Goal: Task Accomplishment & Management: Manage account settings

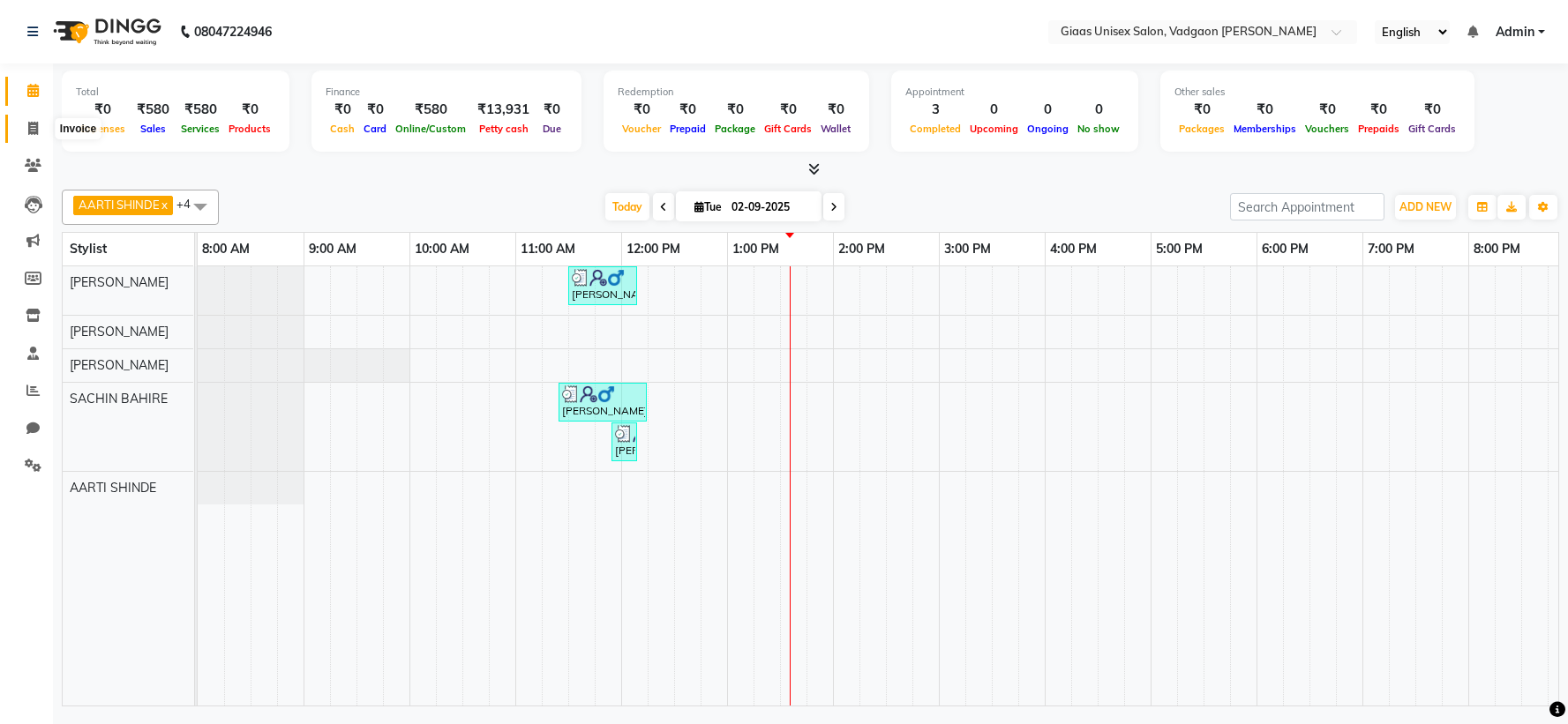
click at [29, 127] on icon at bounding box center [34, 128] width 10 height 13
select select "service"
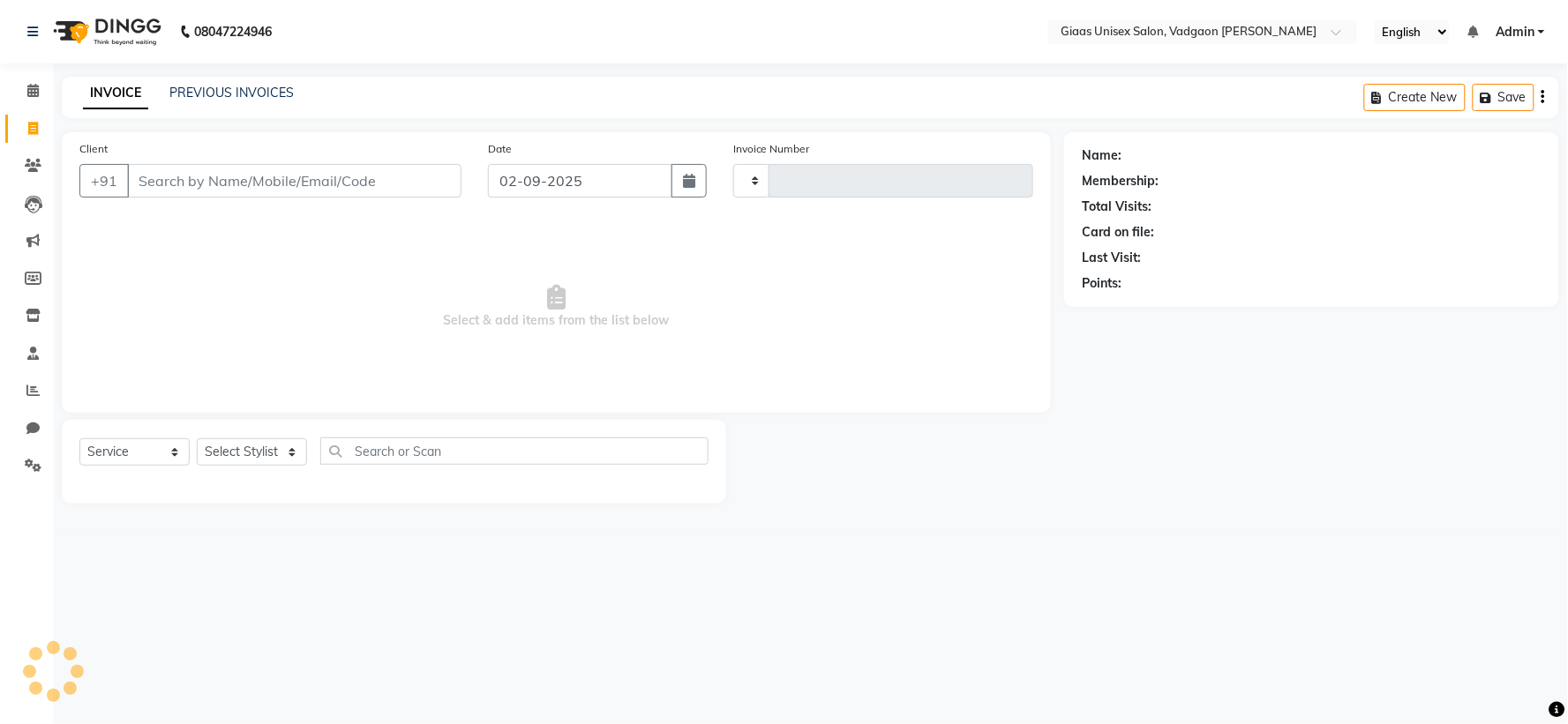
type input "1778"
select select "8007"
type input "8446244511"
click at [389, 180] on span "Add Client" at bounding box center [415, 181] width 69 height 18
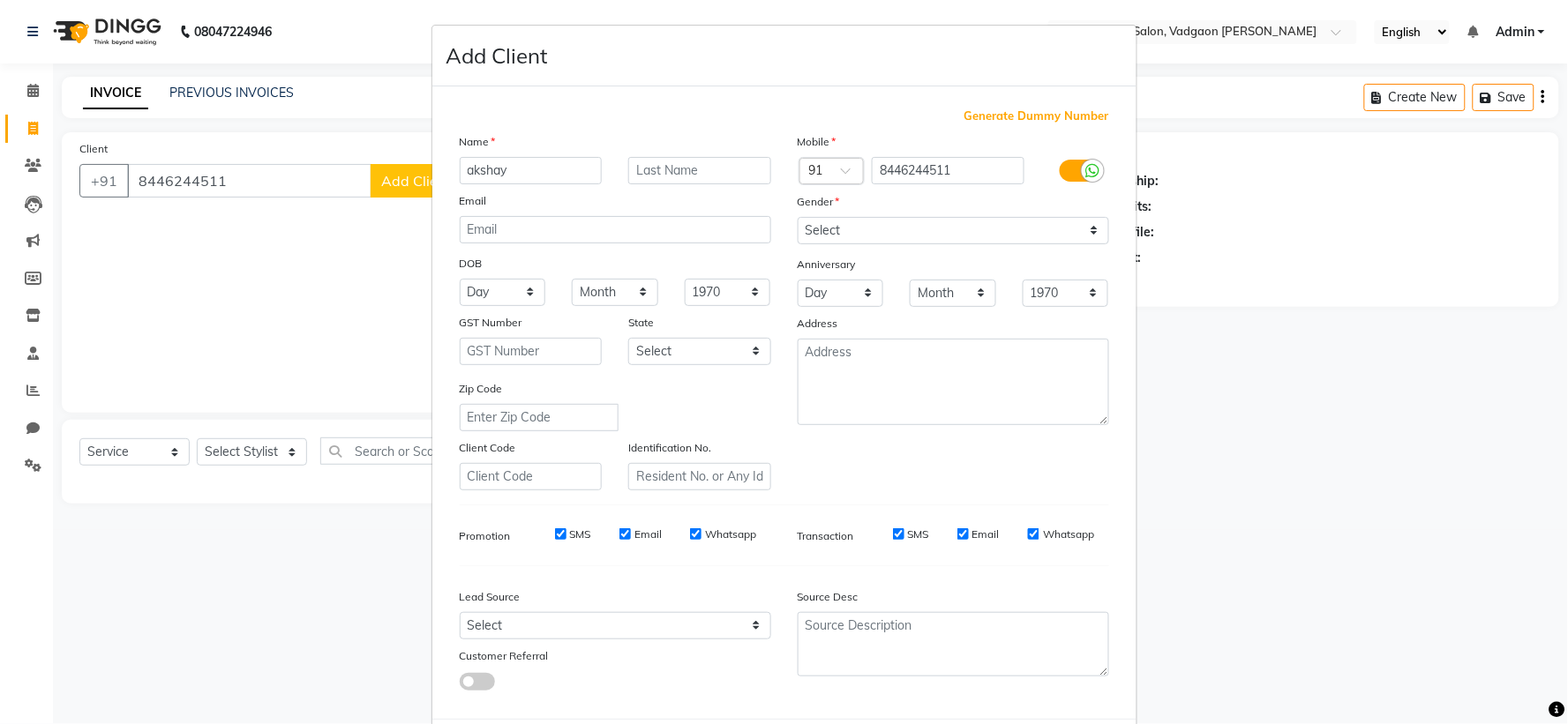
type input "akshay"
click at [876, 235] on select "Select [DEMOGRAPHIC_DATA] [DEMOGRAPHIC_DATA] Other Prefer Not To Say" at bounding box center [953, 230] width 312 height 28
select select "[DEMOGRAPHIC_DATA]"
click at [797, 217] on select "Select [DEMOGRAPHIC_DATA] [DEMOGRAPHIC_DATA] Other Prefer Not To Say" at bounding box center [953, 230] width 312 height 28
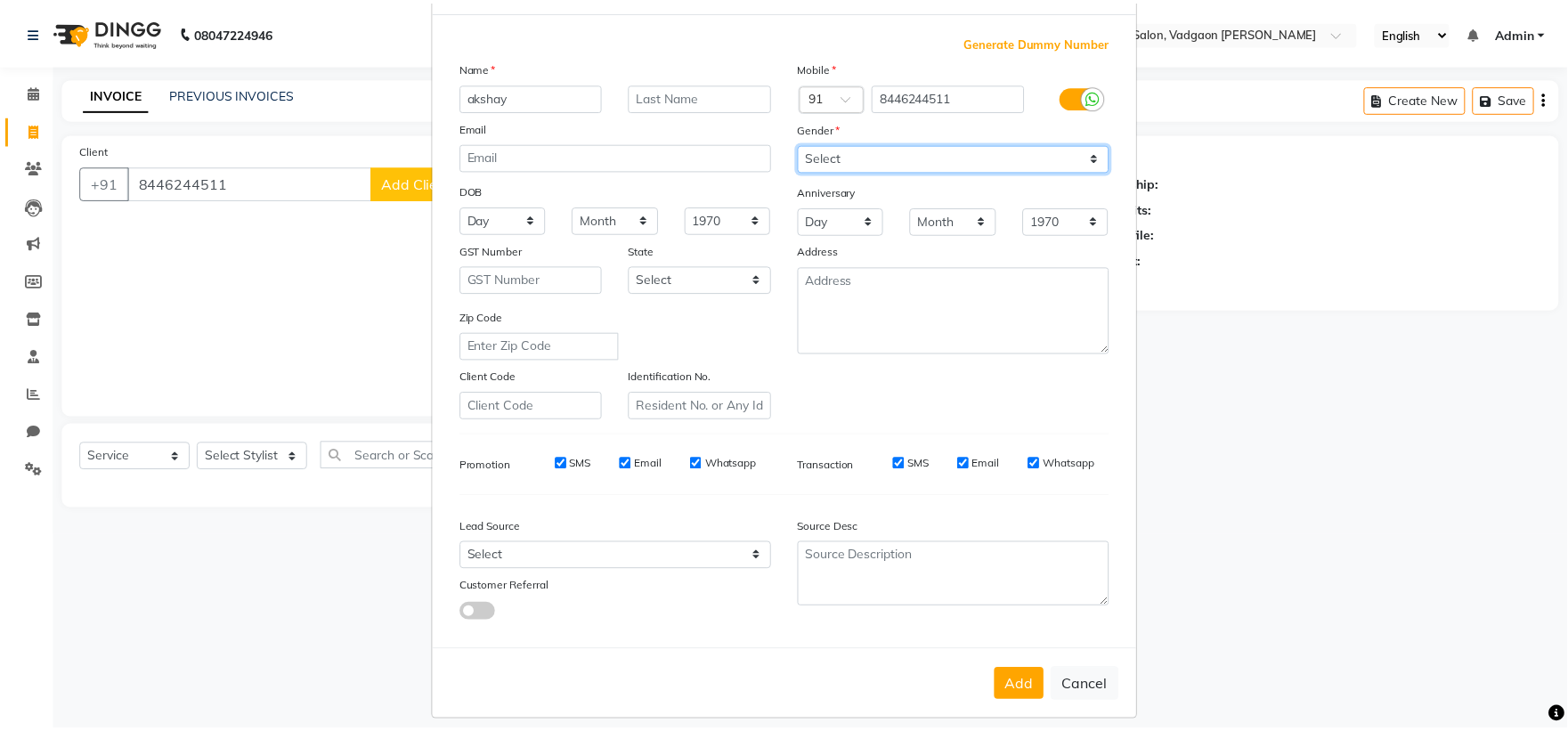
scroll to position [92, 0]
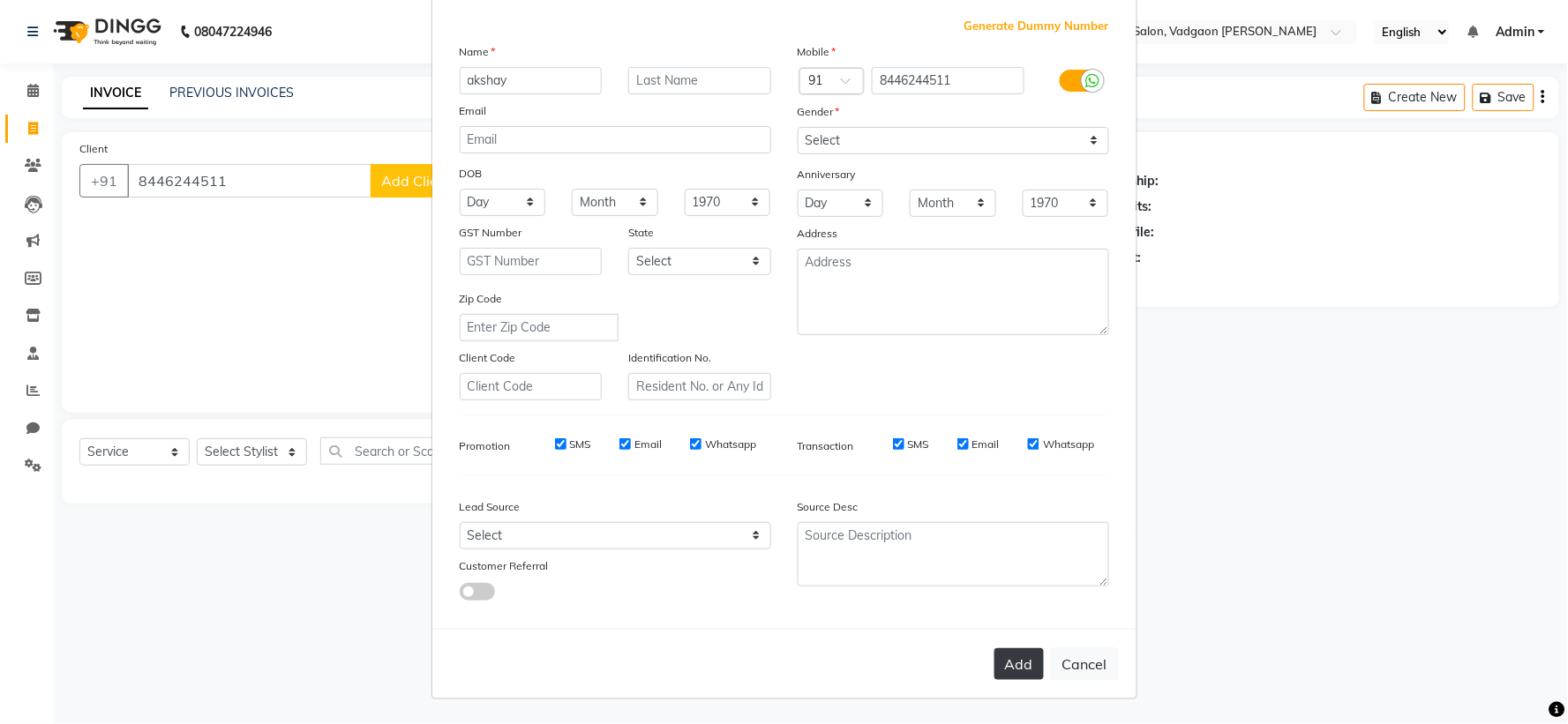
click at [1015, 649] on button "Add" at bounding box center [1019, 664] width 49 height 32
select select
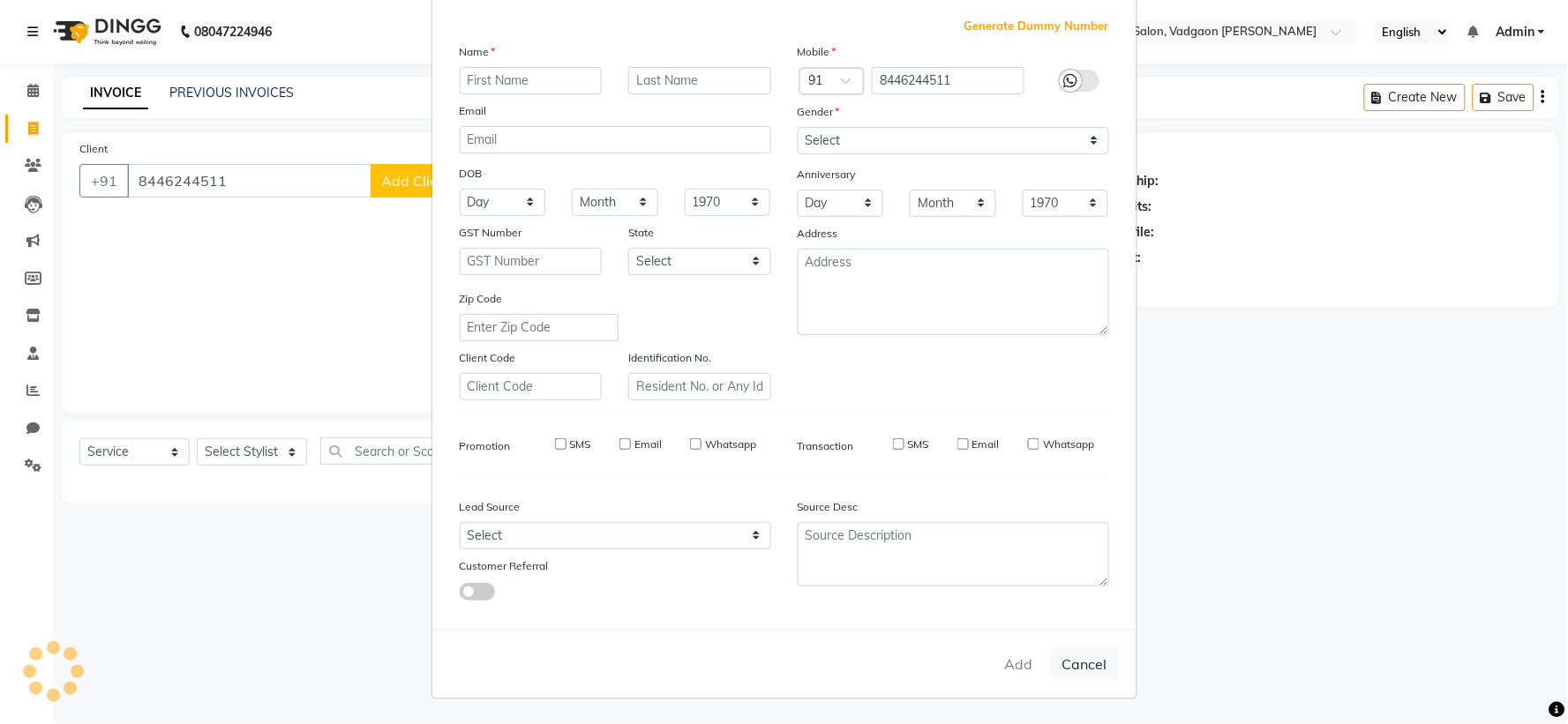
select select
checkbox input "false"
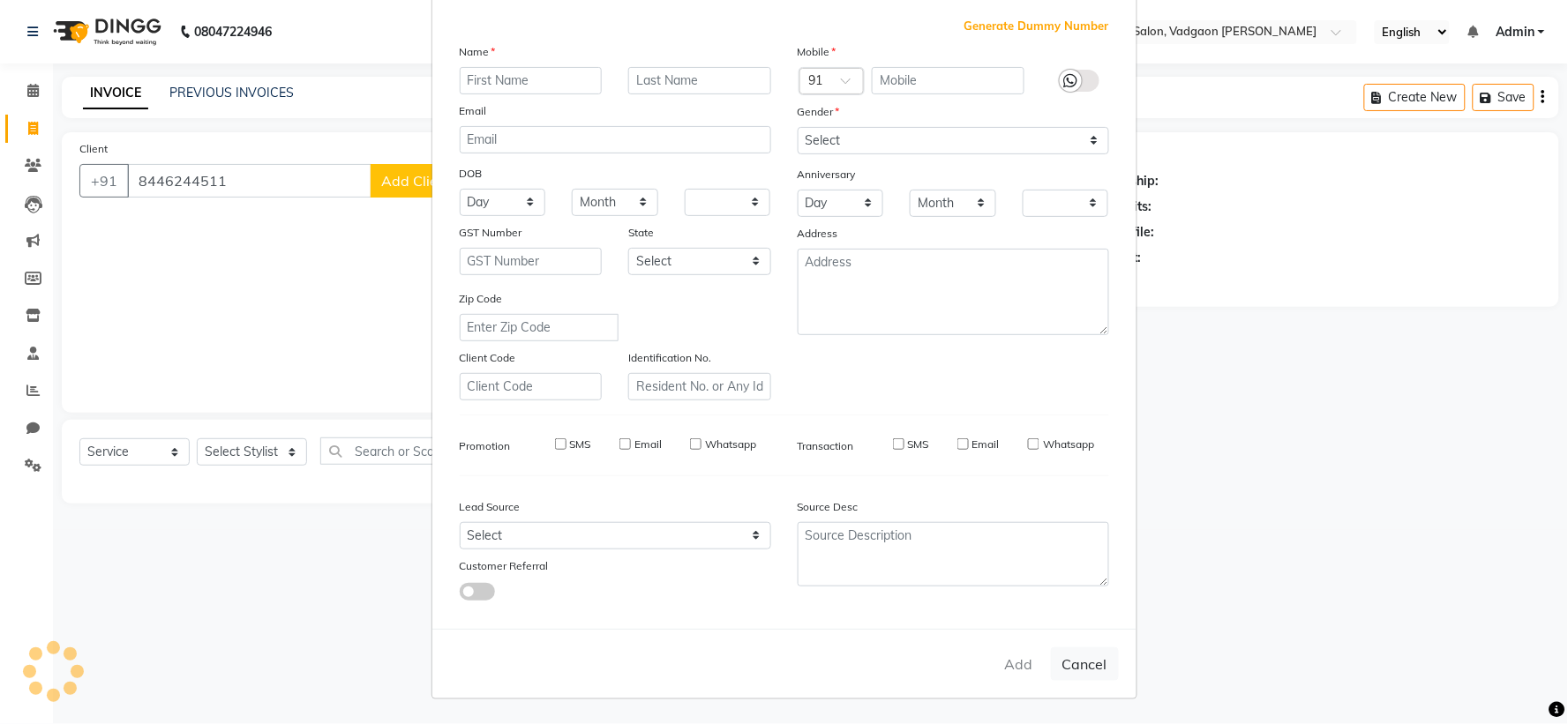
checkbox input "false"
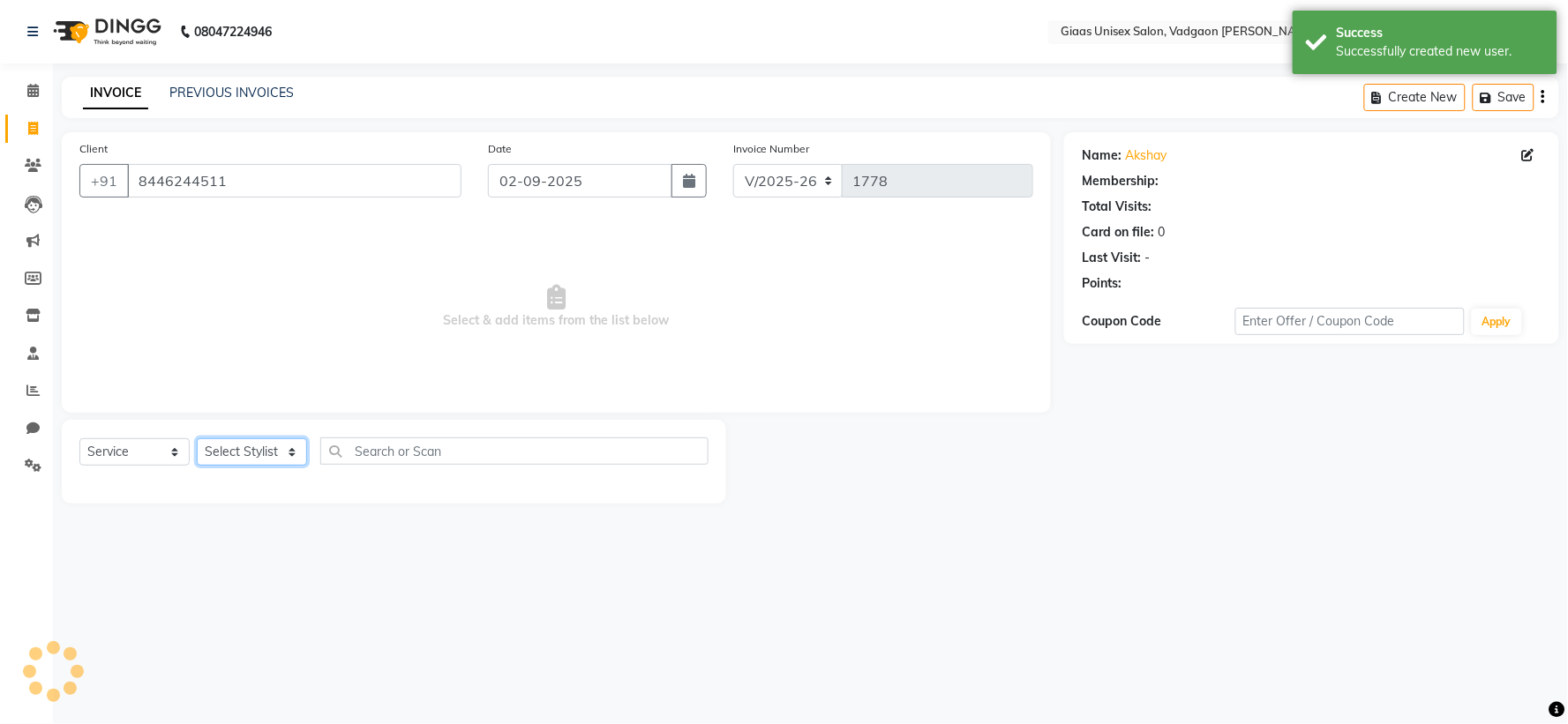
click at [302, 447] on select "Select Stylist [PERSON_NAME] [PERSON_NAME] [PERSON_NAME] [PERSON_NAME] [PERSON_…" at bounding box center [251, 452] width 110 height 28
select select "80867"
click at [197, 439] on select "Select Stylist [PERSON_NAME] [PERSON_NAME] [PERSON_NAME] [PERSON_NAME] [PERSON_…" at bounding box center [251, 452] width 110 height 28
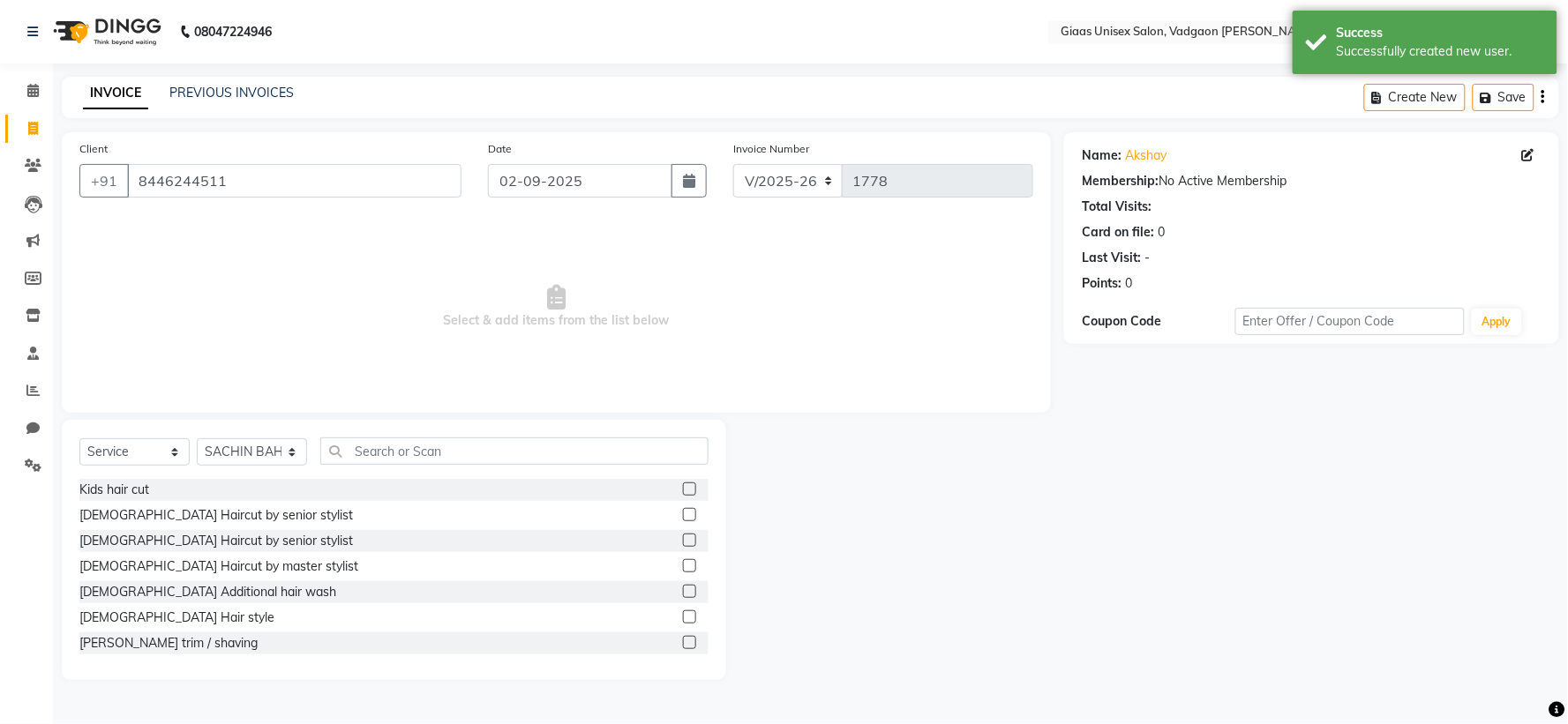
drag, startPoint x: 170, startPoint y: 638, endPoint x: 196, endPoint y: 615, distance: 34.7
click at [171, 636] on div "[PERSON_NAME] trim / shaving" at bounding box center [168, 643] width 178 height 19
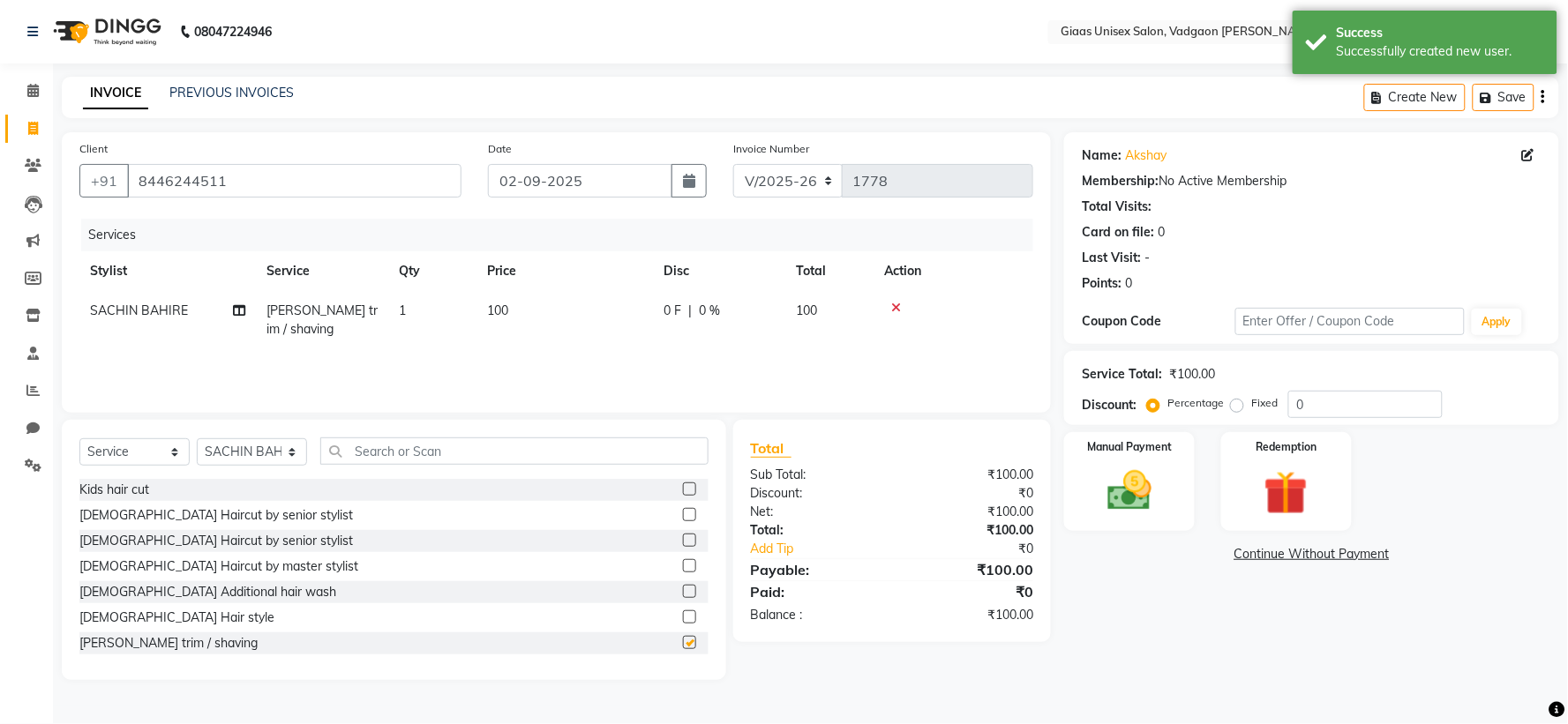
checkbox input "false"
click at [1119, 492] on img at bounding box center [1129, 492] width 74 height 53
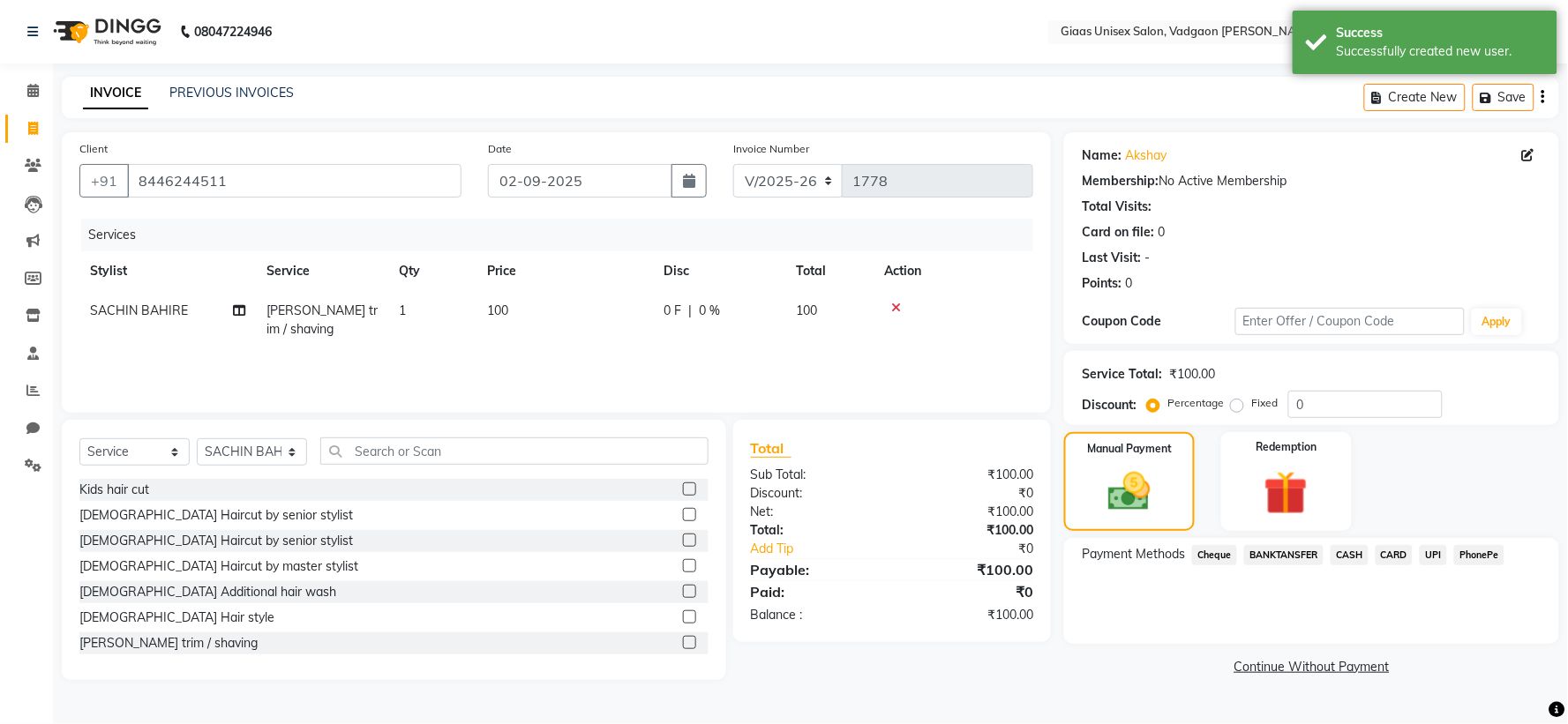
click at [1475, 557] on span "PhonePe" at bounding box center [1479, 555] width 50 height 21
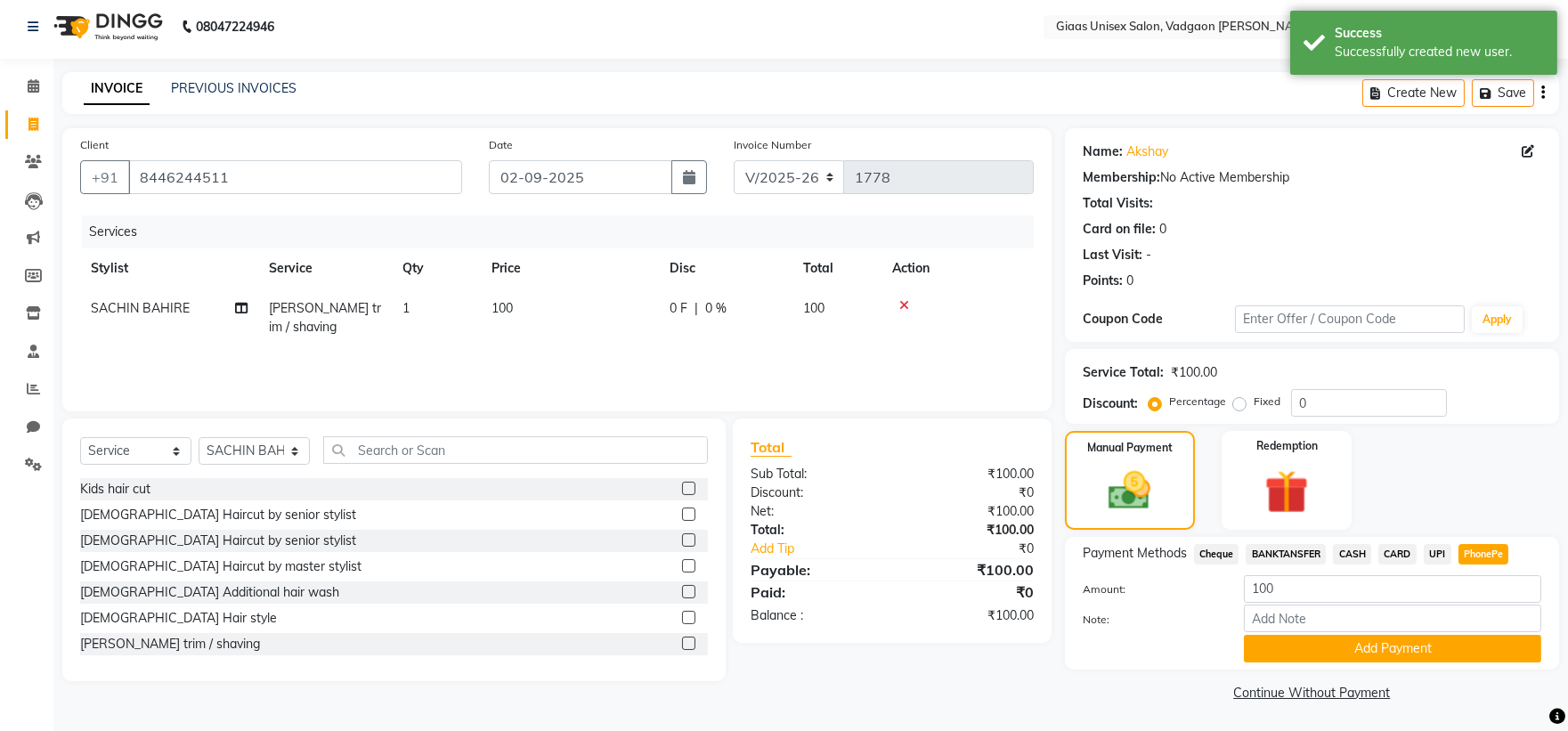
scroll to position [6, 0]
click at [1301, 646] on button "Add Payment" at bounding box center [1393, 648] width 298 height 28
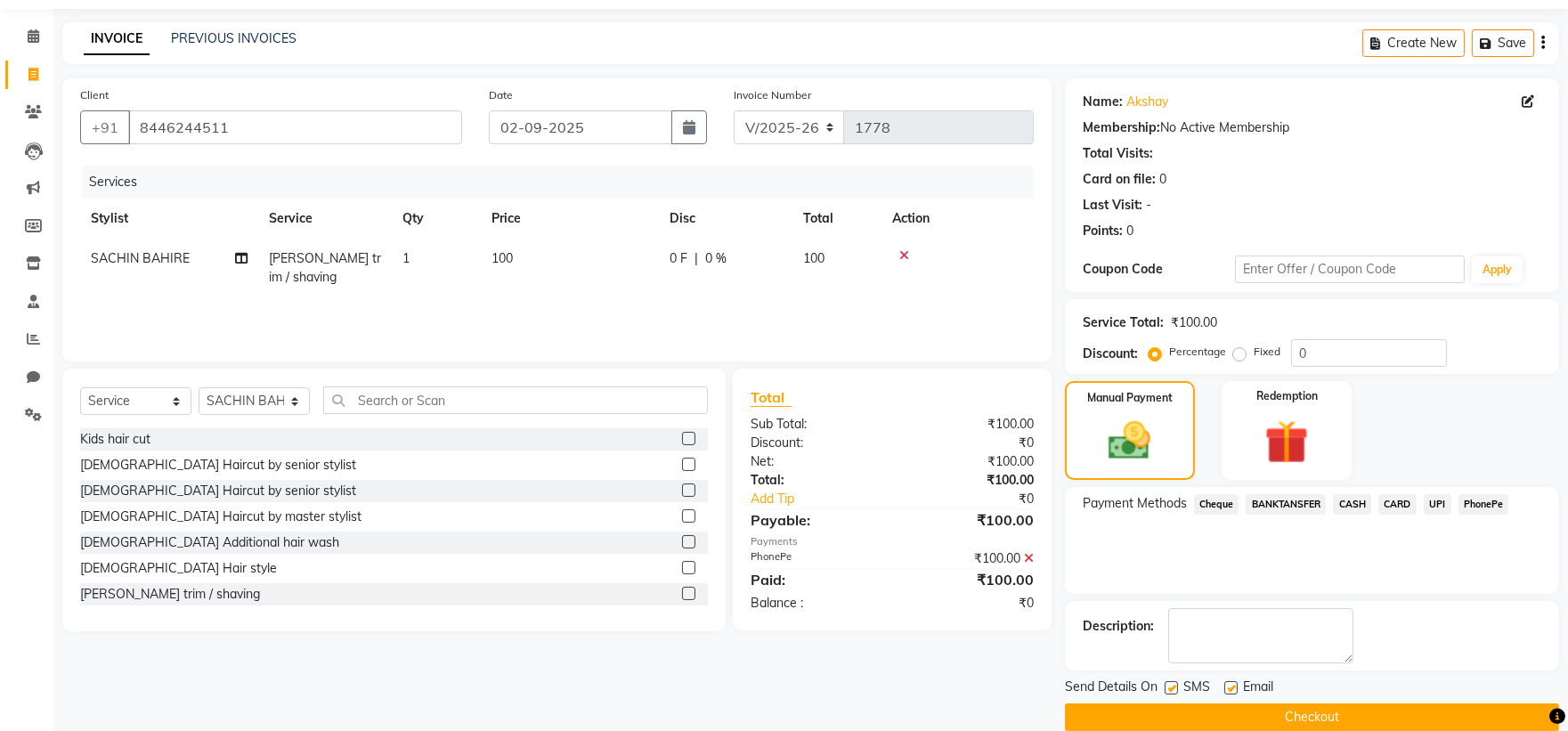
scroll to position [82, 0]
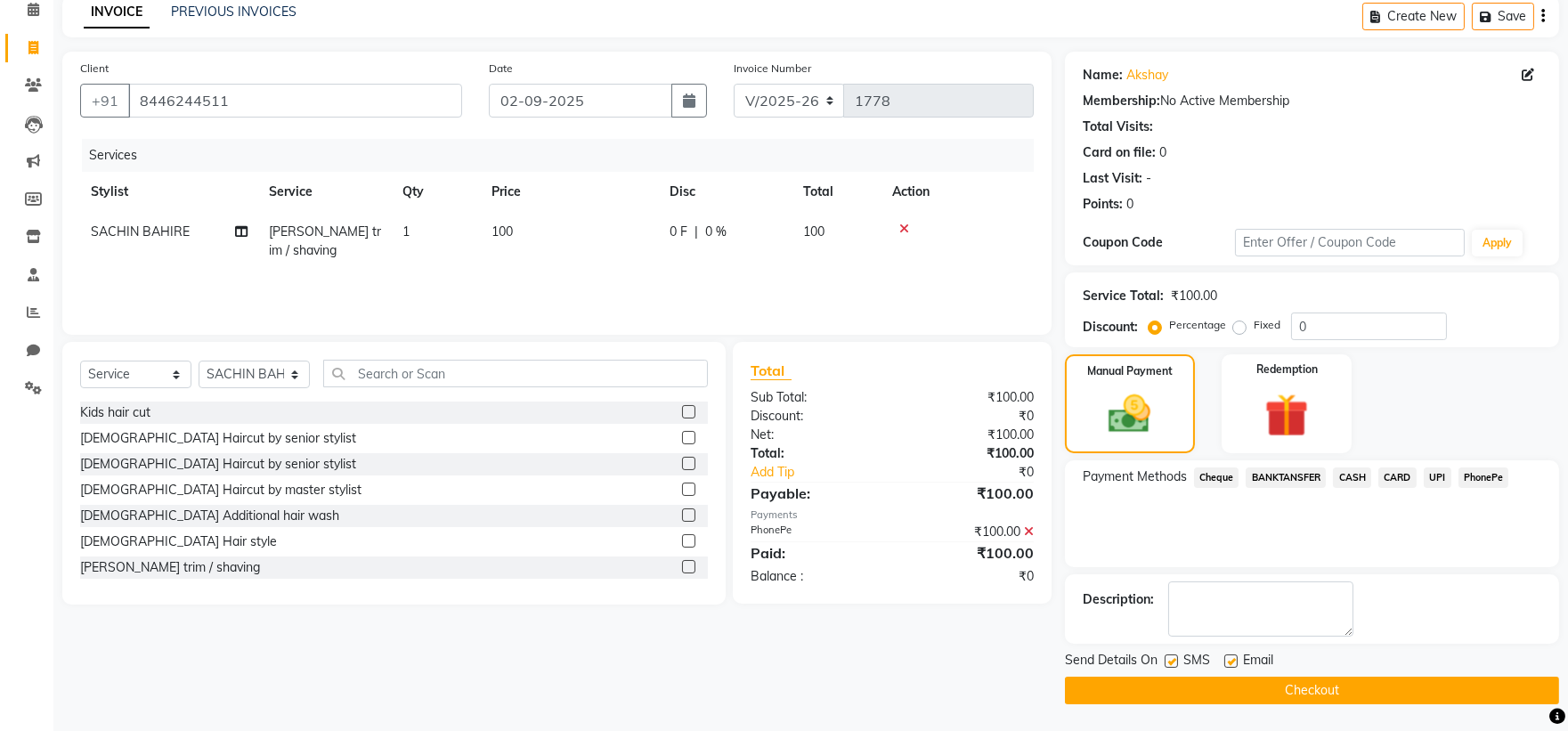
click at [1271, 692] on button "Checkout" at bounding box center [1312, 691] width 494 height 28
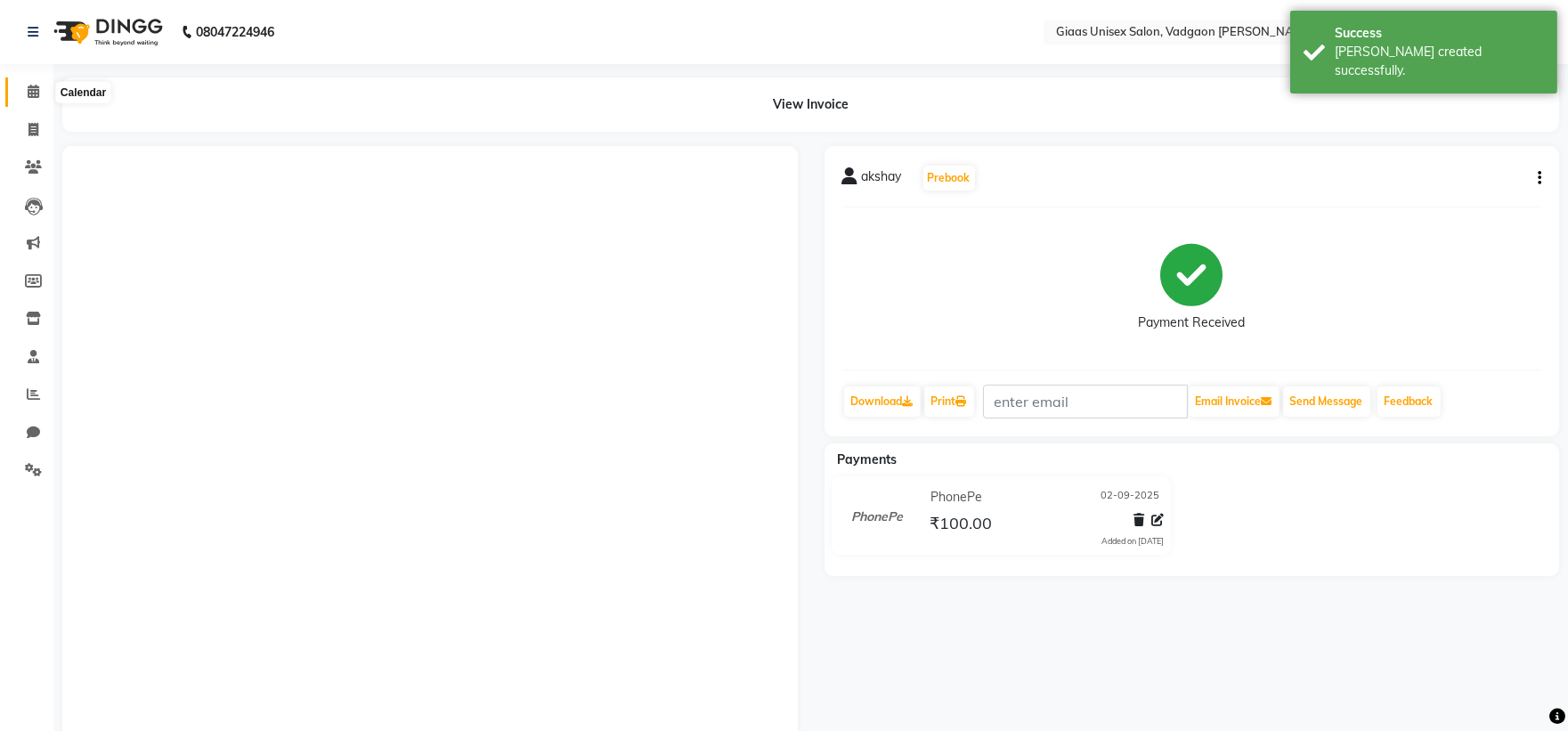
click at [36, 90] on icon at bounding box center [34, 91] width 12 height 13
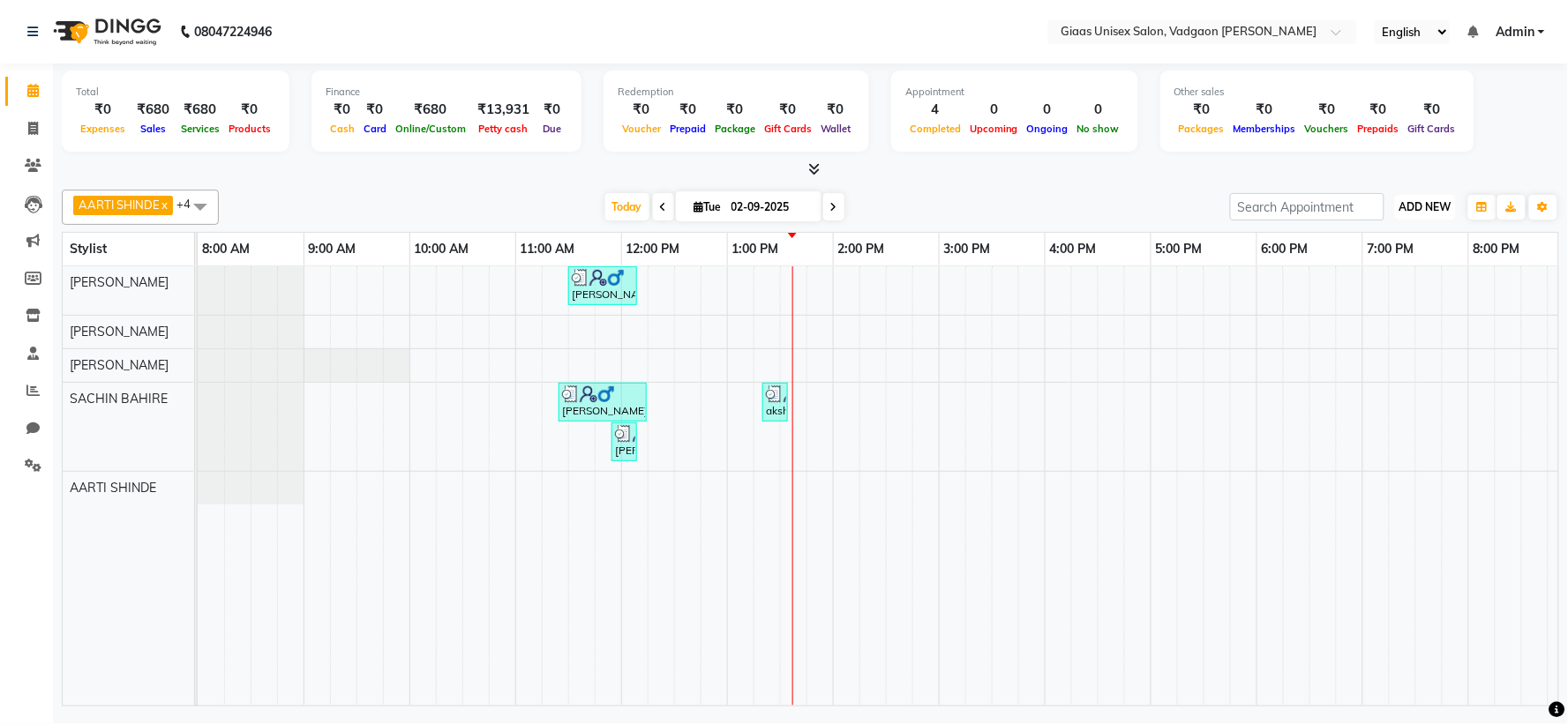
click at [1423, 212] on span "ADD NEW" at bounding box center [1425, 206] width 52 height 13
click at [1377, 286] on link "Add Expense" at bounding box center [1386, 285] width 139 height 23
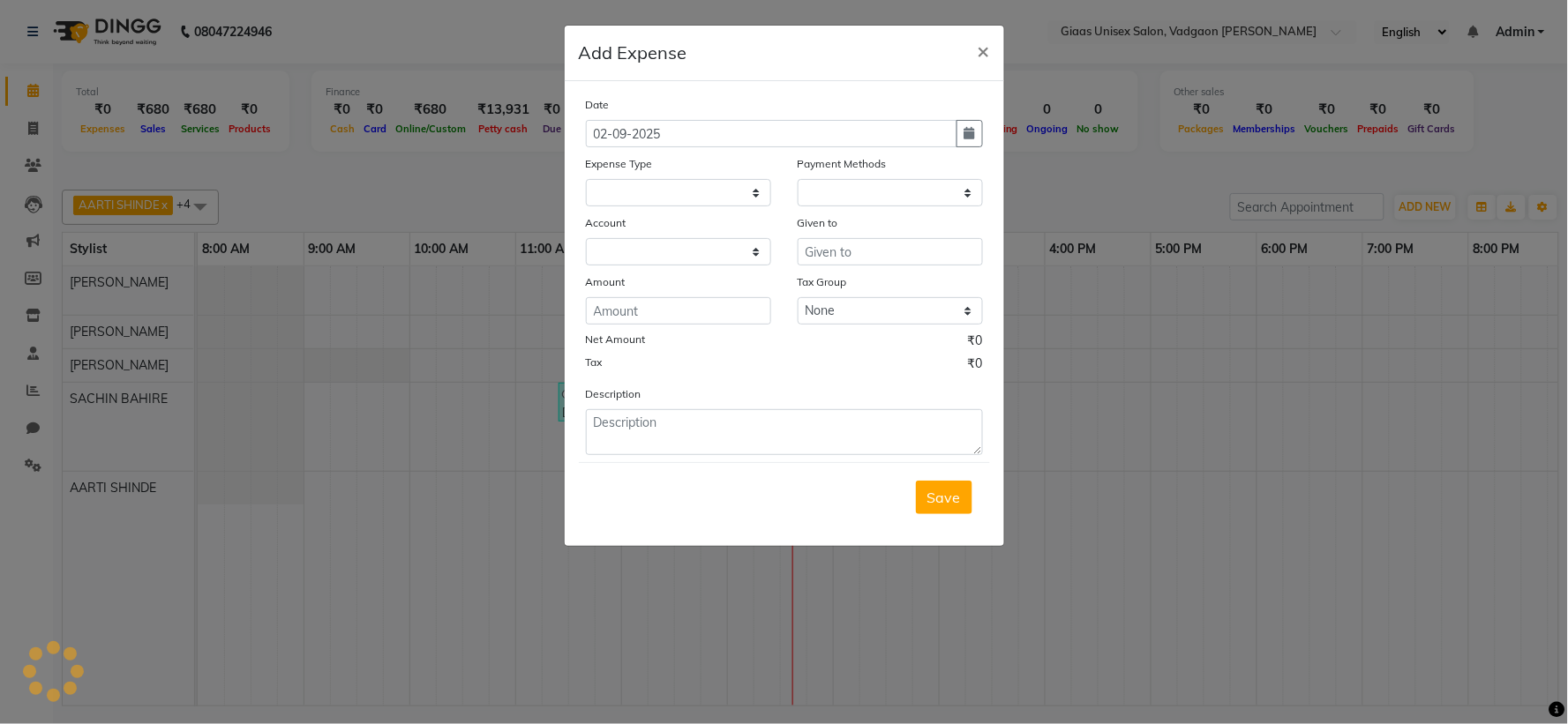
select select
select select "1"
select select "7144"
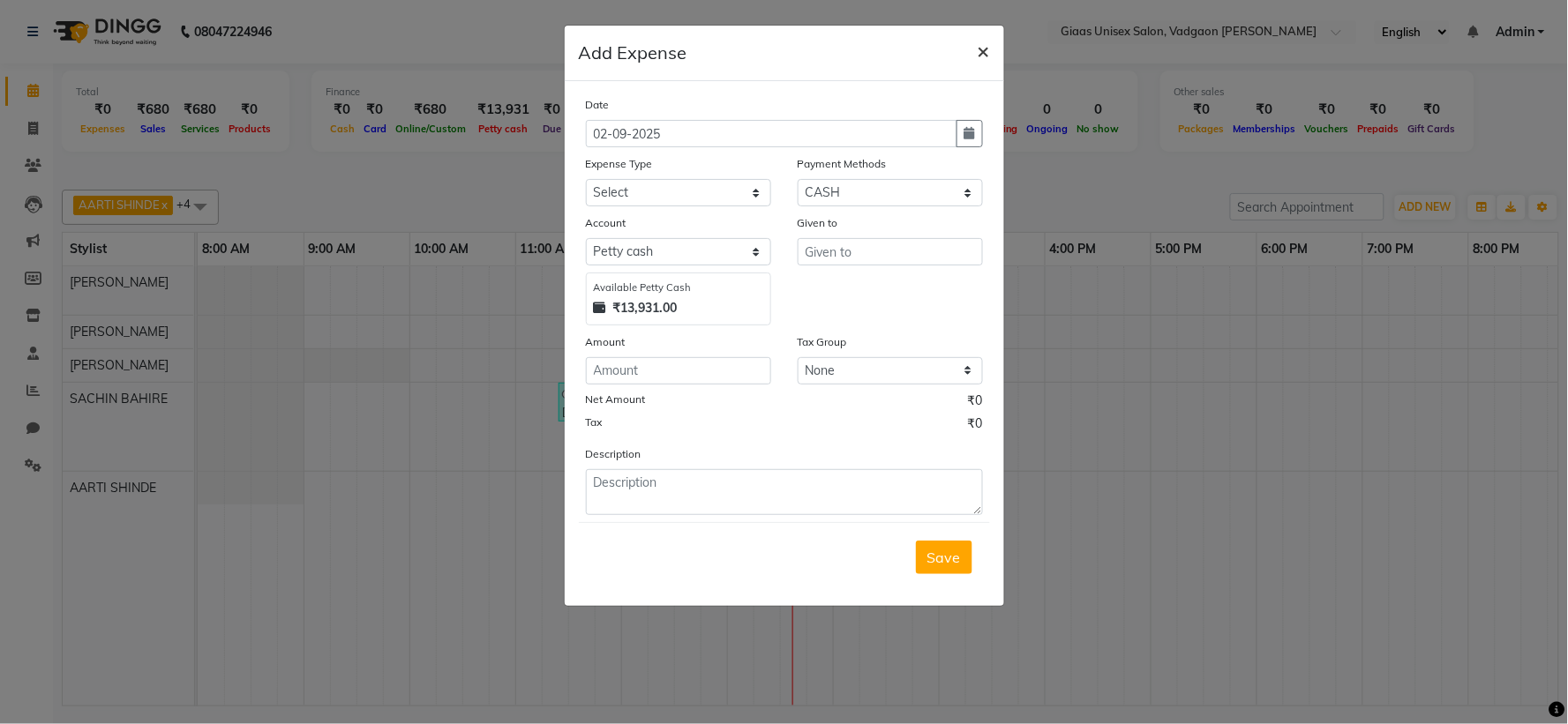
click at [986, 48] on span "×" at bounding box center [983, 49] width 12 height 27
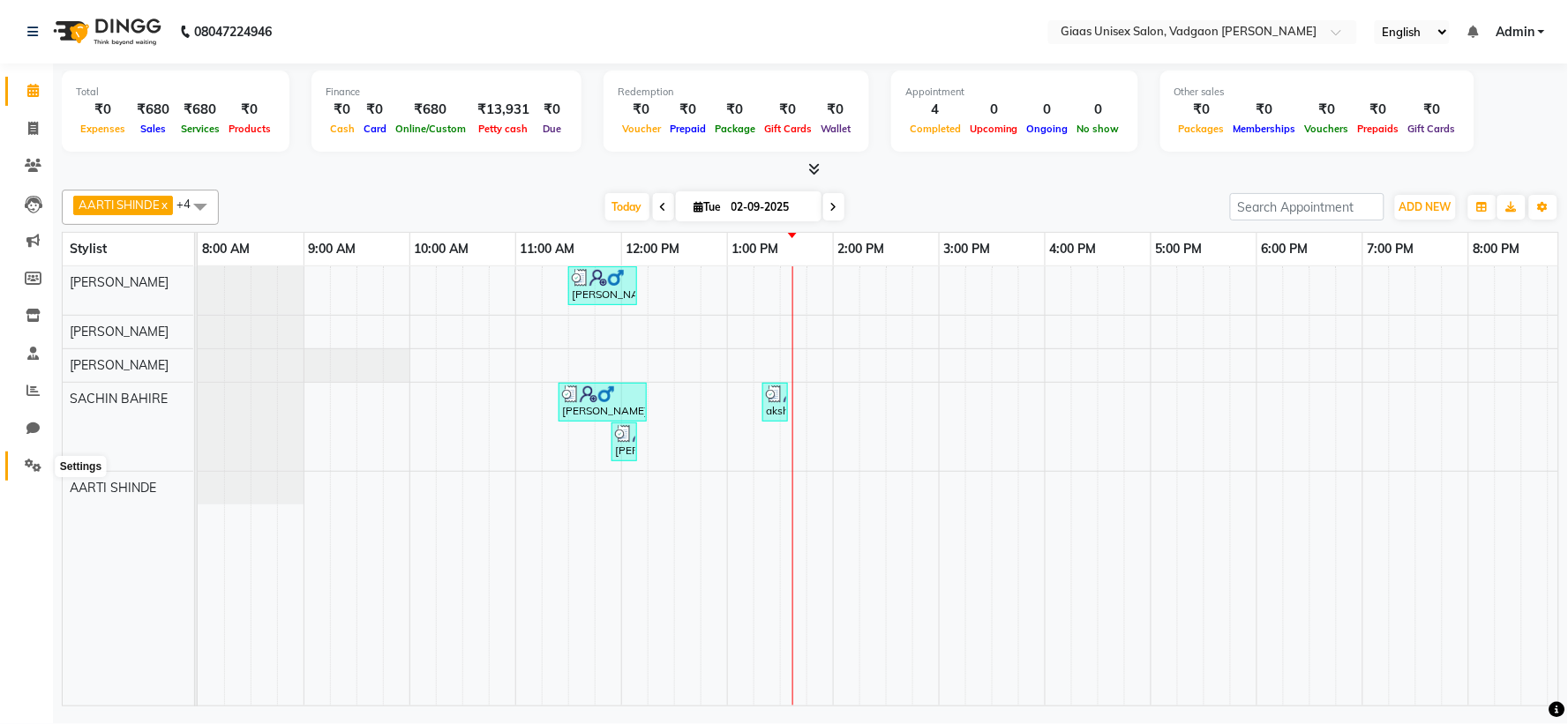
click at [38, 461] on icon at bounding box center [33, 465] width 17 height 13
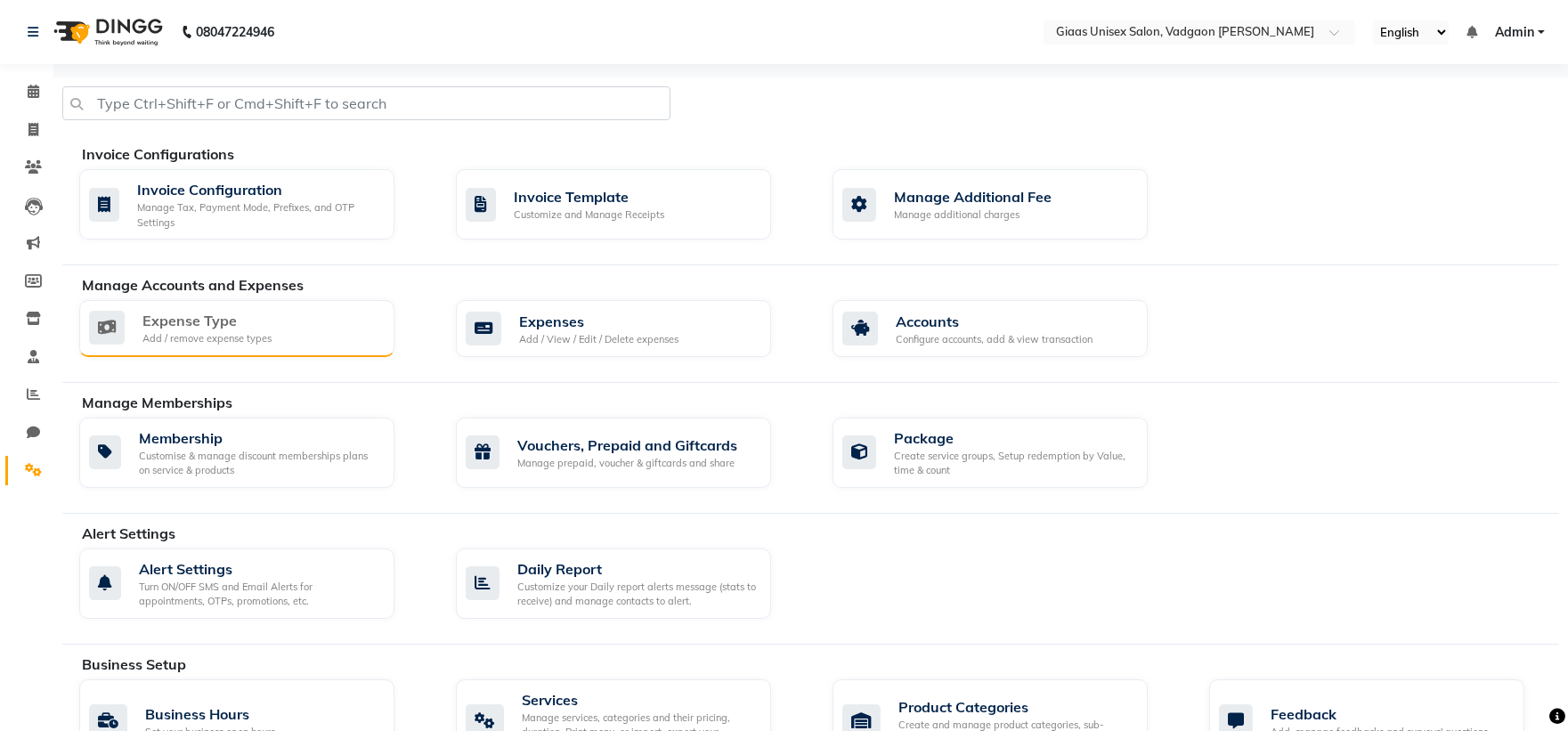
click at [263, 328] on div "Expense Type" at bounding box center [207, 320] width 129 height 21
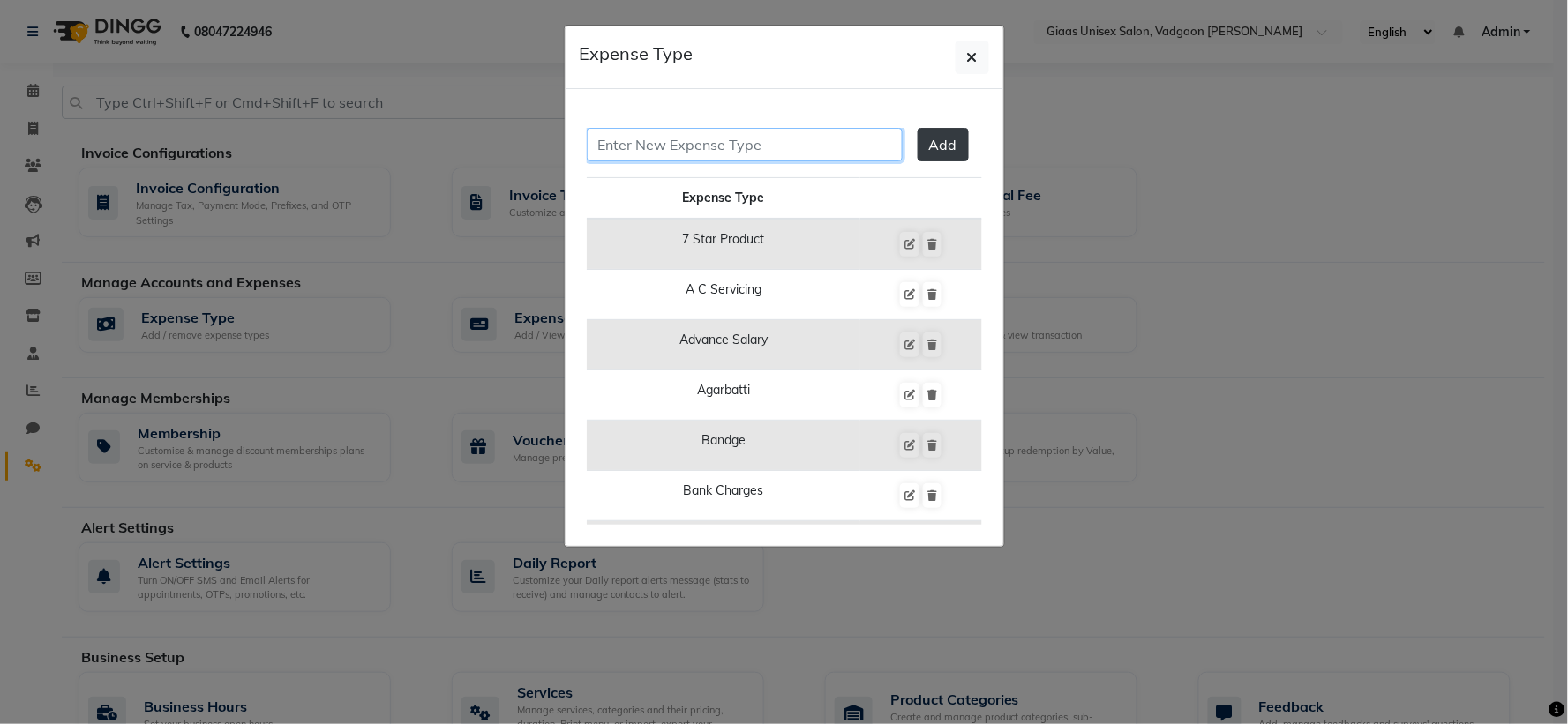
click at [721, 136] on input "text" at bounding box center [744, 144] width 316 height 34
type input "ganpati vargani"
click at [929, 152] on span "Add" at bounding box center [943, 144] width 29 height 18
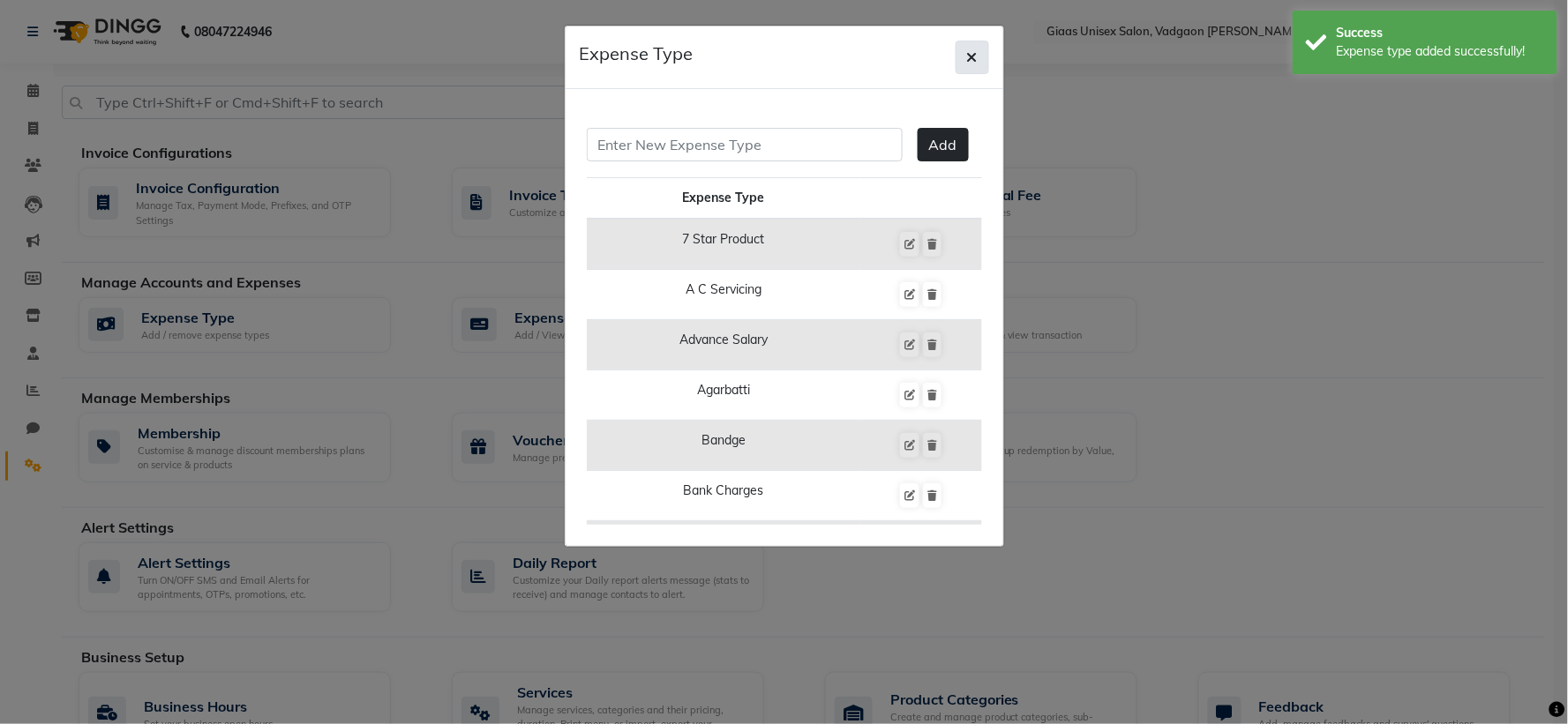
click at [964, 47] on button "button" at bounding box center [972, 57] width 34 height 34
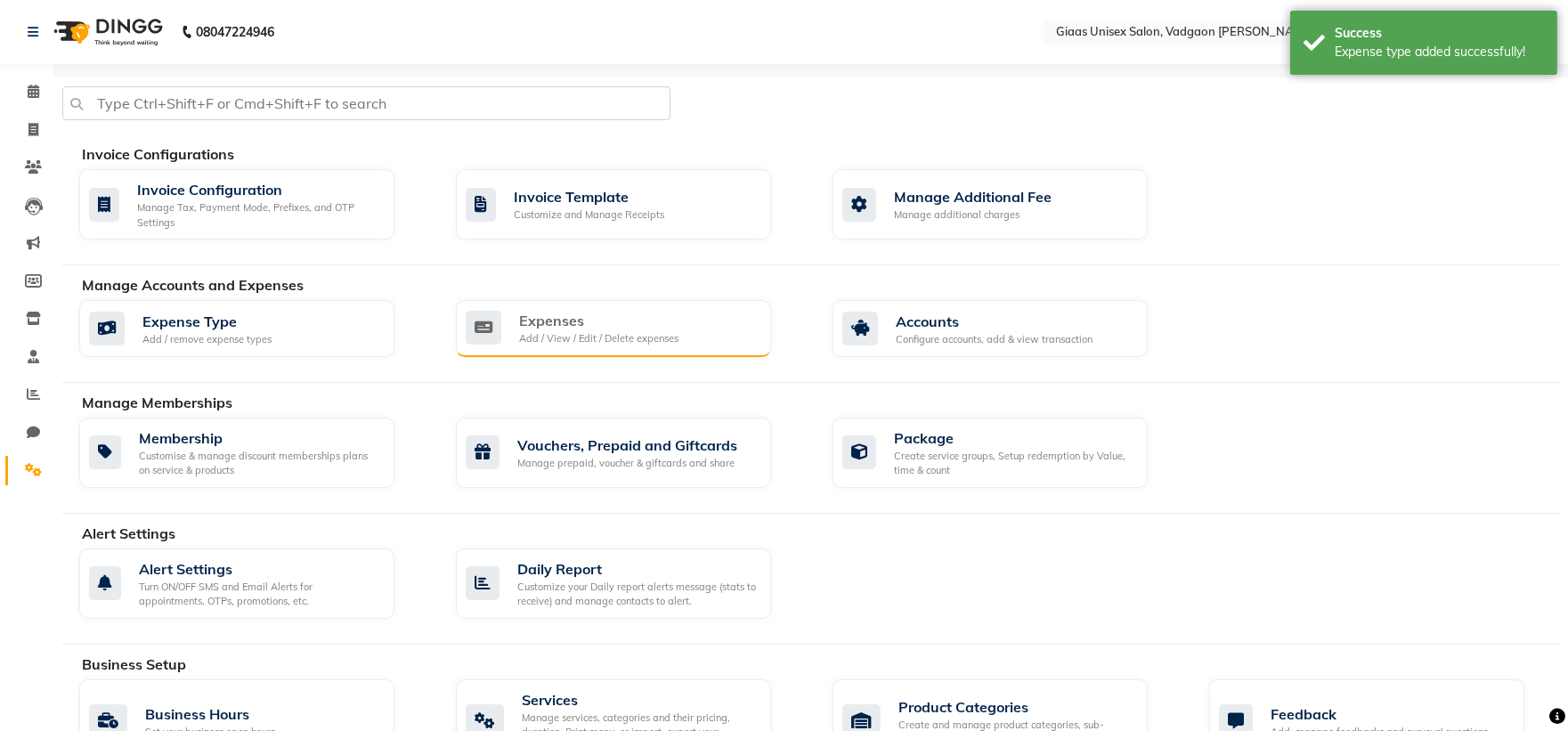
click at [599, 327] on div "Expenses" at bounding box center [599, 320] width 160 height 21
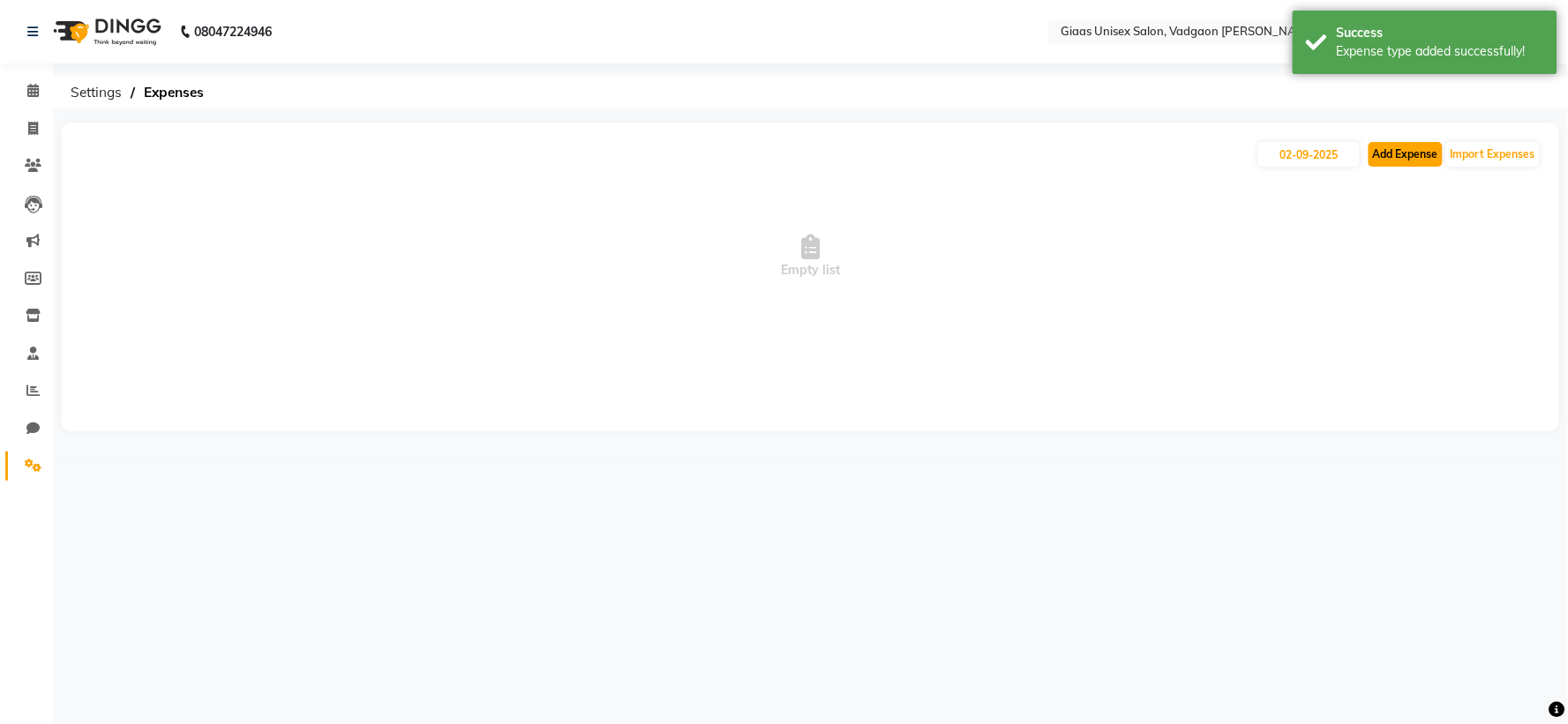
click at [1414, 159] on button "Add Expense" at bounding box center [1405, 154] width 74 height 25
select select "1"
select select "7144"
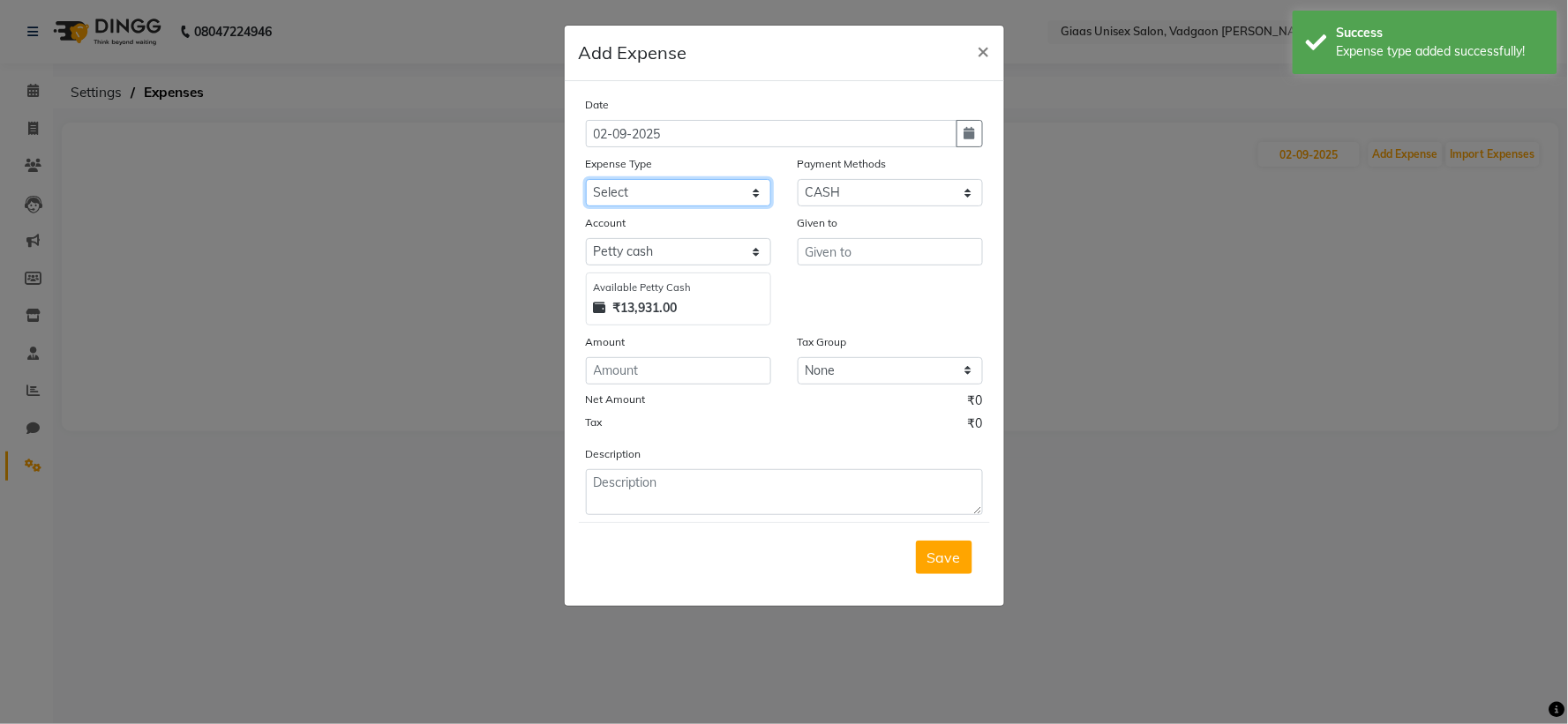
click at [746, 199] on select "Select 7 STAR PRODUCT A C SERVICING Advance Salary agarbatti bandge Bank charge…" at bounding box center [678, 193] width 185 height 28
select select "24484"
click at [586, 179] on select "Select 7 STAR PRODUCT A C SERVICING Advance Salary agarbatti bandge Bank charge…" at bounding box center [678, 193] width 185 height 28
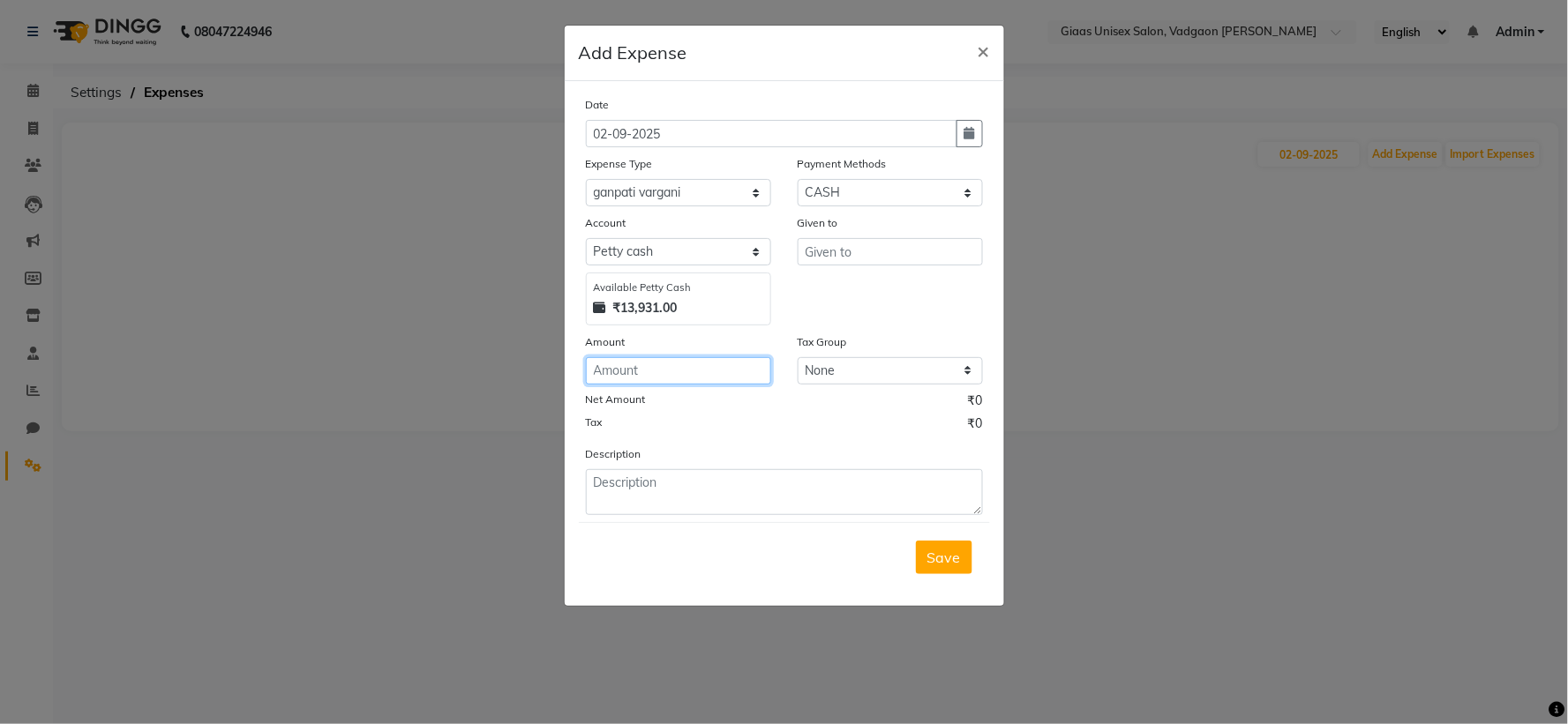
click at [677, 364] on input "number" at bounding box center [678, 371] width 185 height 28
type input "1002"
click at [858, 248] on input "text" at bounding box center [889, 252] width 185 height 28
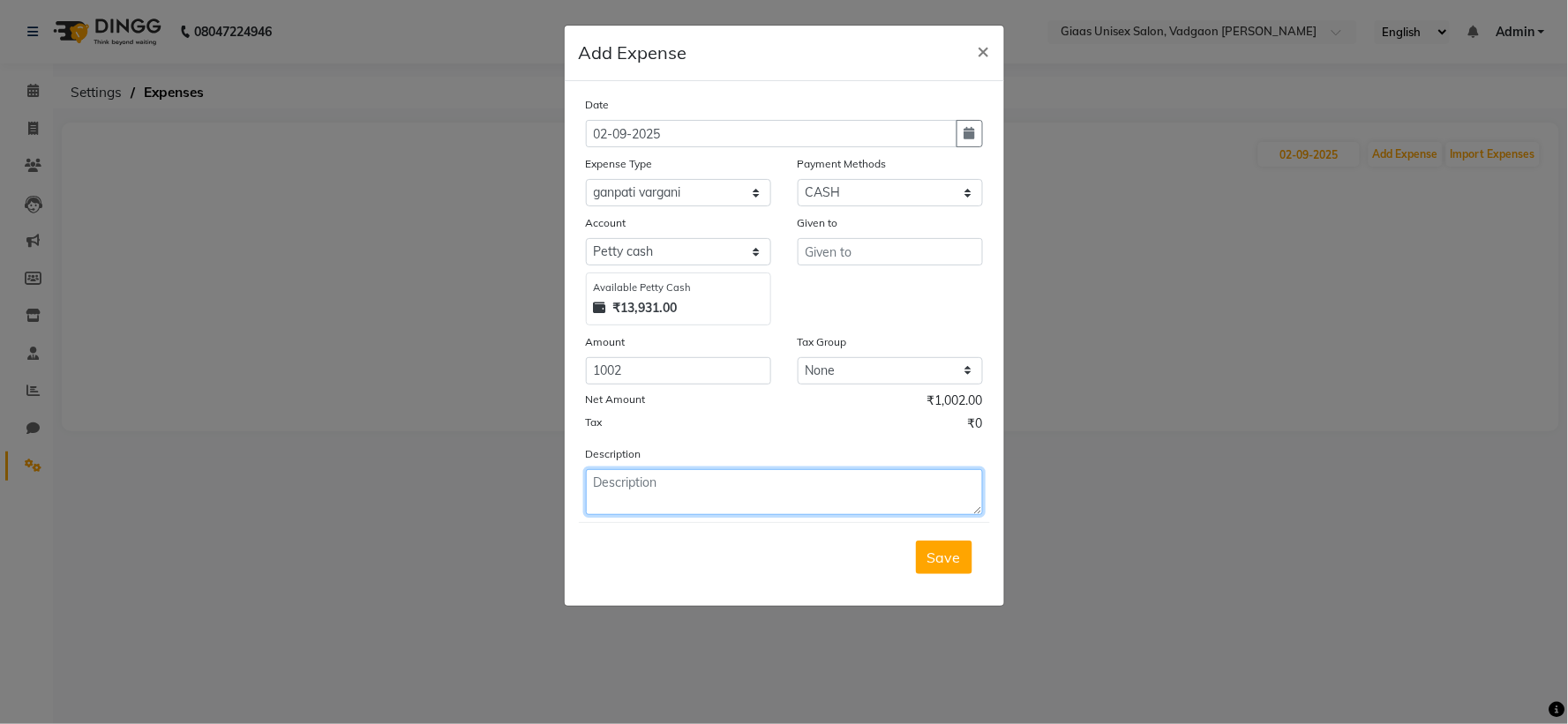
click at [628, 492] on textarea at bounding box center [784, 492] width 397 height 45
type textarea "2 mandal"
click at [950, 550] on span "Save" at bounding box center [944, 558] width 34 height 18
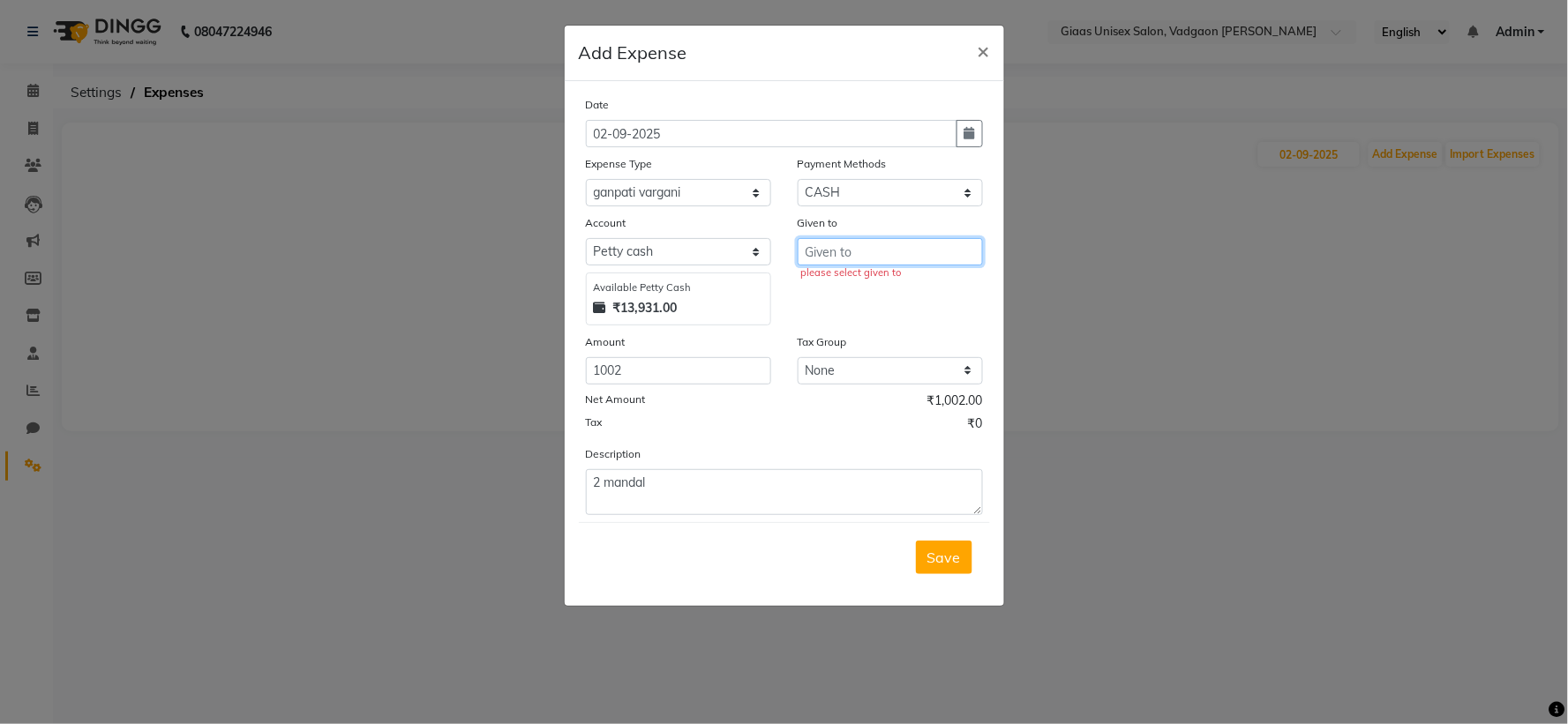
click at [872, 252] on input "text" at bounding box center [889, 252] width 185 height 28
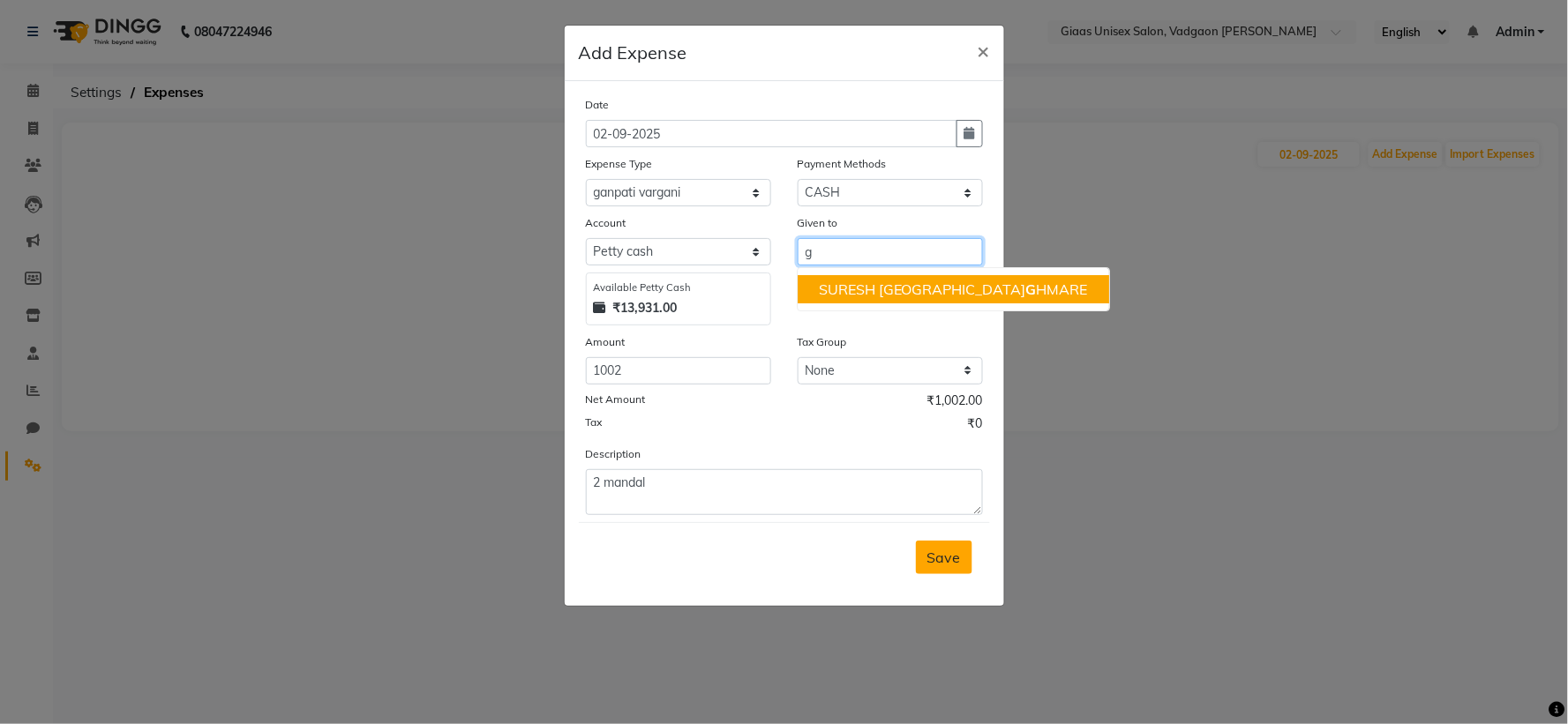
type input "g"
click at [946, 556] on span "Save" at bounding box center [944, 558] width 34 height 18
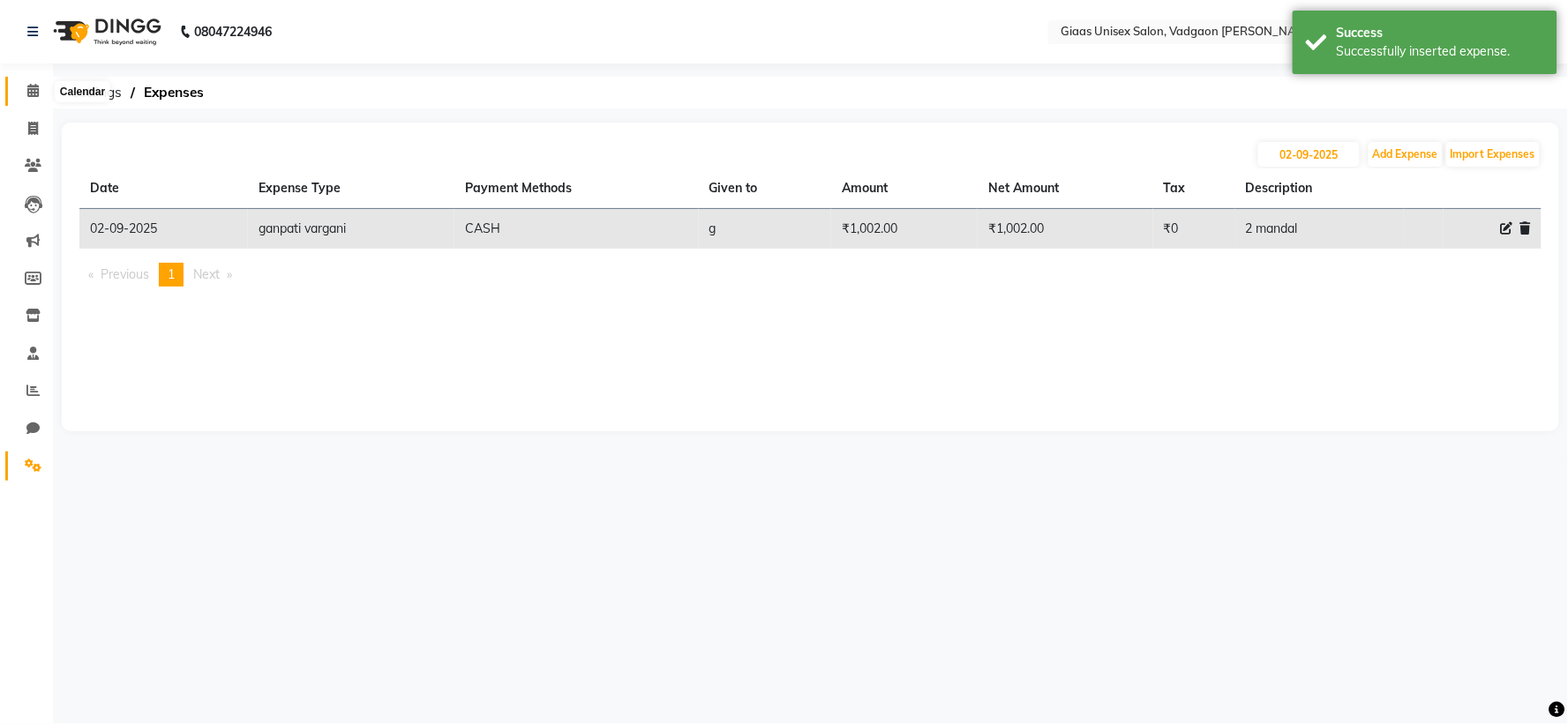
click at [31, 97] on icon at bounding box center [34, 90] width 12 height 13
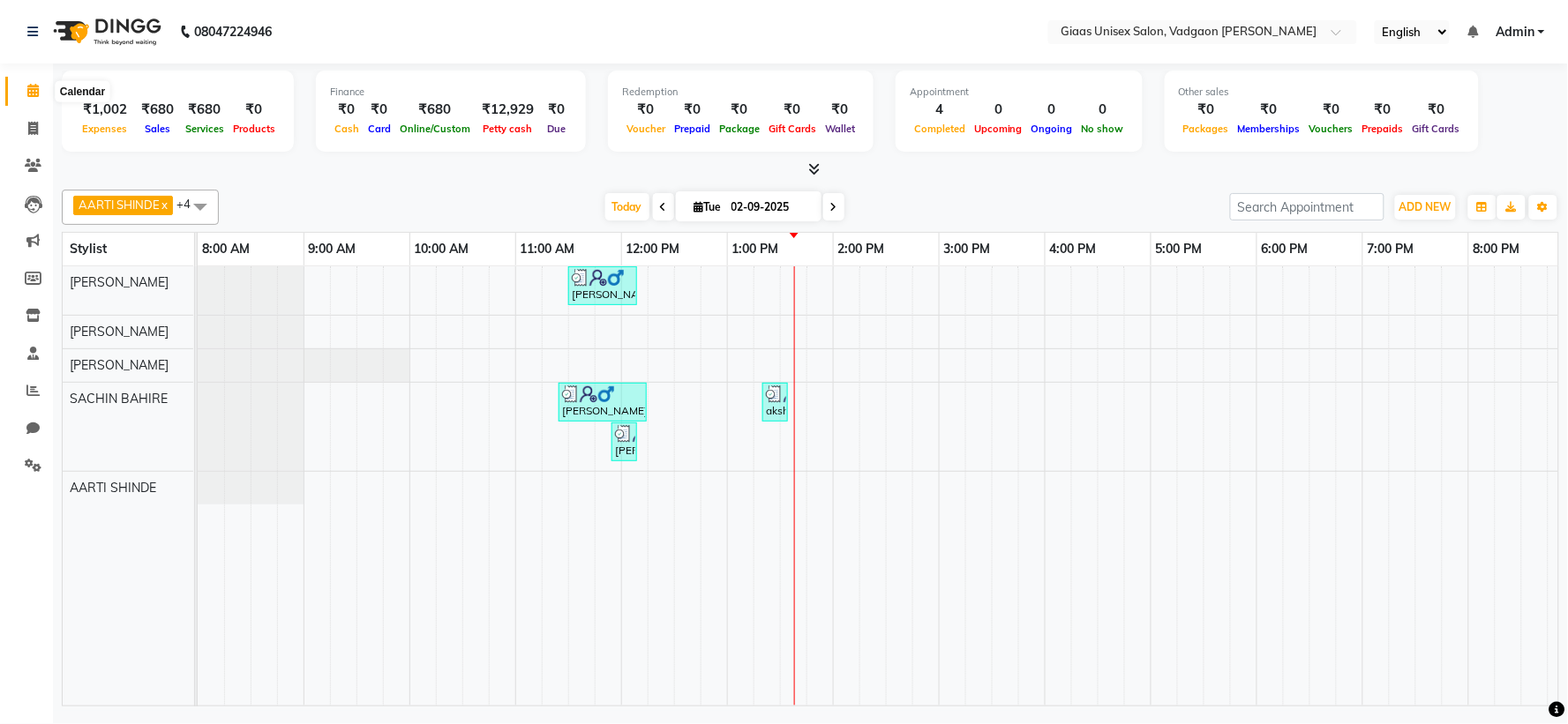
click at [30, 84] on icon at bounding box center [34, 90] width 12 height 13
click at [30, 460] on icon at bounding box center [33, 465] width 17 height 13
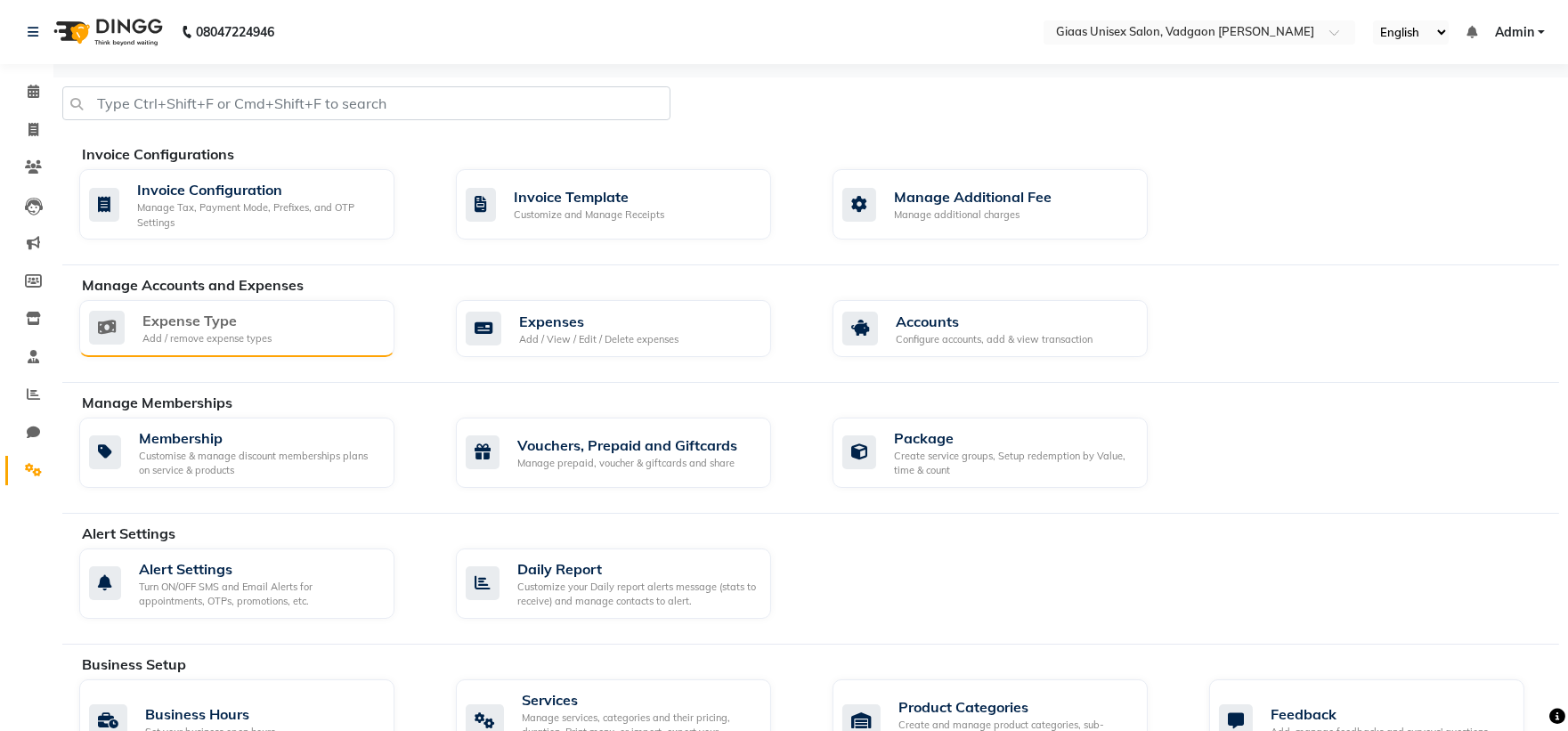
click at [288, 327] on div "Expense Type Add / remove expense types" at bounding box center [235, 328] width 292 height 37
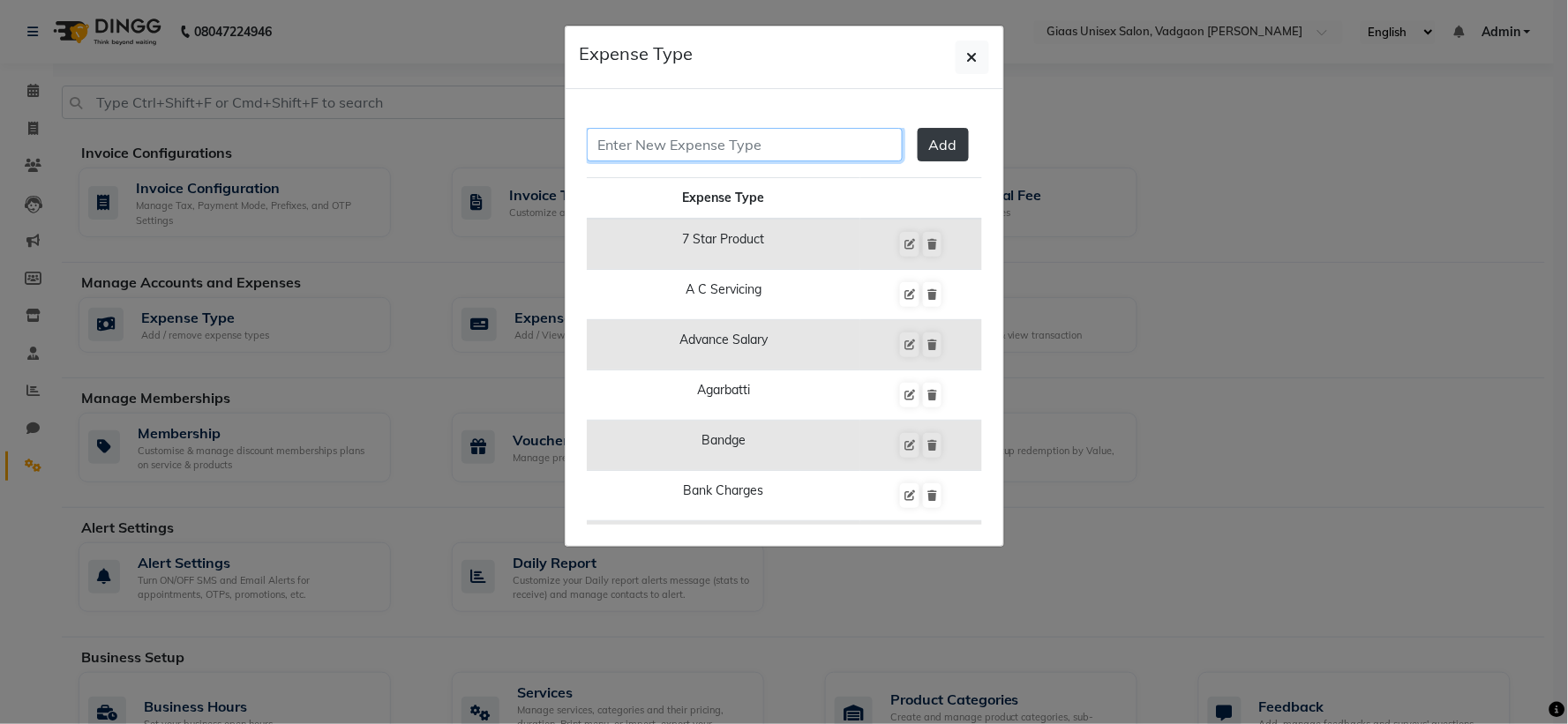
click at [717, 150] on input "text" at bounding box center [744, 144] width 316 height 34
type input "ganpati festival in [GEOGRAPHIC_DATA]"
click at [929, 143] on span "Add" at bounding box center [943, 144] width 29 height 18
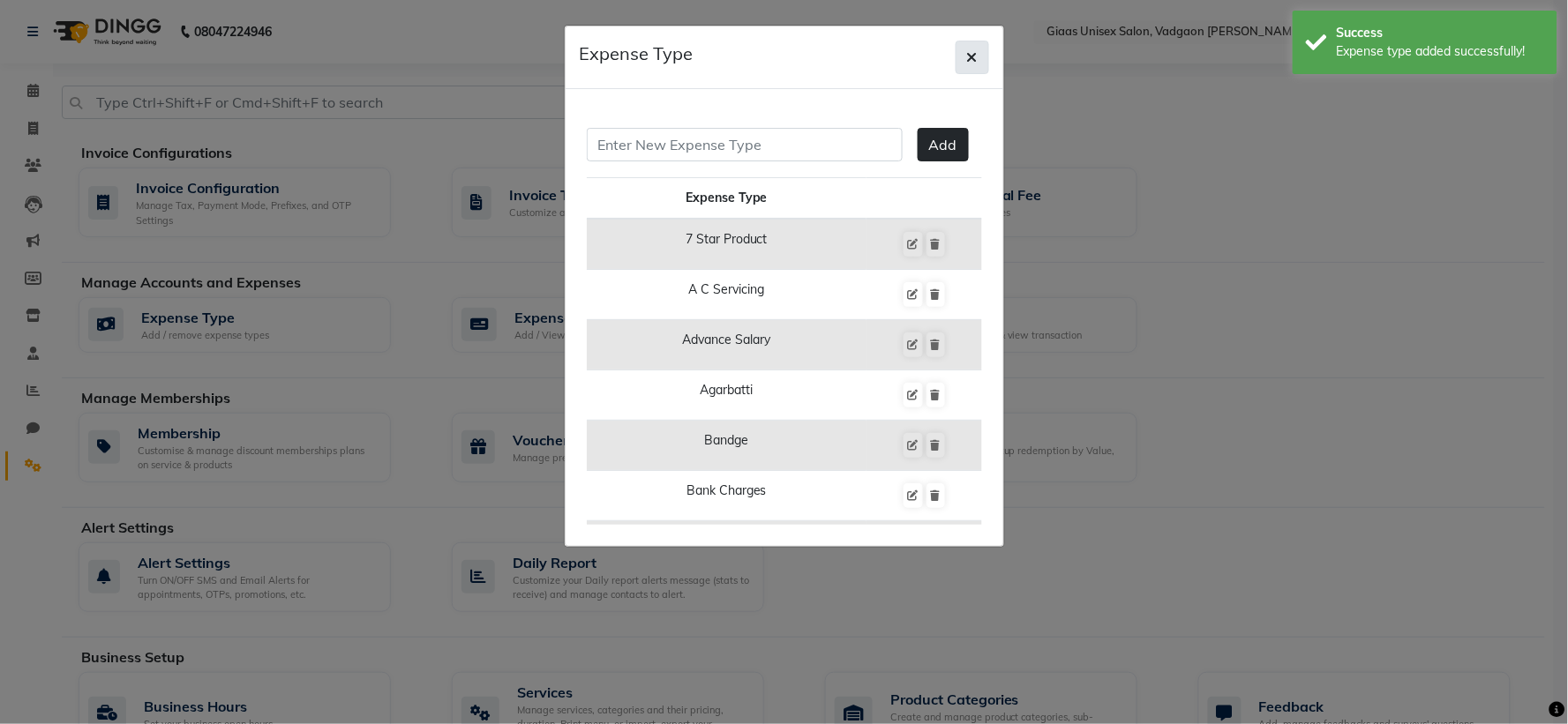
click at [964, 51] on button "button" at bounding box center [972, 57] width 34 height 34
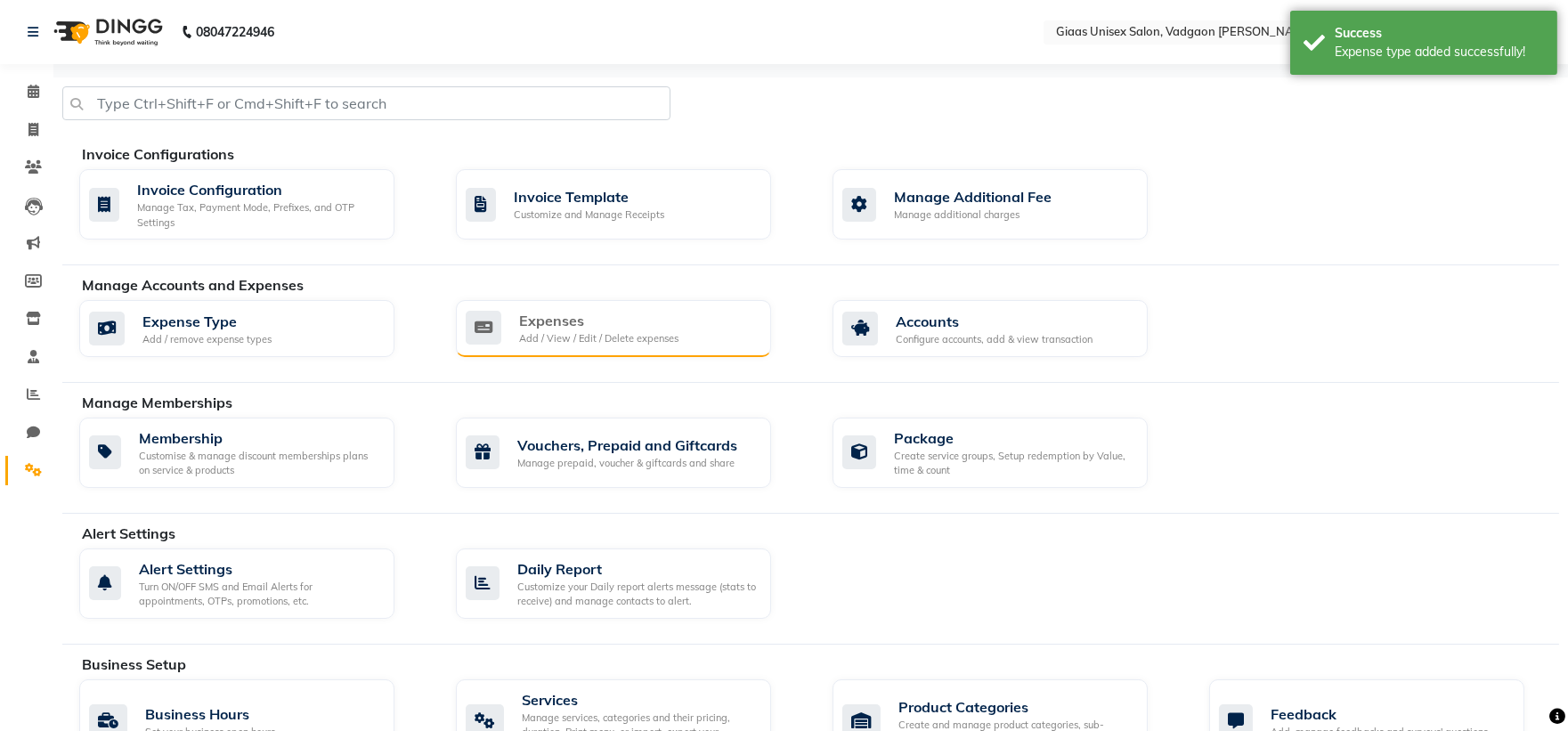
click at [564, 345] on div "Add / View / Edit / Delete expenses" at bounding box center [599, 339] width 160 height 15
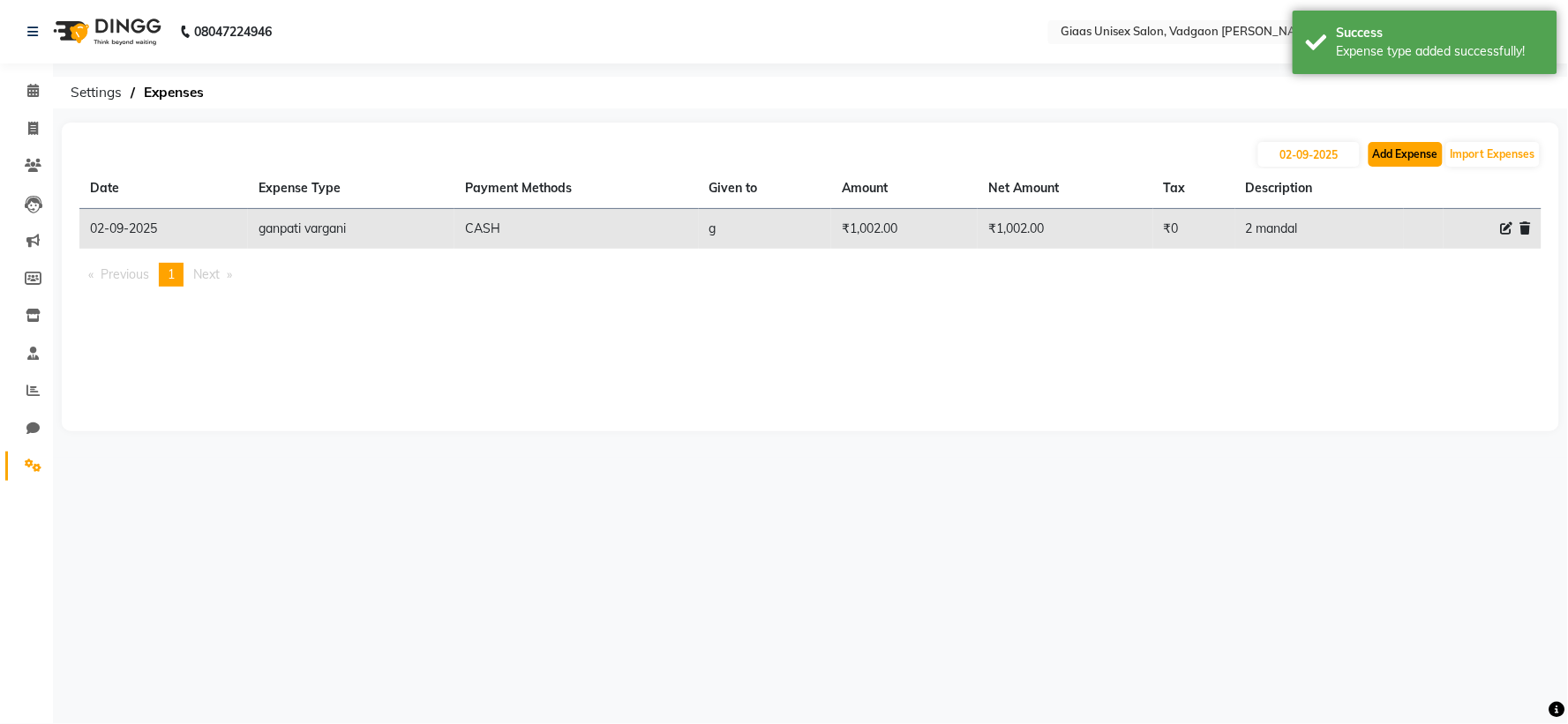
click at [1413, 164] on button "Add Expense" at bounding box center [1405, 154] width 74 height 25
select select "1"
select select "7144"
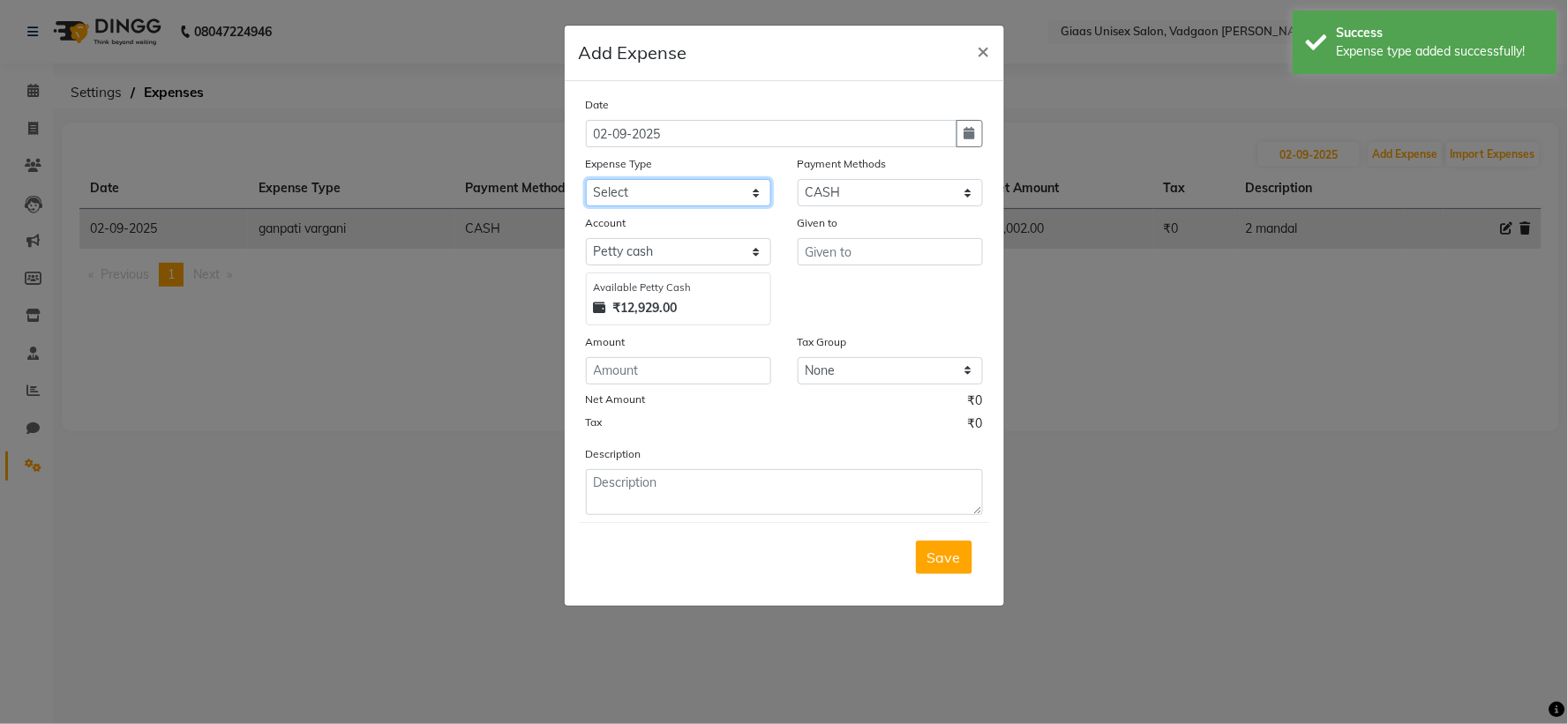
click at [715, 190] on select "Select 7 STAR PRODUCT A C SERVICING Advance Salary agarbatti bandge Bank charge…" at bounding box center [678, 193] width 185 height 28
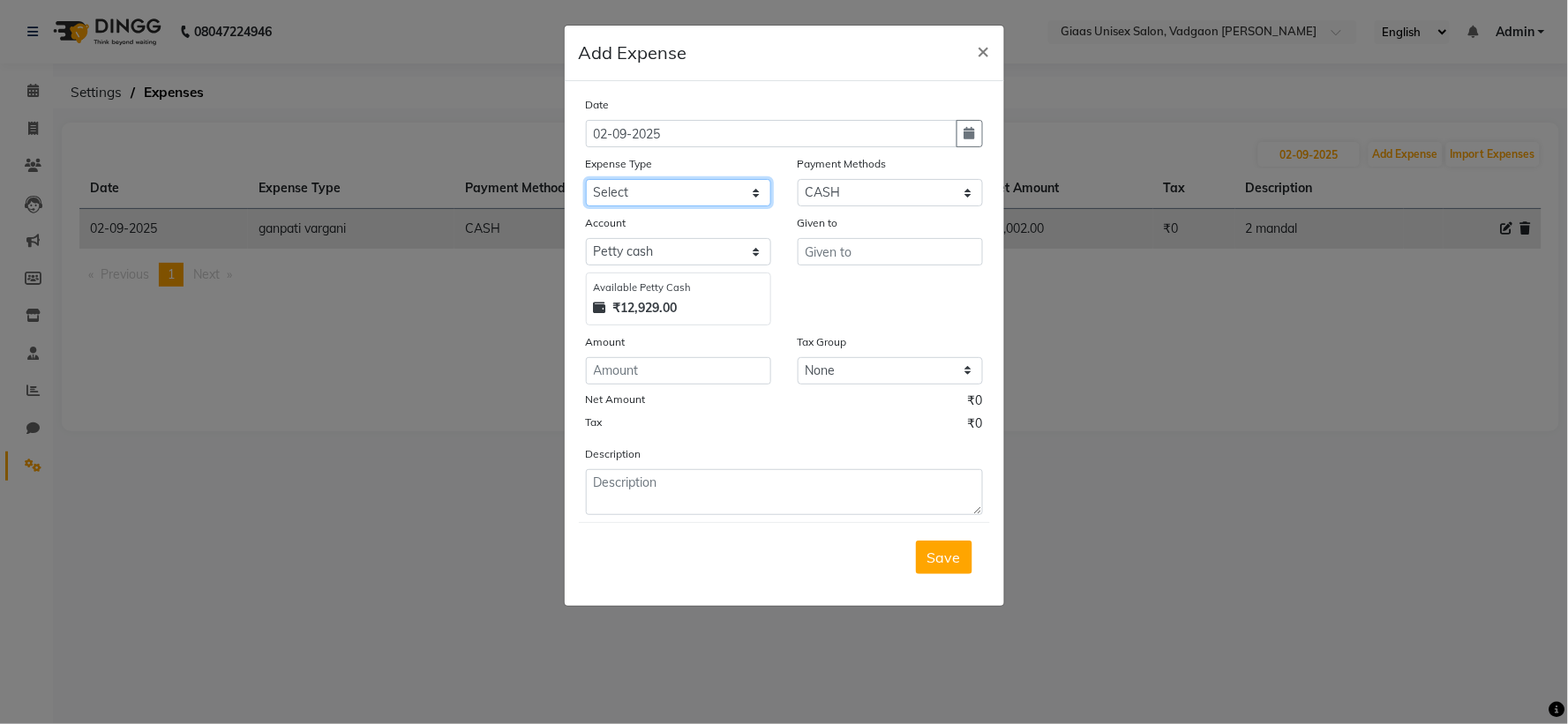
select select "24485"
click at [586, 179] on select "Select 7 STAR PRODUCT A C SERVICING Advance Salary agarbatti bandge Bank charge…" at bounding box center [678, 193] width 185 height 28
click at [644, 376] on input "number" at bounding box center [678, 371] width 185 height 28
type input "2105"
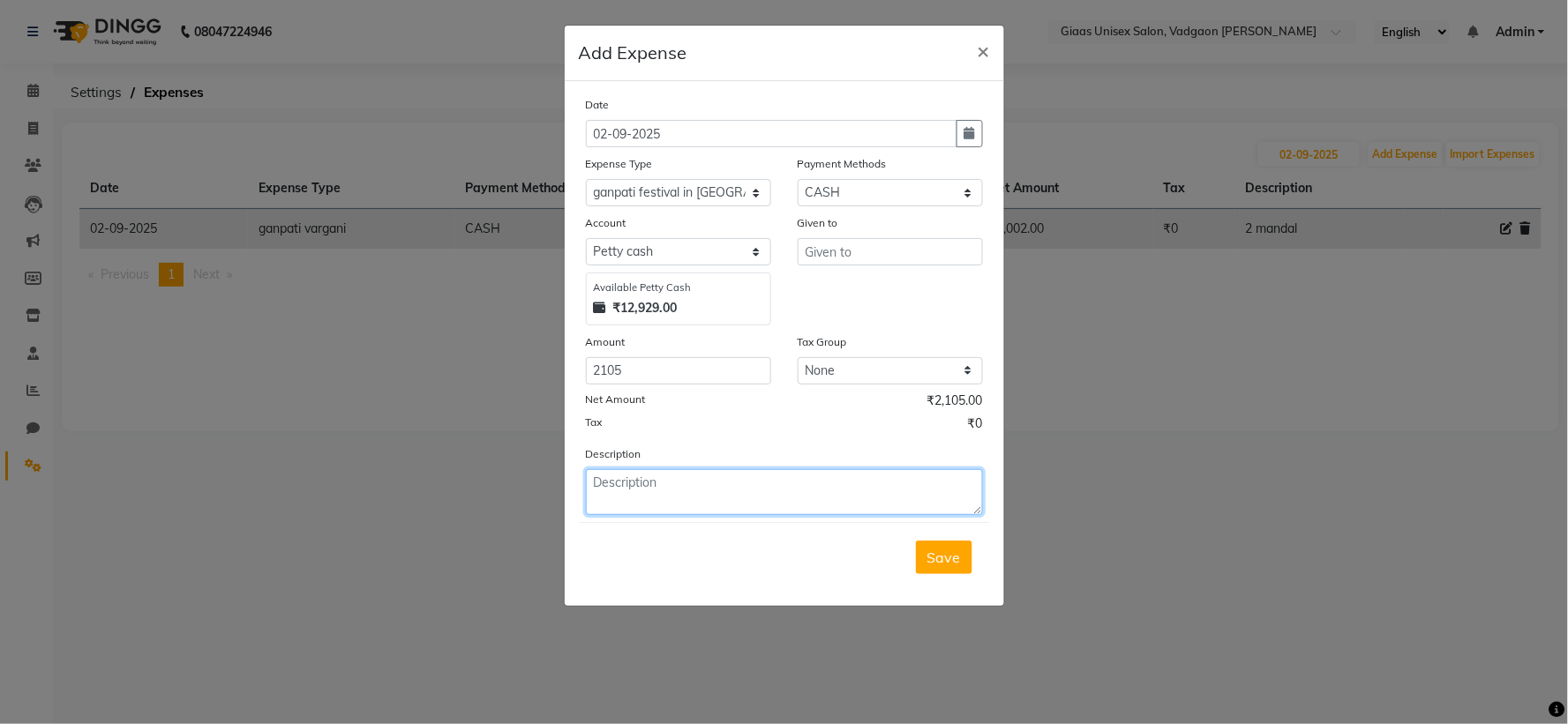
click at [771, 498] on textarea at bounding box center [784, 492] width 397 height 45
type textarea "total decoration and ganpati"
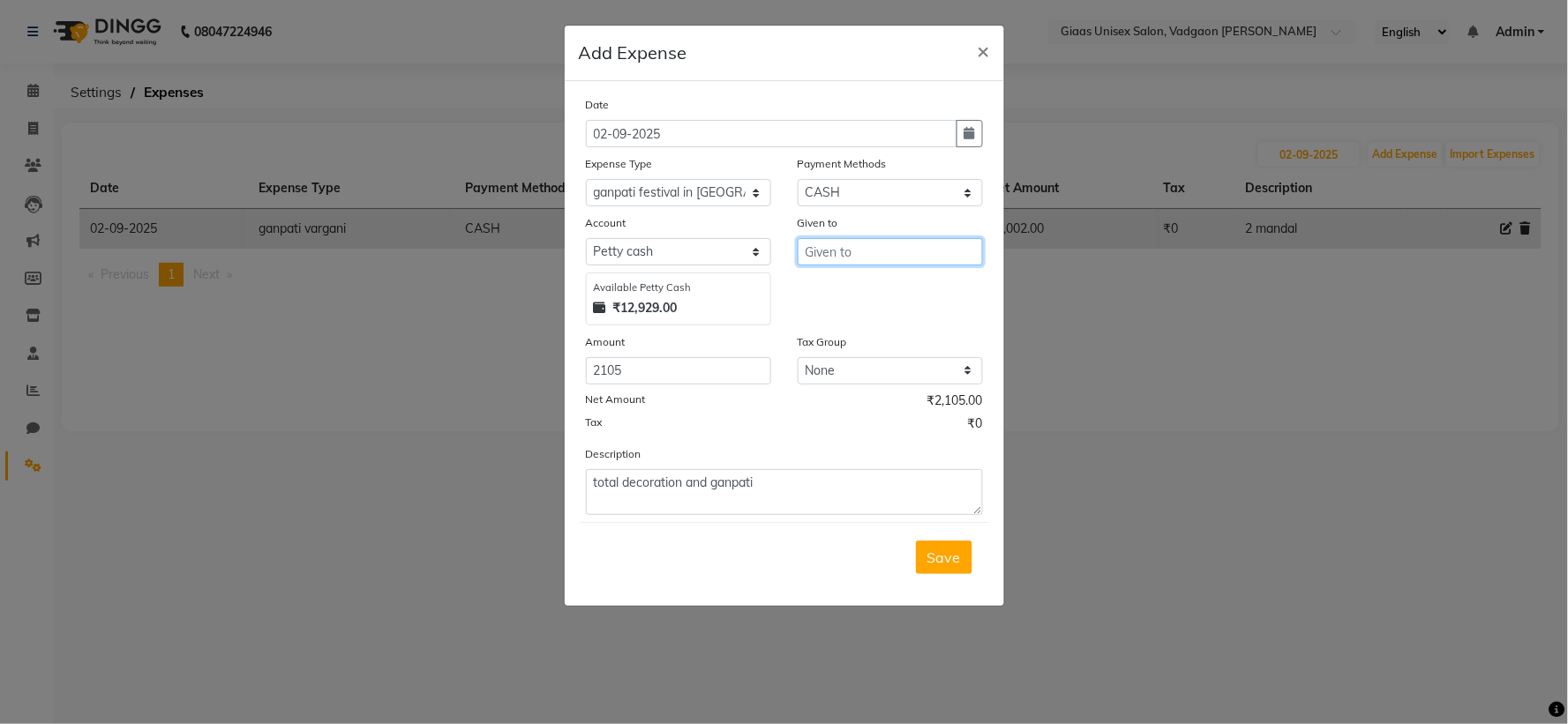
click at [893, 252] on input "text" at bounding box center [889, 252] width 185 height 28
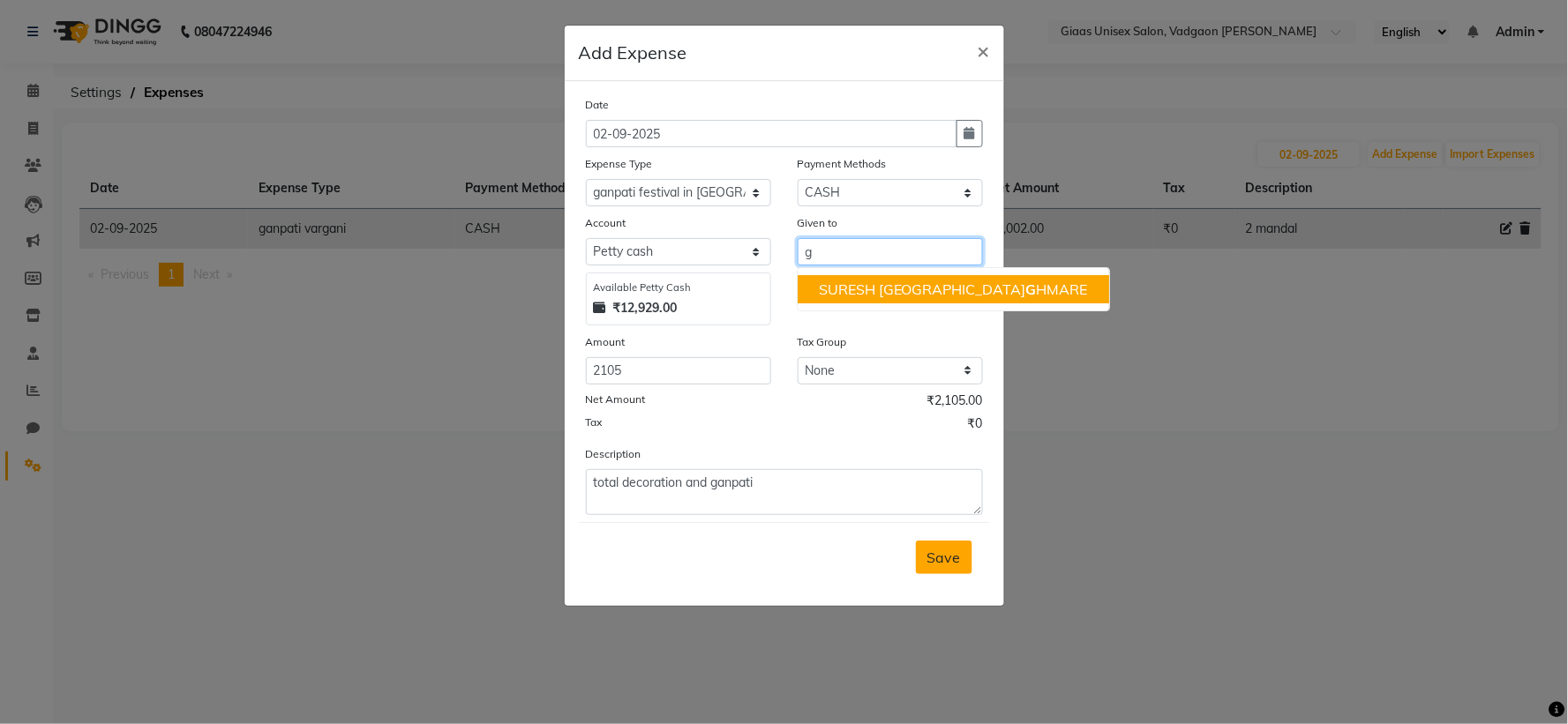
type input "g"
click at [942, 552] on span "Save" at bounding box center [944, 558] width 34 height 18
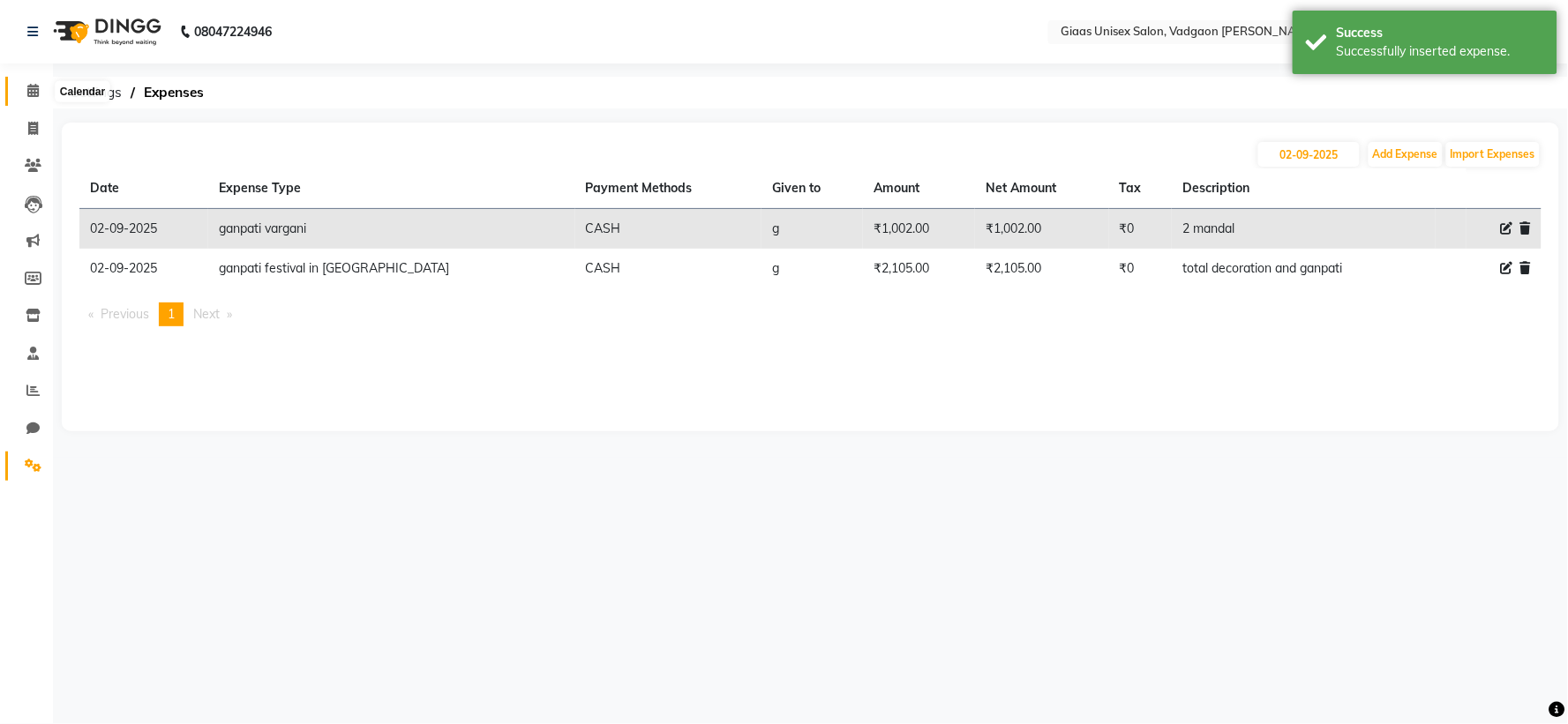
click at [23, 95] on span at bounding box center [33, 91] width 31 height 21
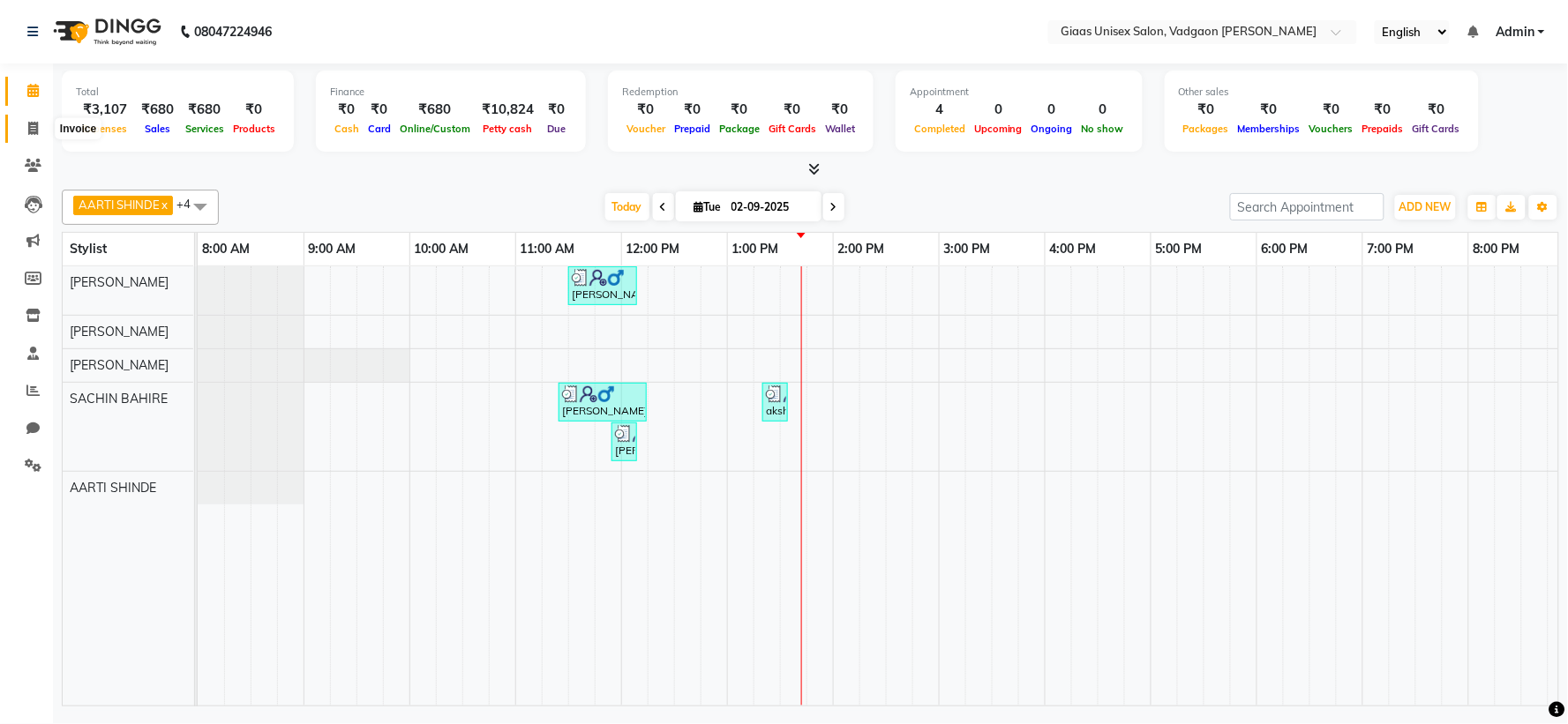
click at [31, 120] on span at bounding box center [33, 129] width 31 height 21
select select "service"
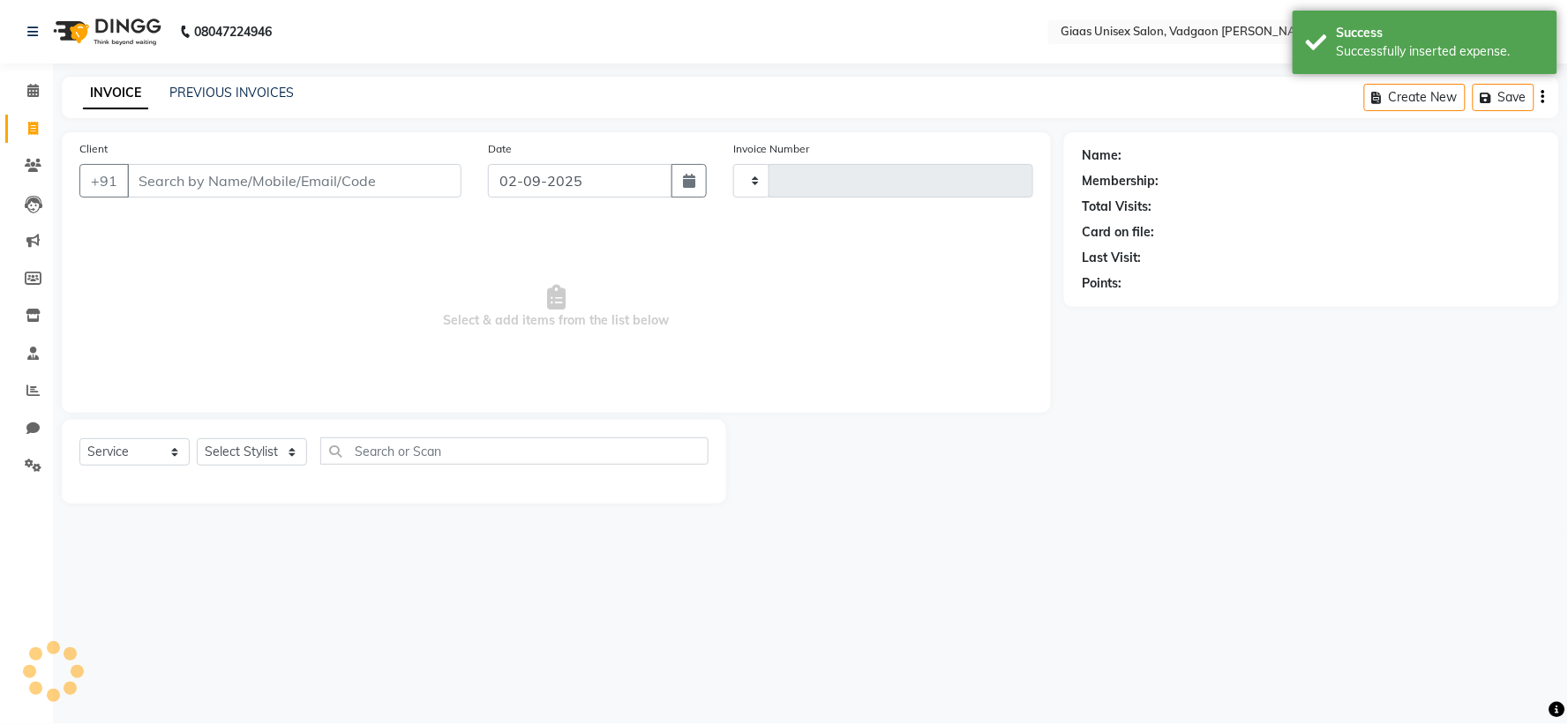
type input "1779"
select select "8007"
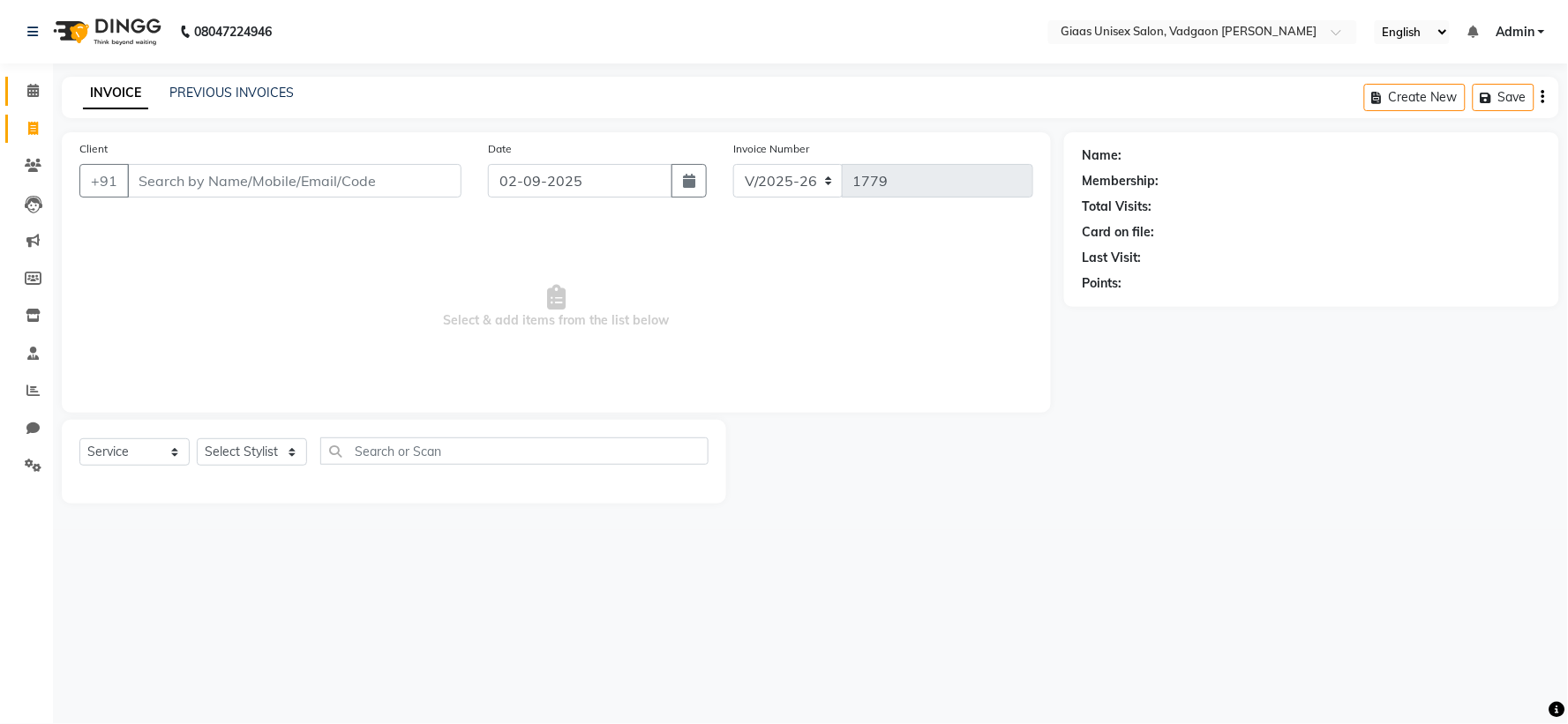
click at [37, 77] on link "Calendar" at bounding box center [26, 91] width 43 height 29
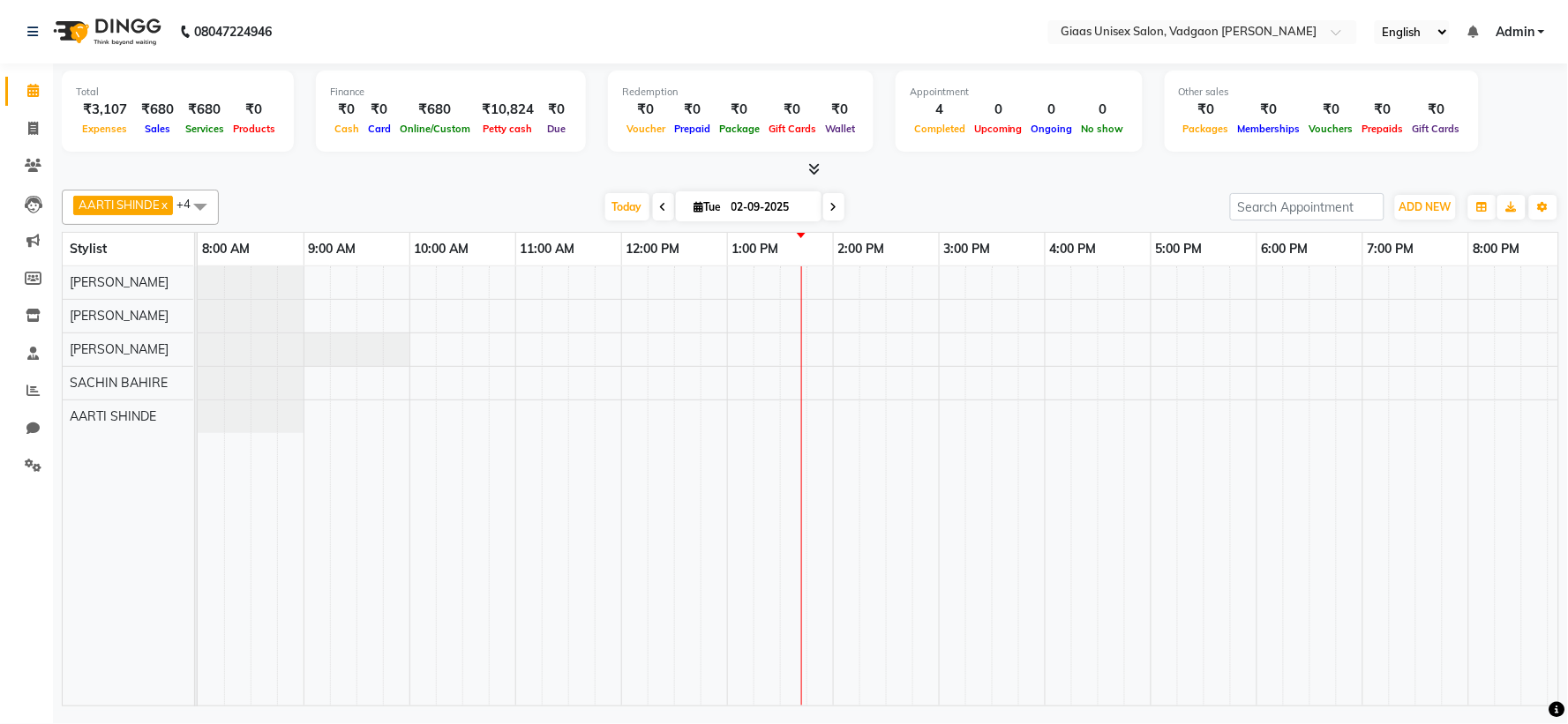
scroll to position [0, 227]
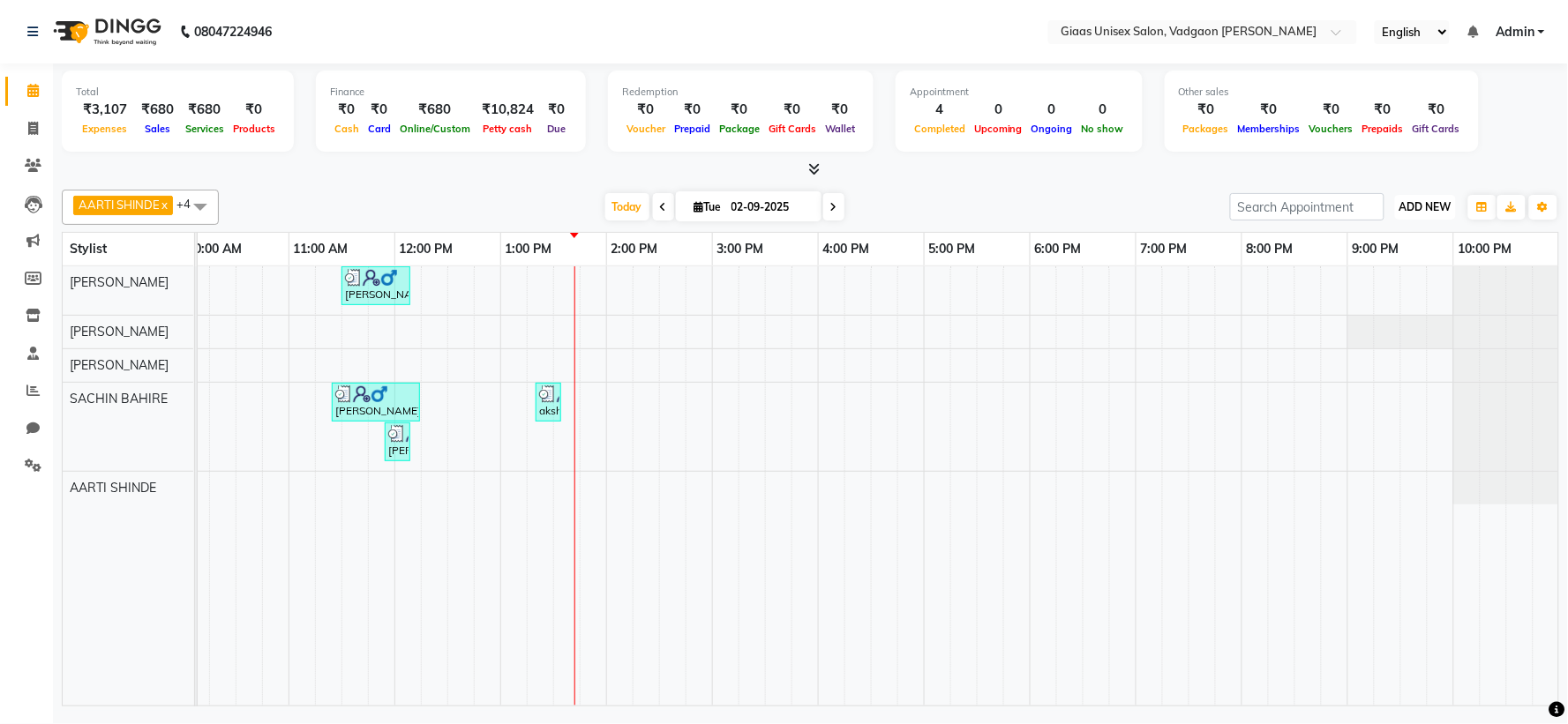
click at [1405, 215] on button "ADD NEW Toggle Dropdown" at bounding box center [1426, 207] width 61 height 25
click at [1369, 288] on link "Add Expense" at bounding box center [1386, 285] width 139 height 23
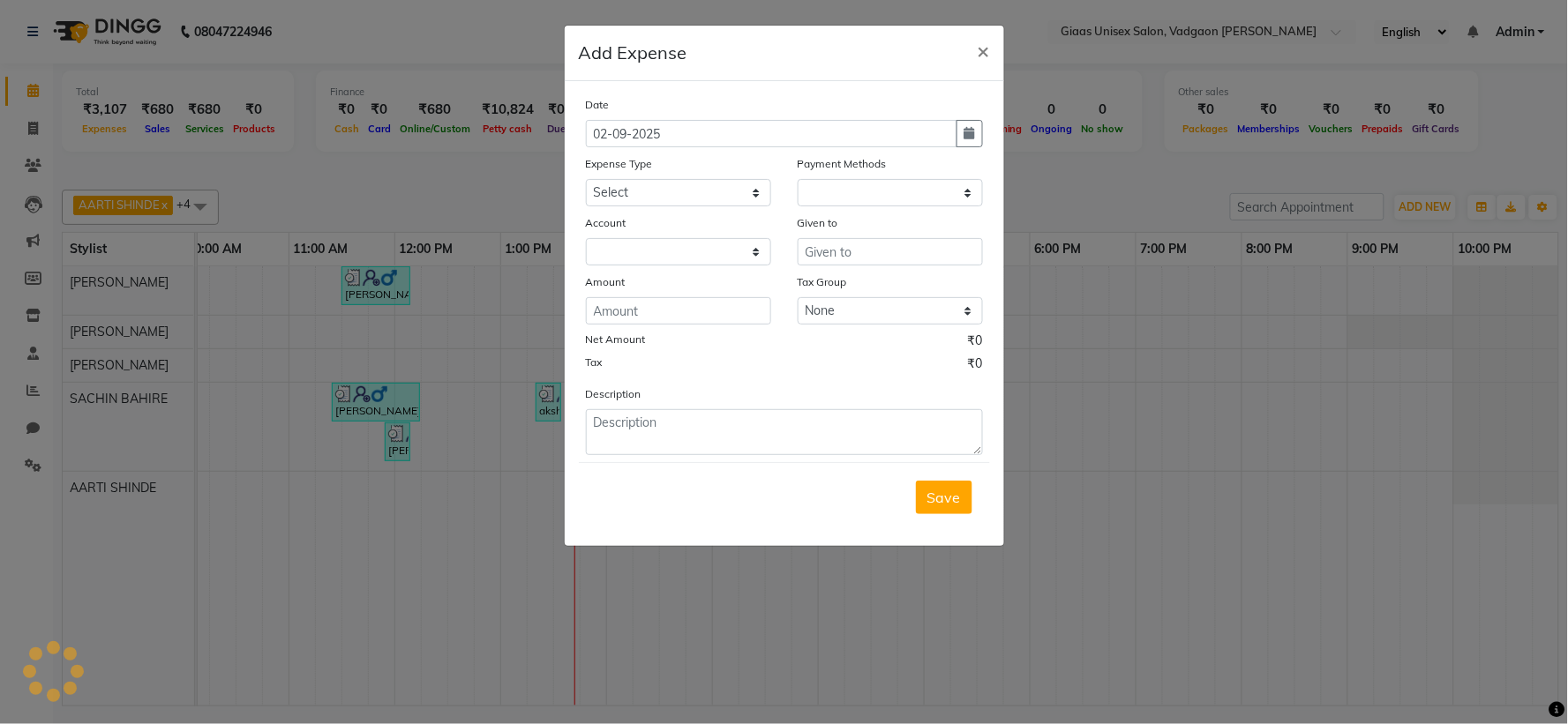
select select "1"
select select "7144"
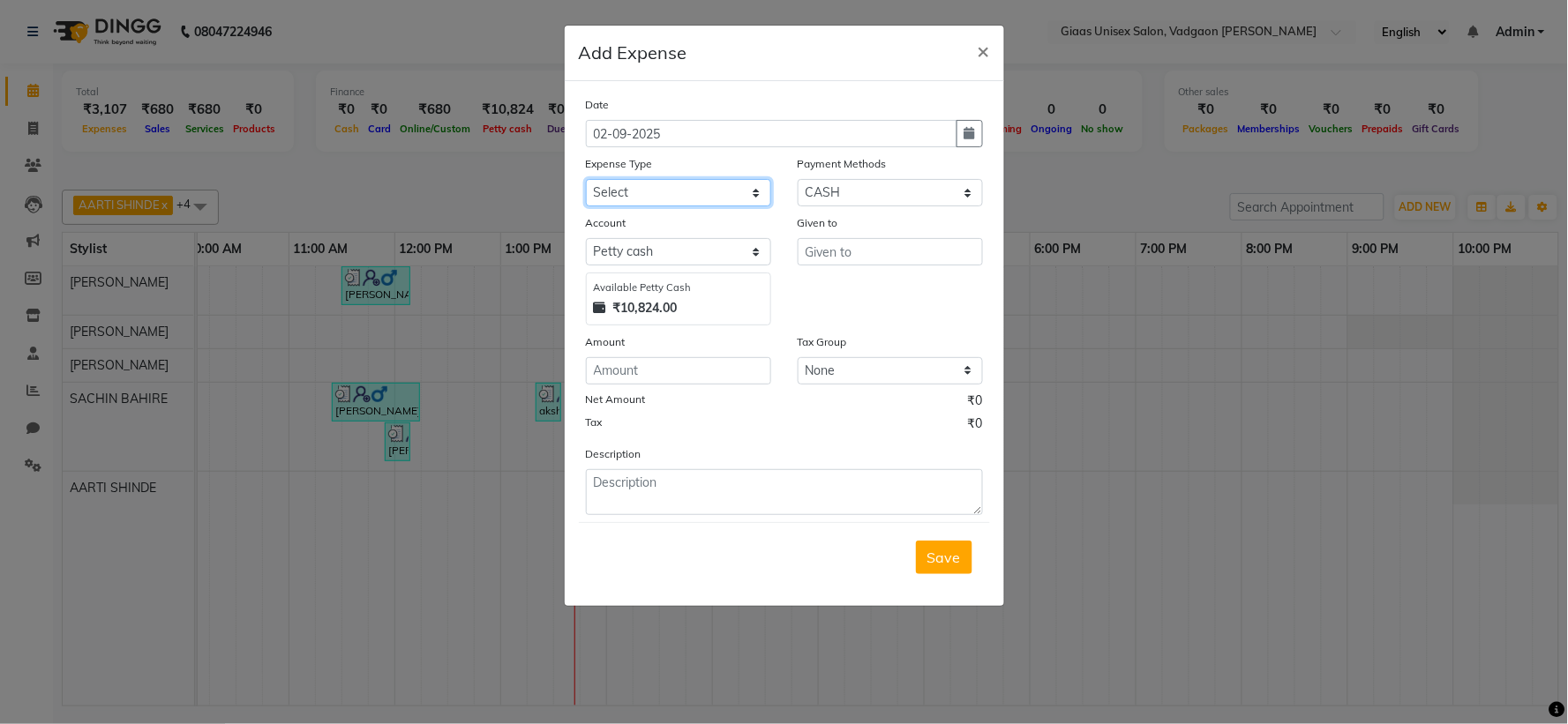
click at [719, 190] on select "Select 7 STAR PRODUCT A C SERVICING Advance Salary agarbatti bandge Bank charge…" at bounding box center [678, 193] width 185 height 28
select select "21317"
click at [586, 179] on select "Select 7 STAR PRODUCT A C SERVICING Advance Salary agarbatti bandge Bank charge…" at bounding box center [678, 193] width 185 height 28
click at [860, 258] on input "text" at bounding box center [889, 252] width 185 height 28
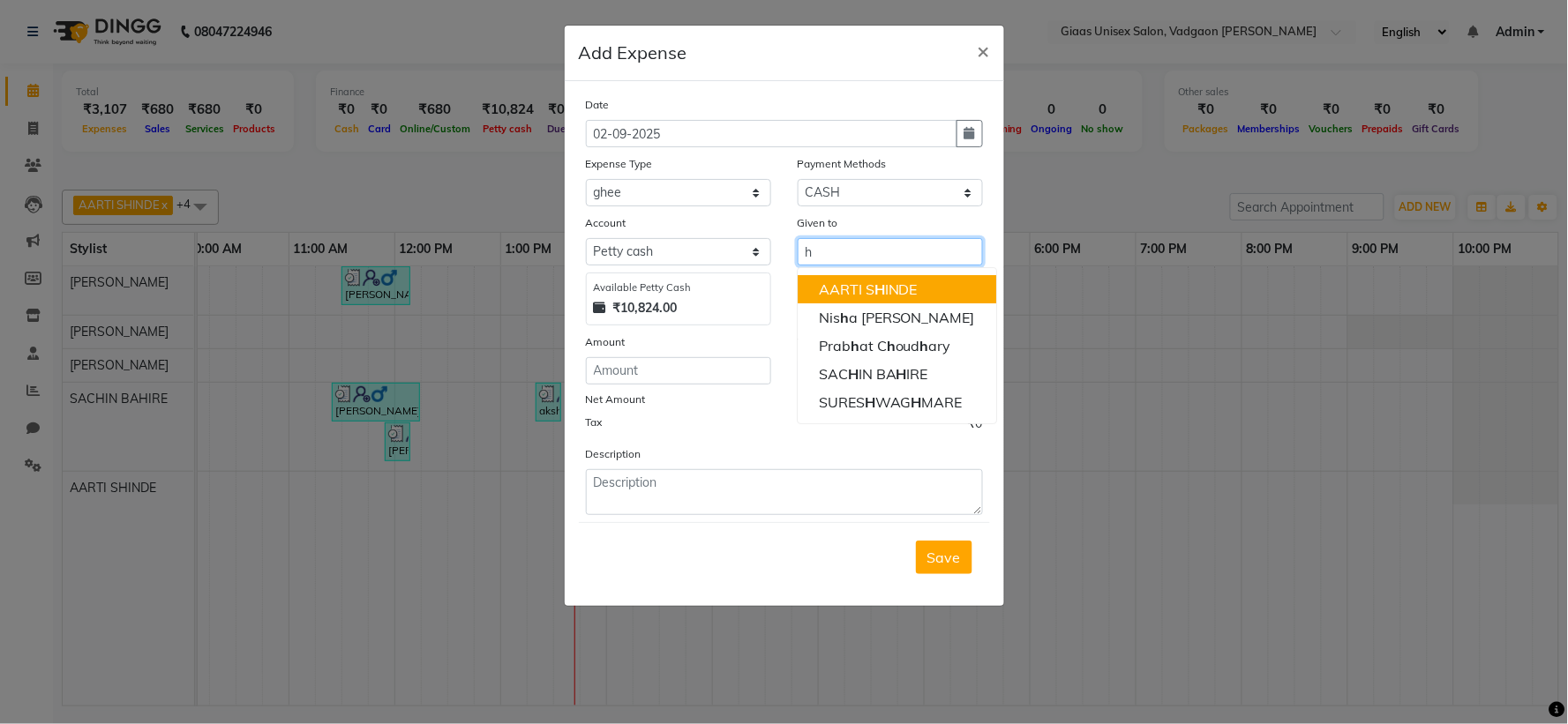
type input "h"
click at [664, 360] on input "number" at bounding box center [678, 371] width 185 height 28
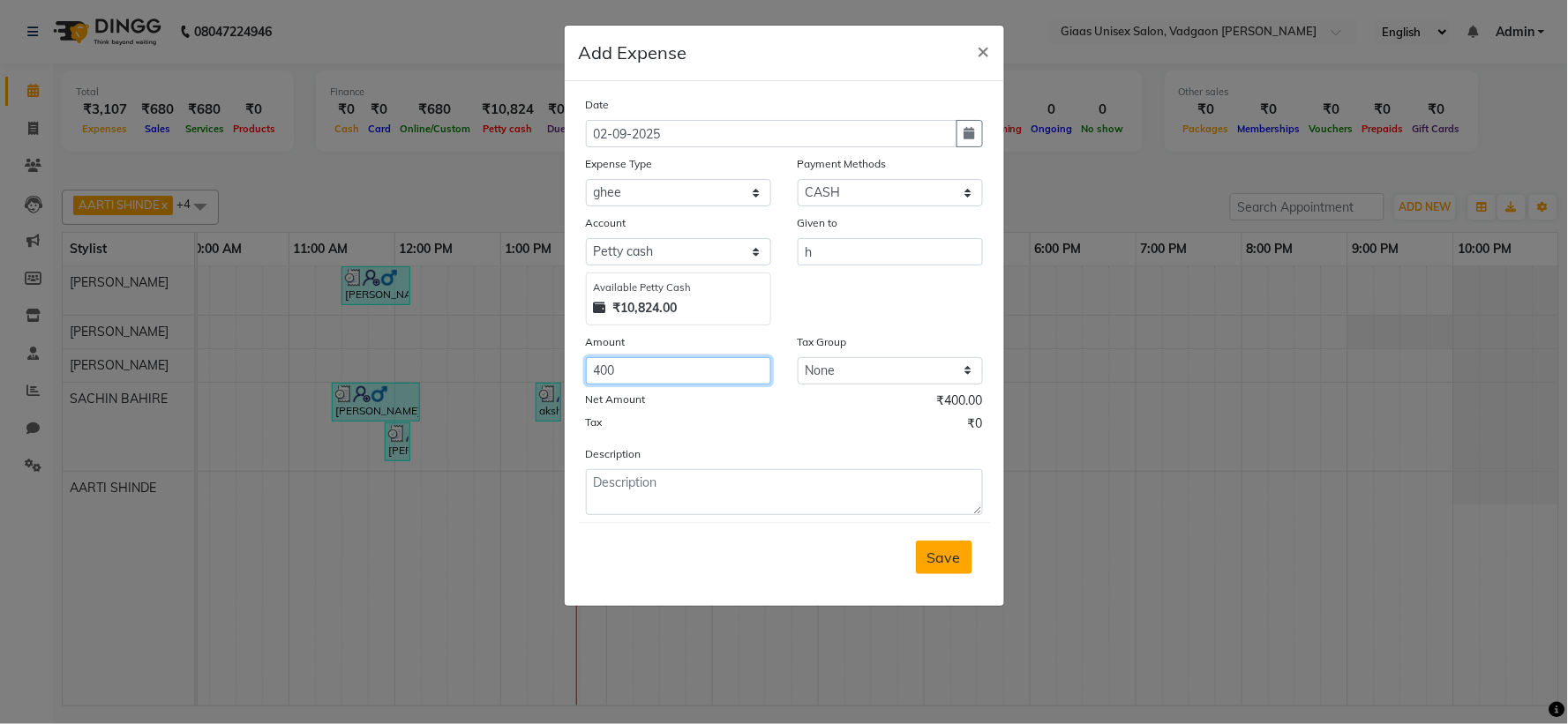
type input "400"
click at [950, 562] on span "Save" at bounding box center [944, 558] width 34 height 18
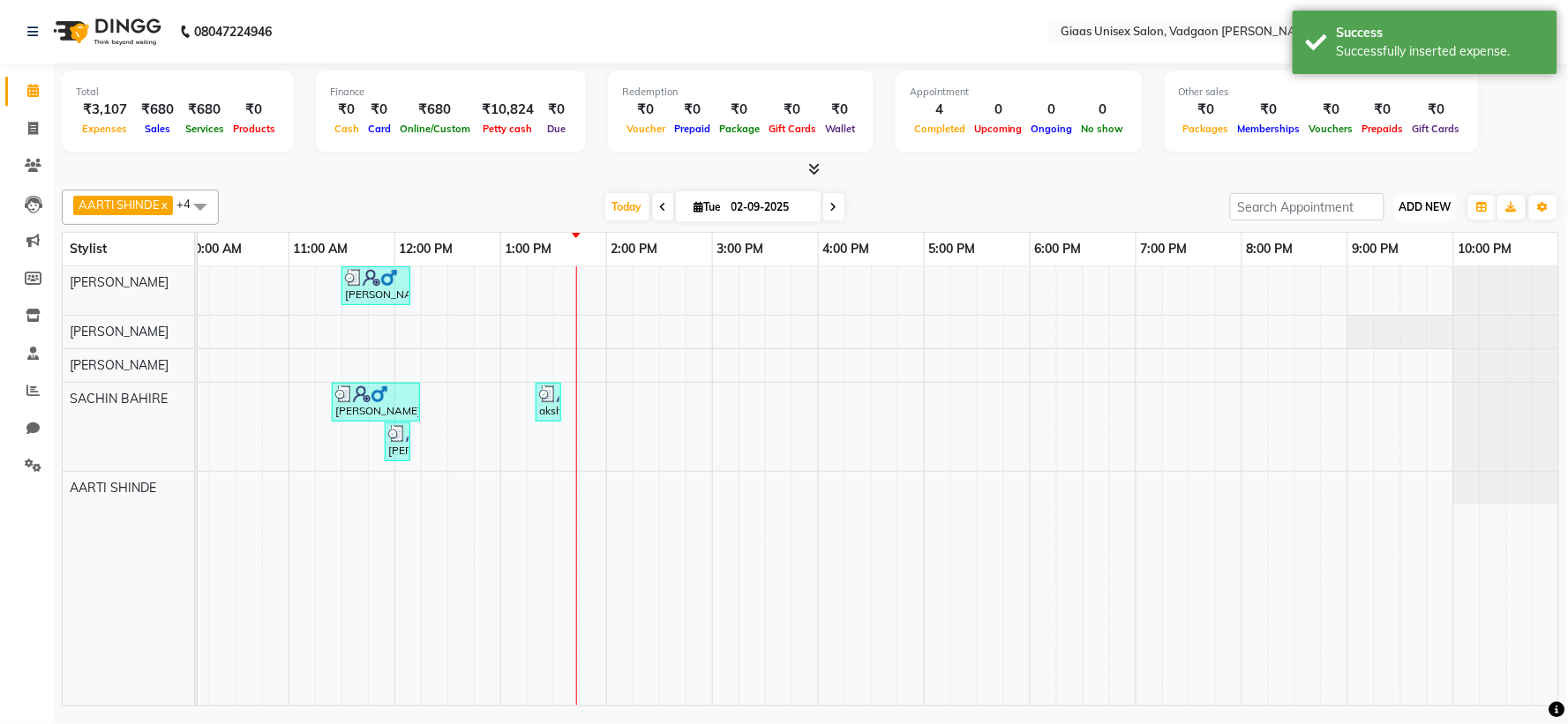
click at [1430, 218] on button "ADD NEW Toggle Dropdown" at bounding box center [1426, 207] width 61 height 25
click at [1385, 281] on link "Add Expense" at bounding box center [1386, 285] width 139 height 23
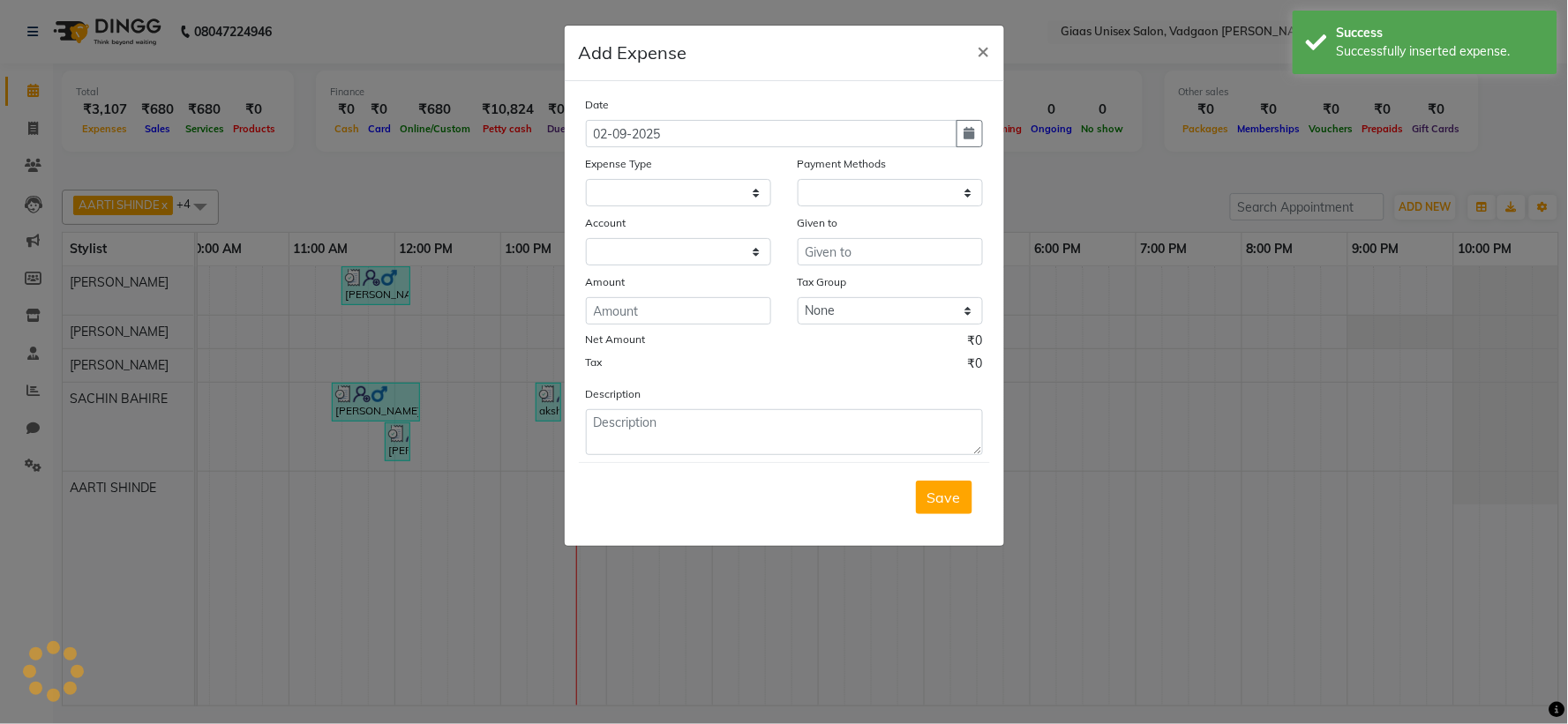
select select
select select "1"
select select "7144"
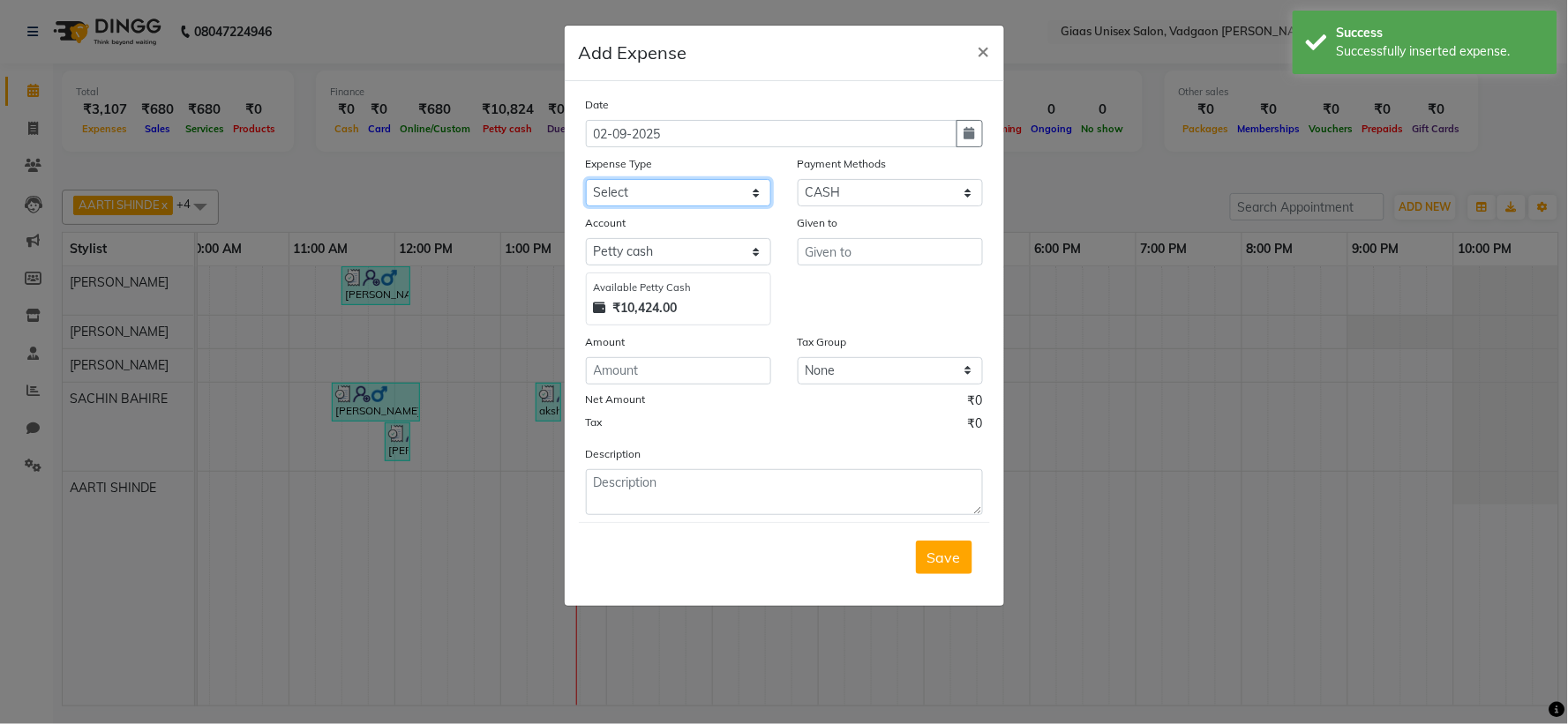
click at [729, 192] on select "Select 7 STAR PRODUCT A C SERVICING Advance Salary agarbatti bandge Bank charge…" at bounding box center [678, 193] width 185 height 28
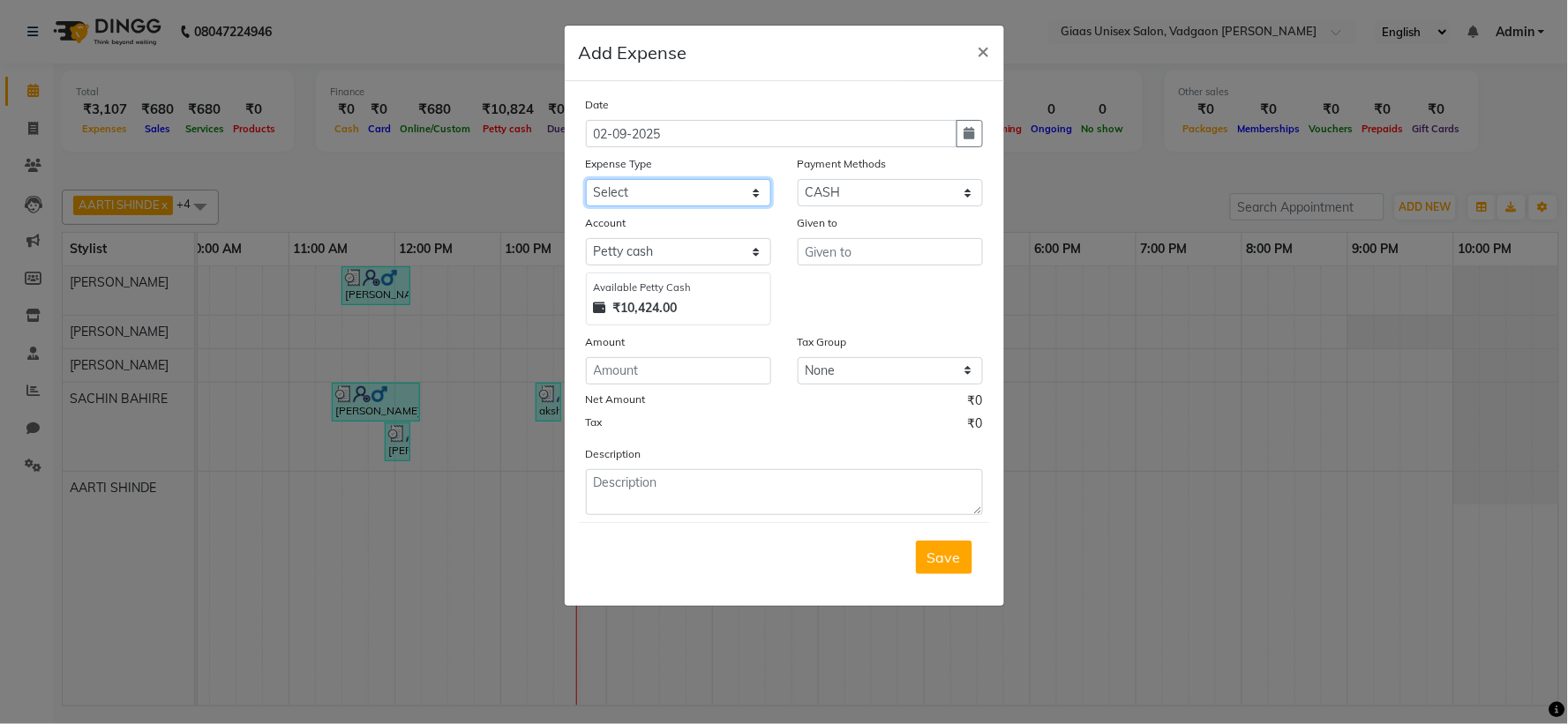
select select "20976"
click at [586, 179] on select "Select 7 STAR PRODUCT A C SERVICING Advance Salary agarbatti bandge Bank charge…" at bounding box center [678, 193] width 185 height 28
click at [638, 368] on input "number" at bounding box center [678, 371] width 185 height 28
type input "60"
click at [901, 254] on input "text" at bounding box center [889, 252] width 185 height 28
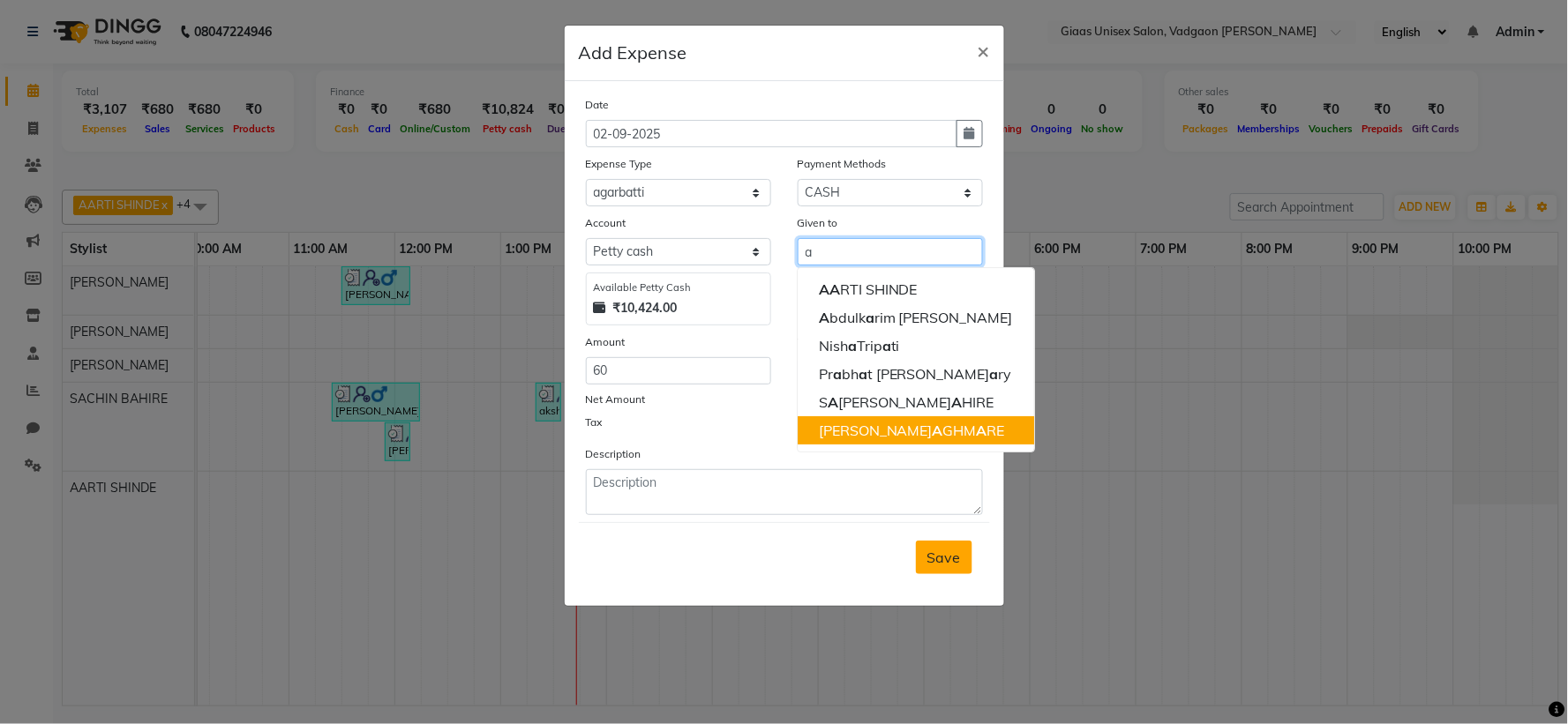
type input "a"
click at [951, 566] on span "Save" at bounding box center [944, 558] width 34 height 18
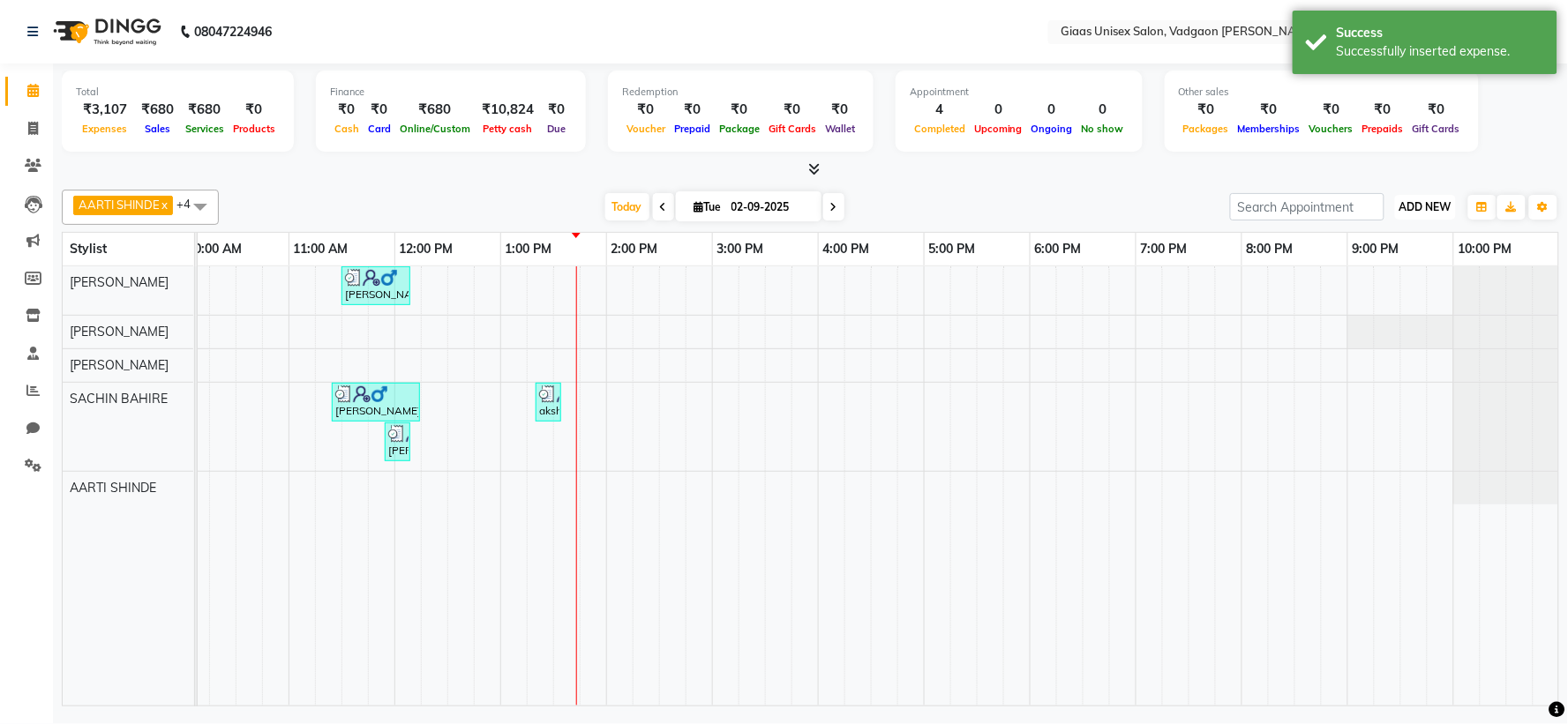
click at [1430, 204] on span "ADD NEW" at bounding box center [1425, 206] width 52 height 13
click at [1371, 284] on link "Add Expense" at bounding box center [1386, 285] width 139 height 23
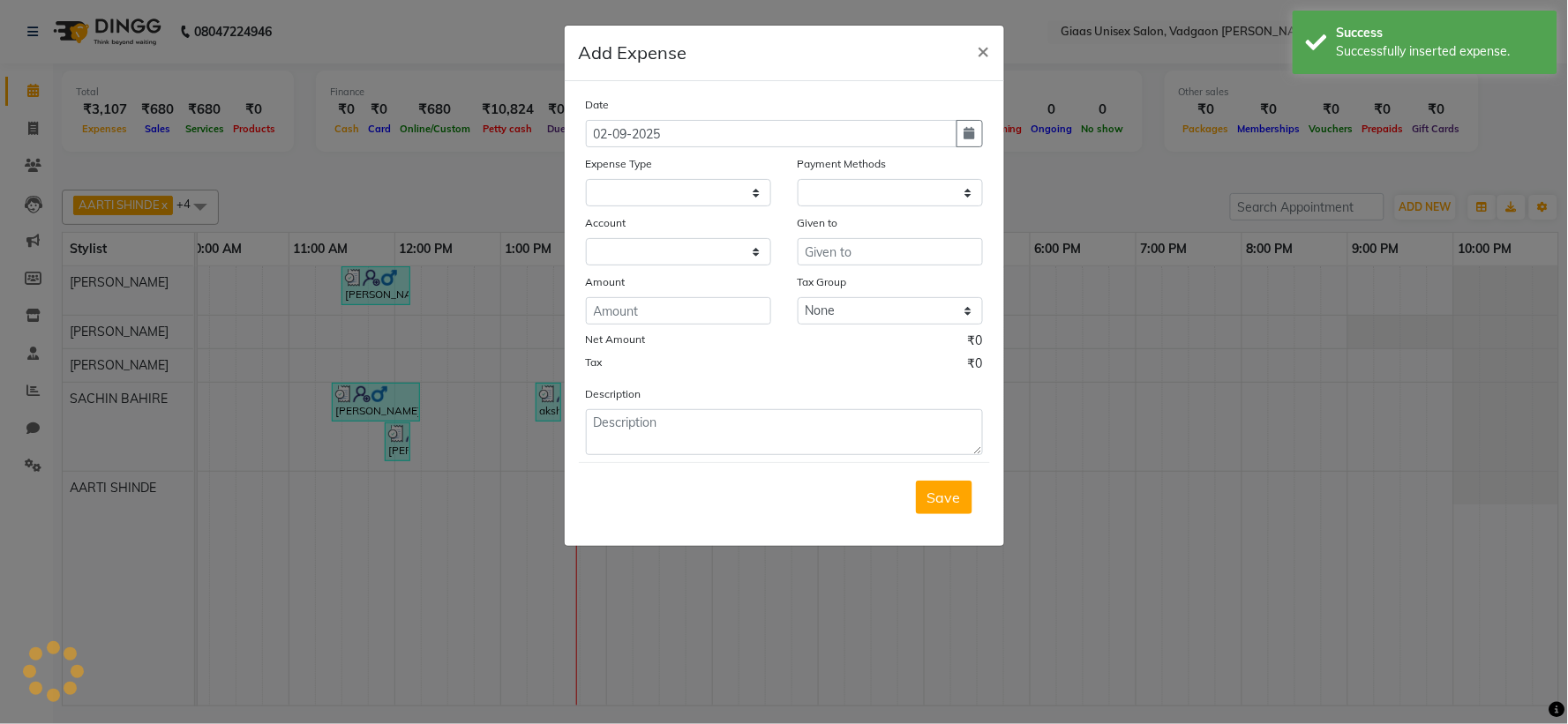
select select
select select "1"
select select "7144"
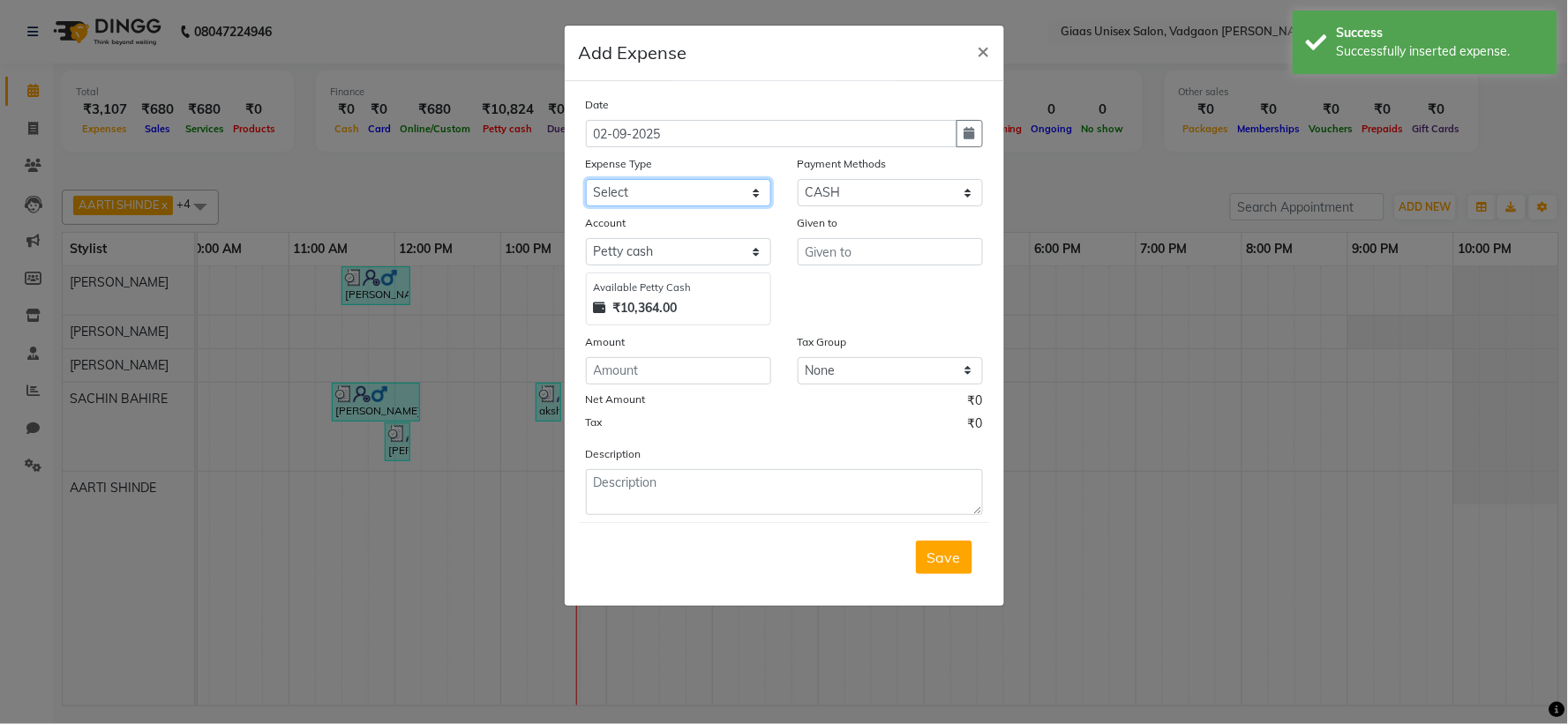
click at [744, 188] on select "Select 7 STAR PRODUCT A C SERVICING Advance Salary agarbatti bandge Bank charge…" at bounding box center [678, 193] width 185 height 28
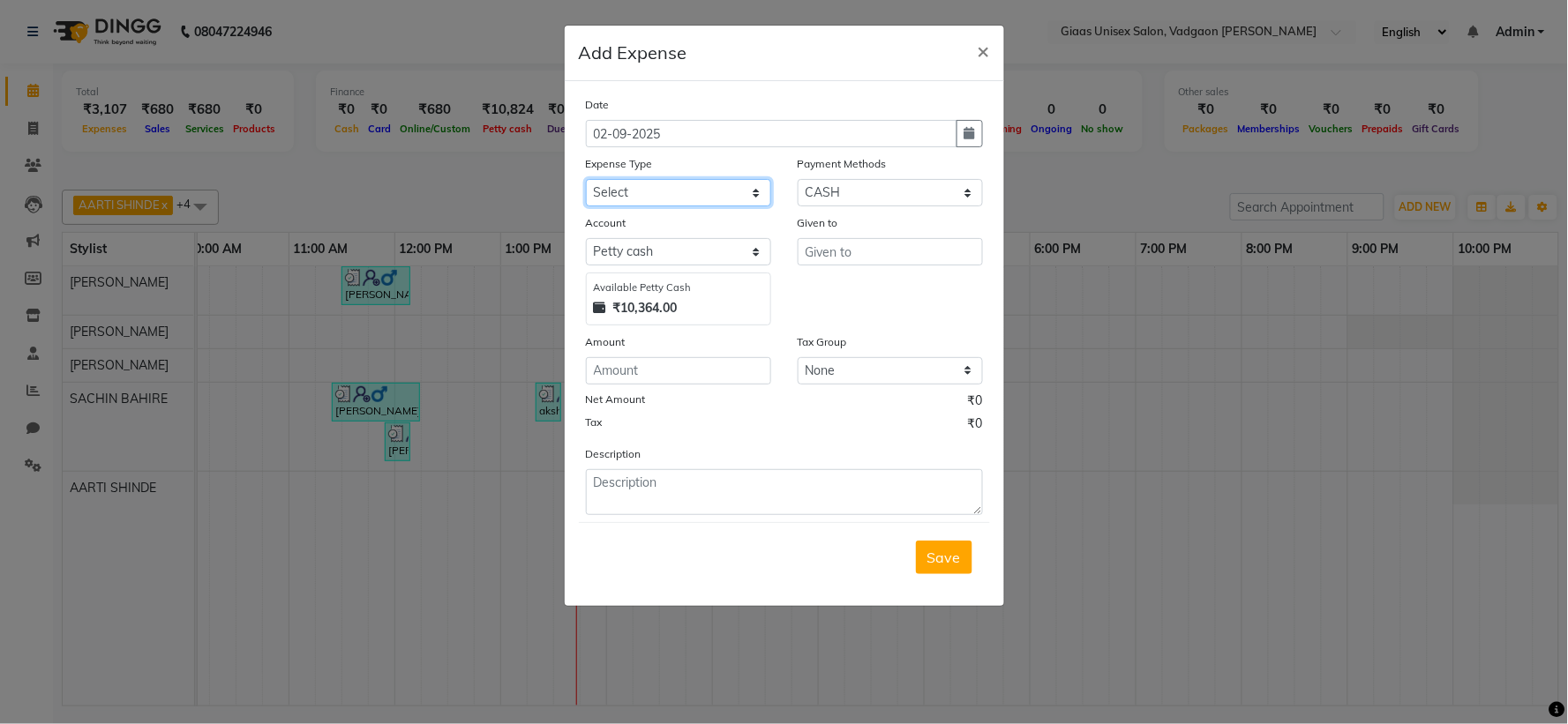
select select "21868"
click at [586, 179] on select "Select 7 STAR PRODUCT A C SERVICING Advance Salary agarbatti bandge Bank charge…" at bounding box center [678, 193] width 185 height 28
click at [656, 378] on input "number" at bounding box center [678, 371] width 185 height 28
type input "40"
click at [867, 247] on input "text" at bounding box center [889, 252] width 185 height 28
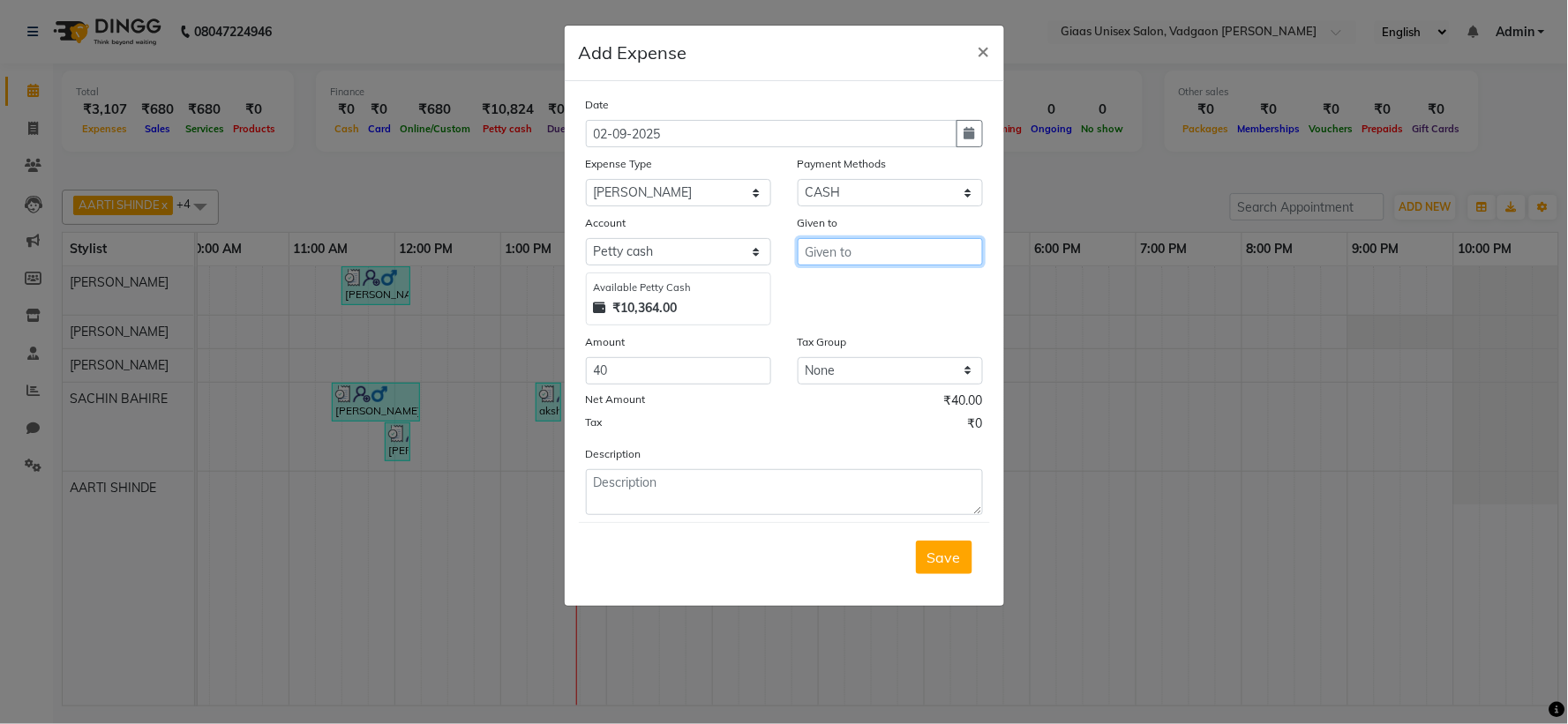
type input "g"
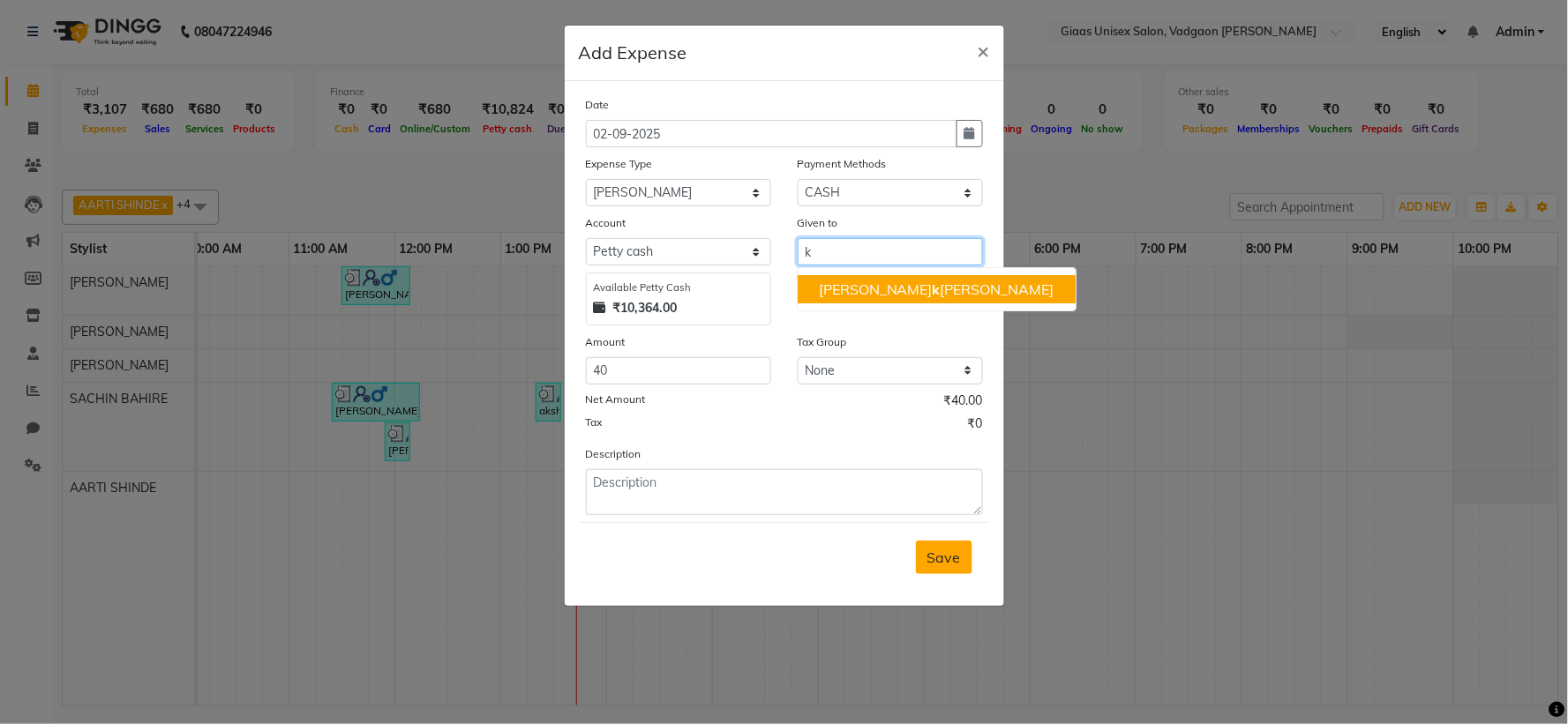
type input "k"
click at [959, 559] on span "Save" at bounding box center [944, 558] width 34 height 18
